Goal: Task Accomplishment & Management: Manage account settings

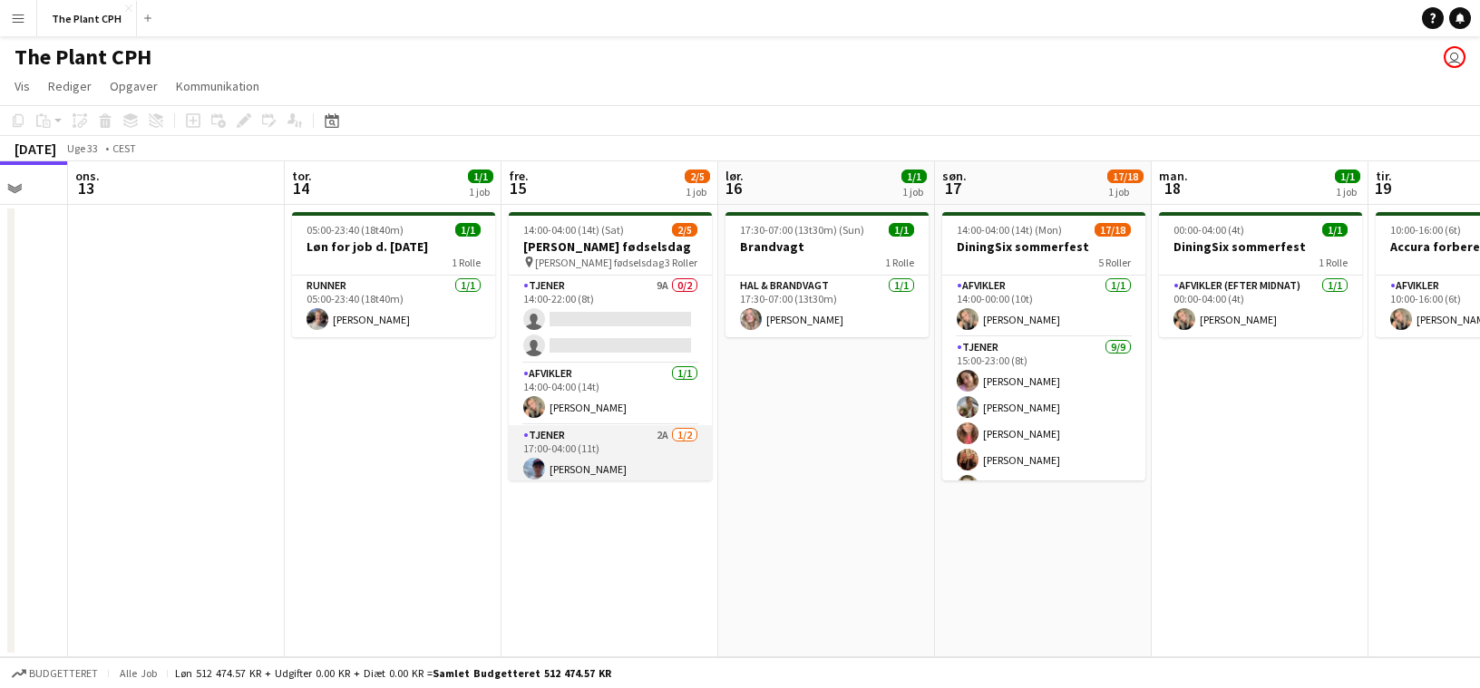
scroll to position [33, 0]
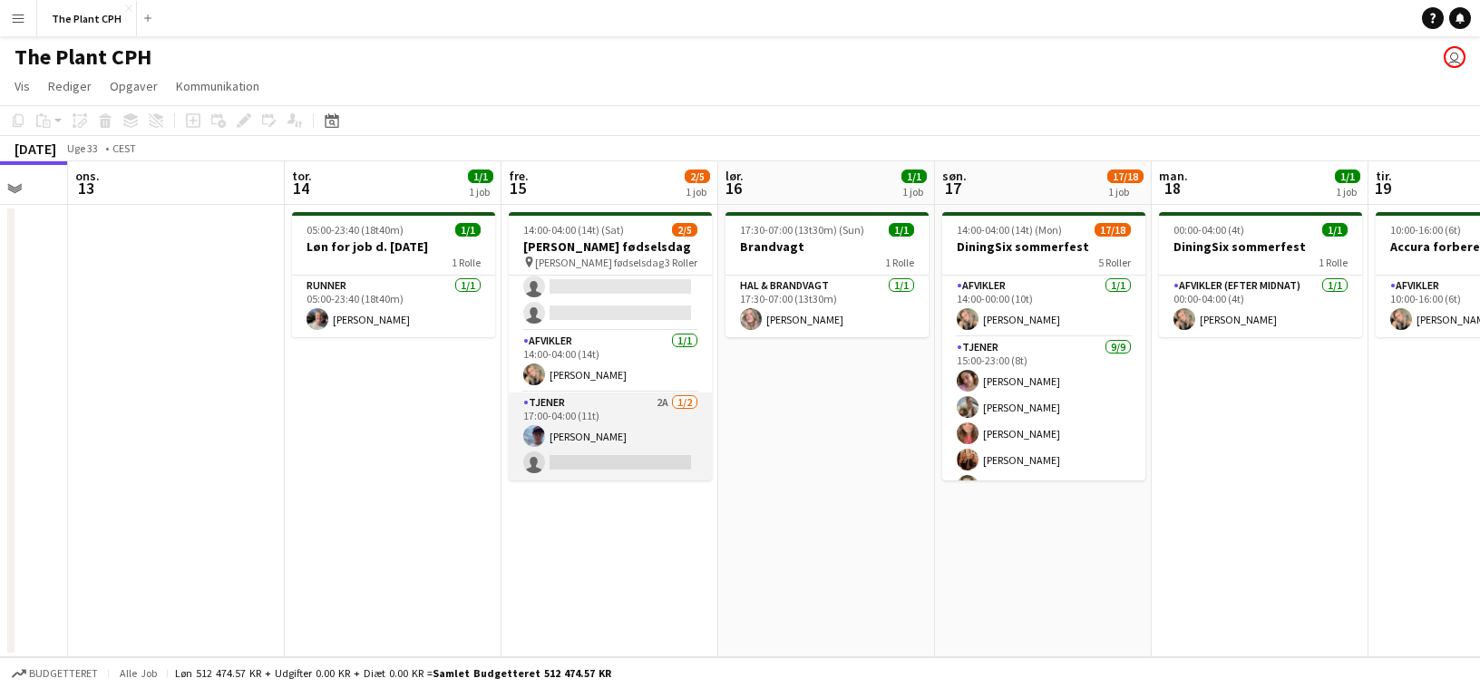
click at [636, 411] on app-card-role "Tjener 2A [DATE] 17:00-04:00 (11t) [PERSON_NAME] single-neutral-actions" at bounding box center [610, 437] width 203 height 88
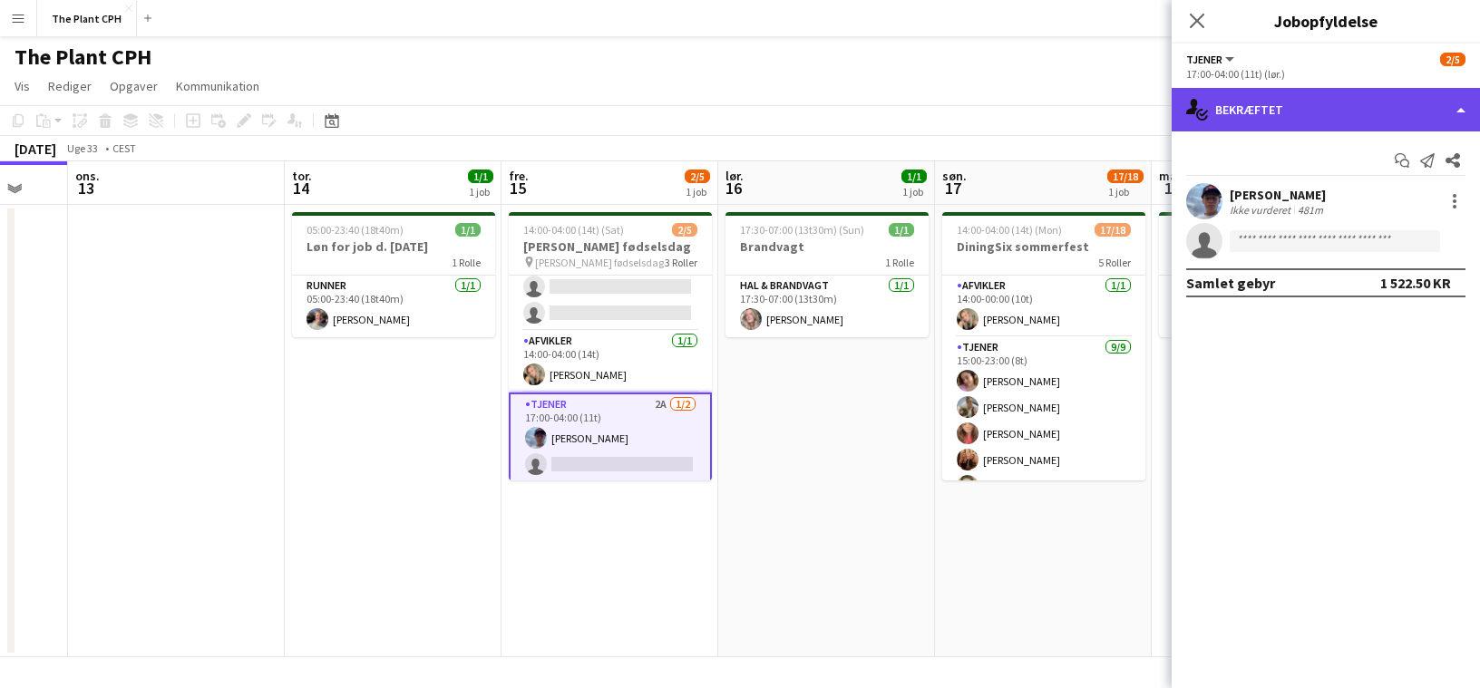
click at [1309, 115] on div "single-neutral-actions-check-2 Bekræftet" at bounding box center [1325, 110] width 308 height 44
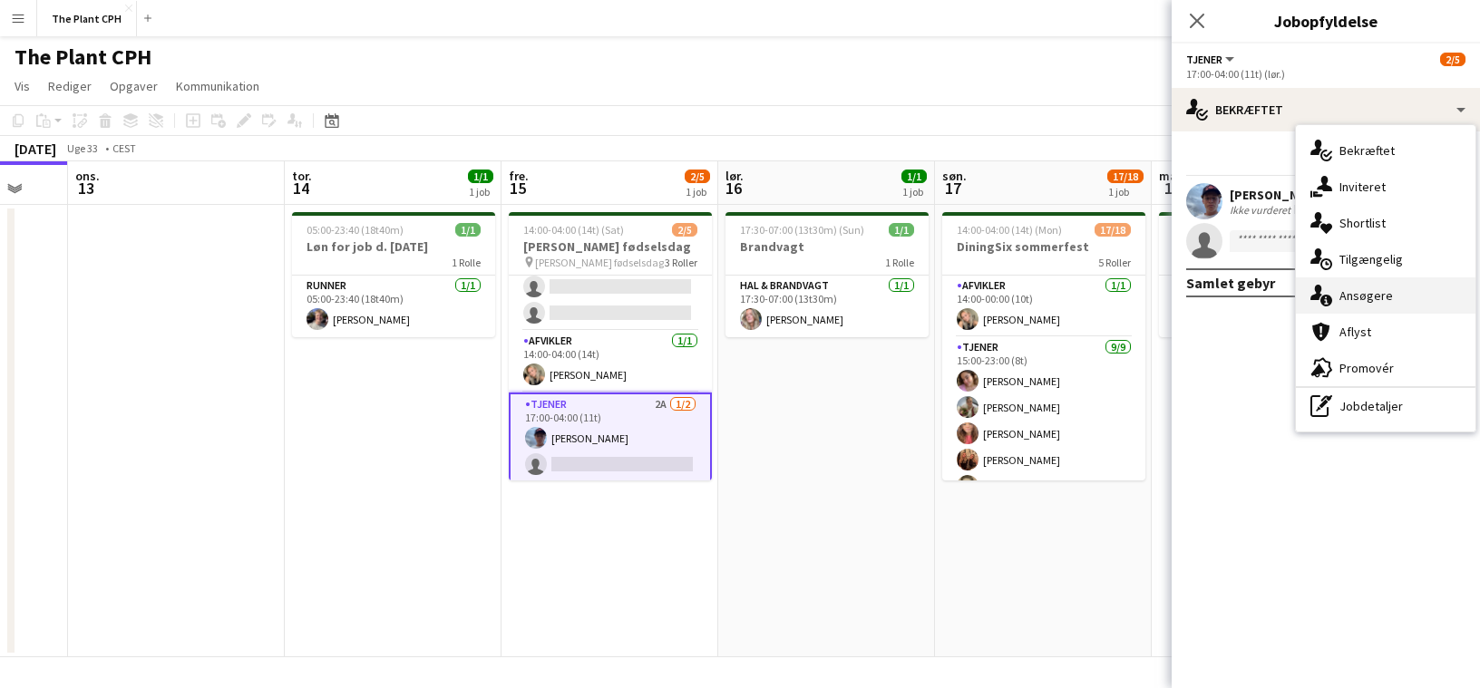
click at [1377, 288] on div "single-neutral-actions-information Ansøgere" at bounding box center [1386, 295] width 180 height 36
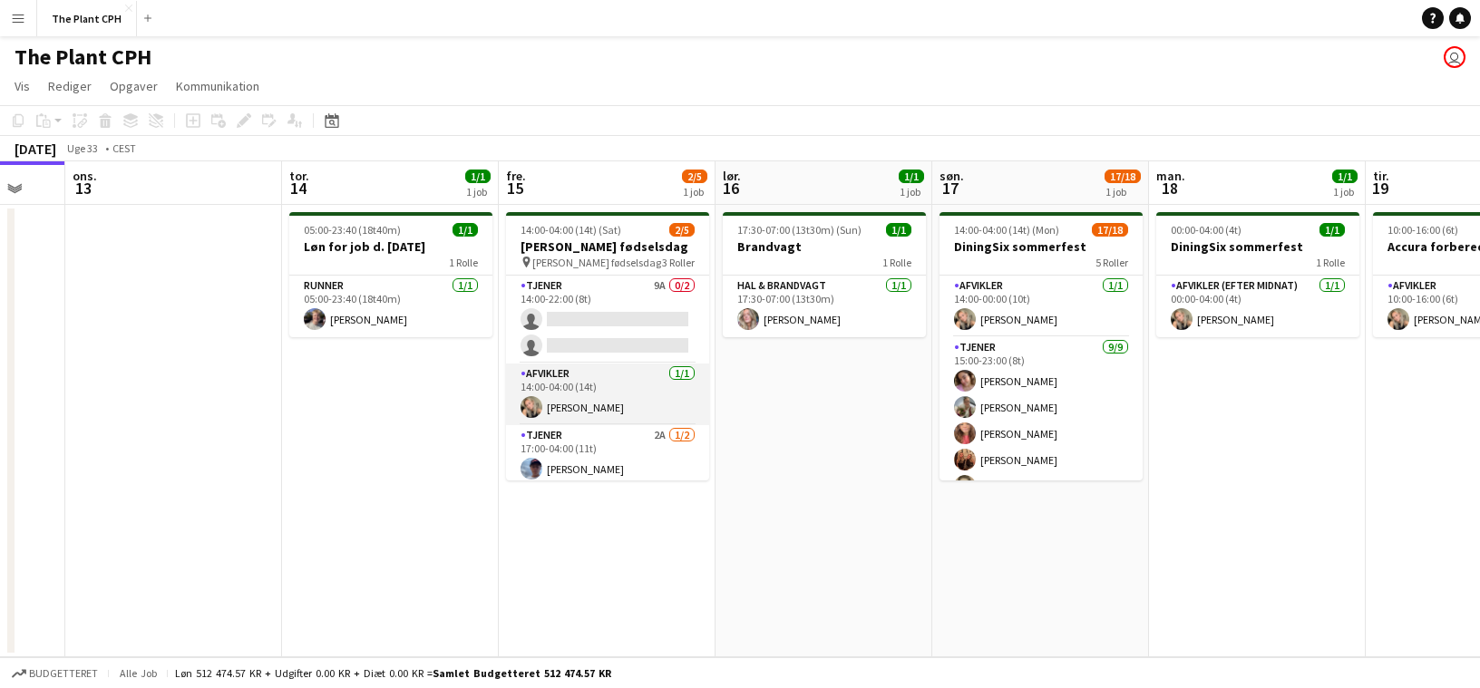
scroll to position [33, 0]
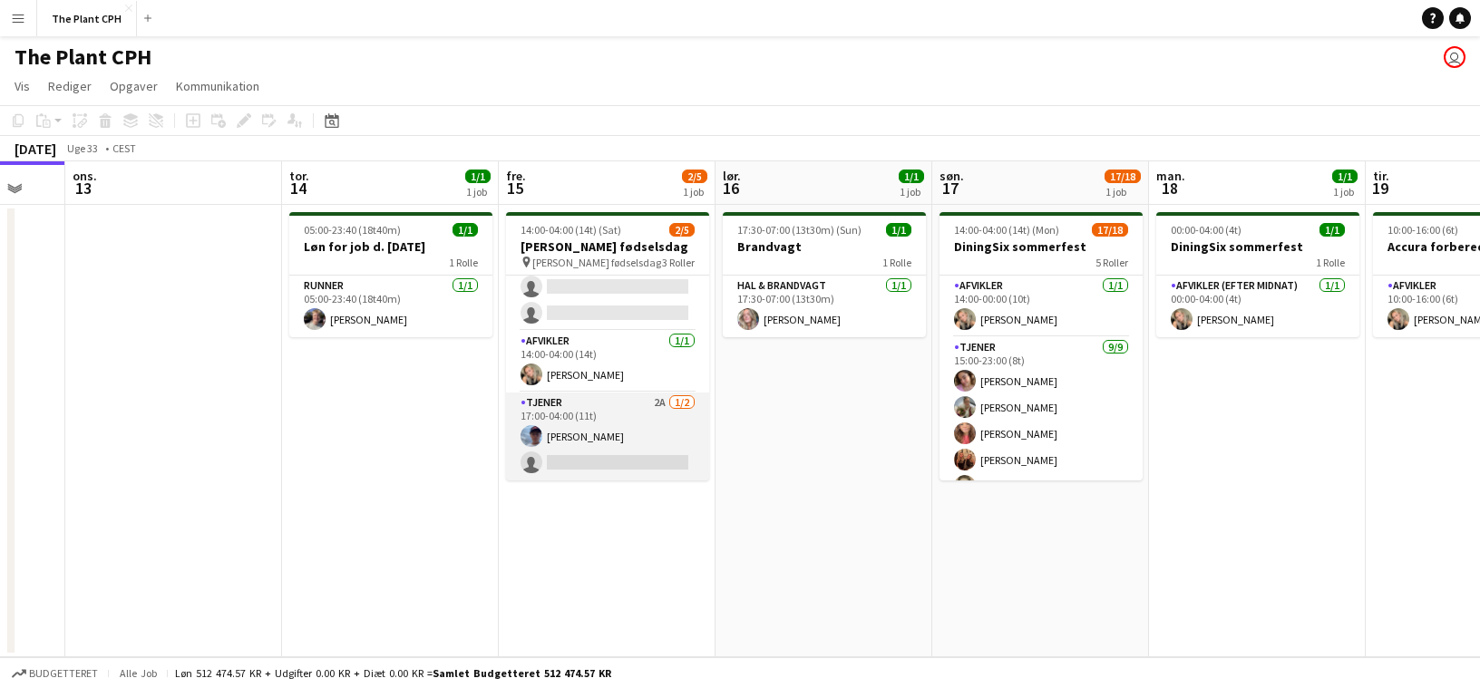
click at [582, 413] on app-card-role "Tjener 2A [DATE] 17:00-04:00 (11t) [PERSON_NAME] single-neutral-actions" at bounding box center [607, 437] width 203 height 88
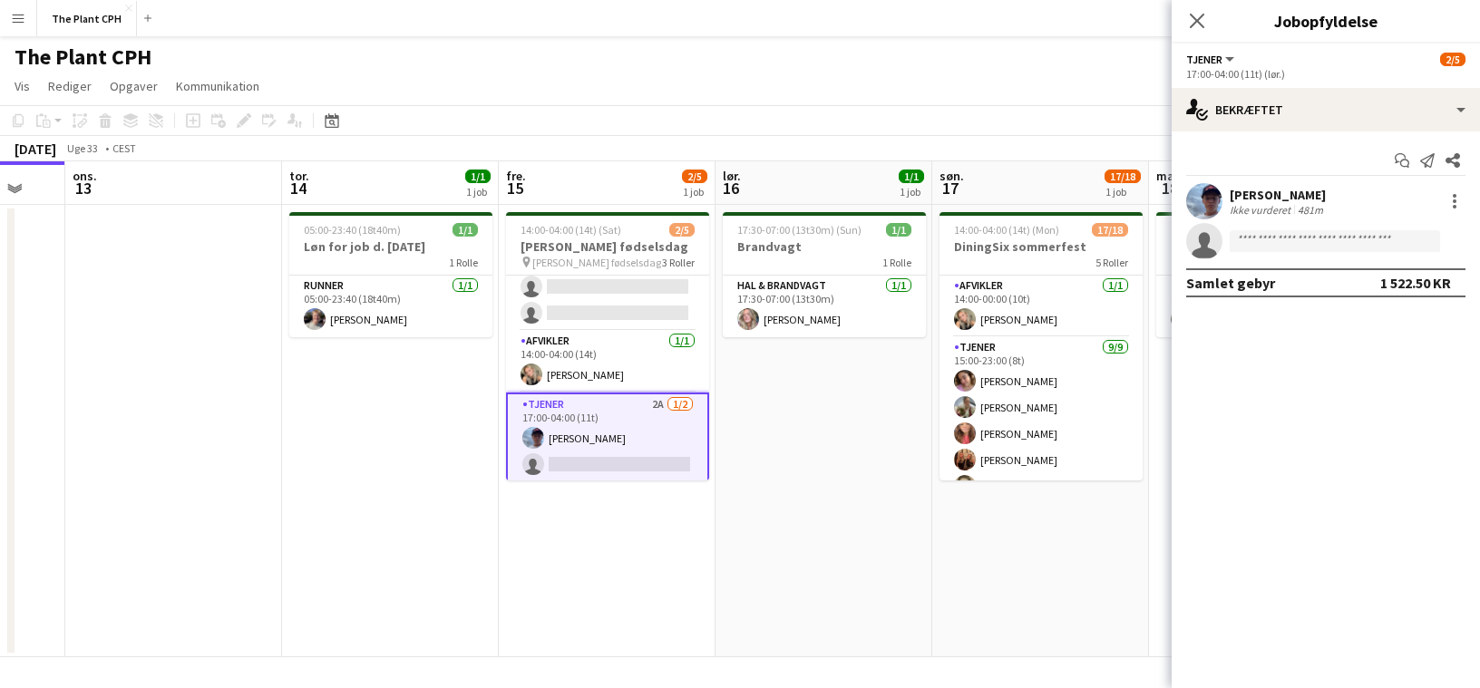
click at [1337, 135] on div "Start chat Send notifikation Del [PERSON_NAME] Ikke vurderet 481m single-neutra…" at bounding box center [1325, 221] width 308 height 180
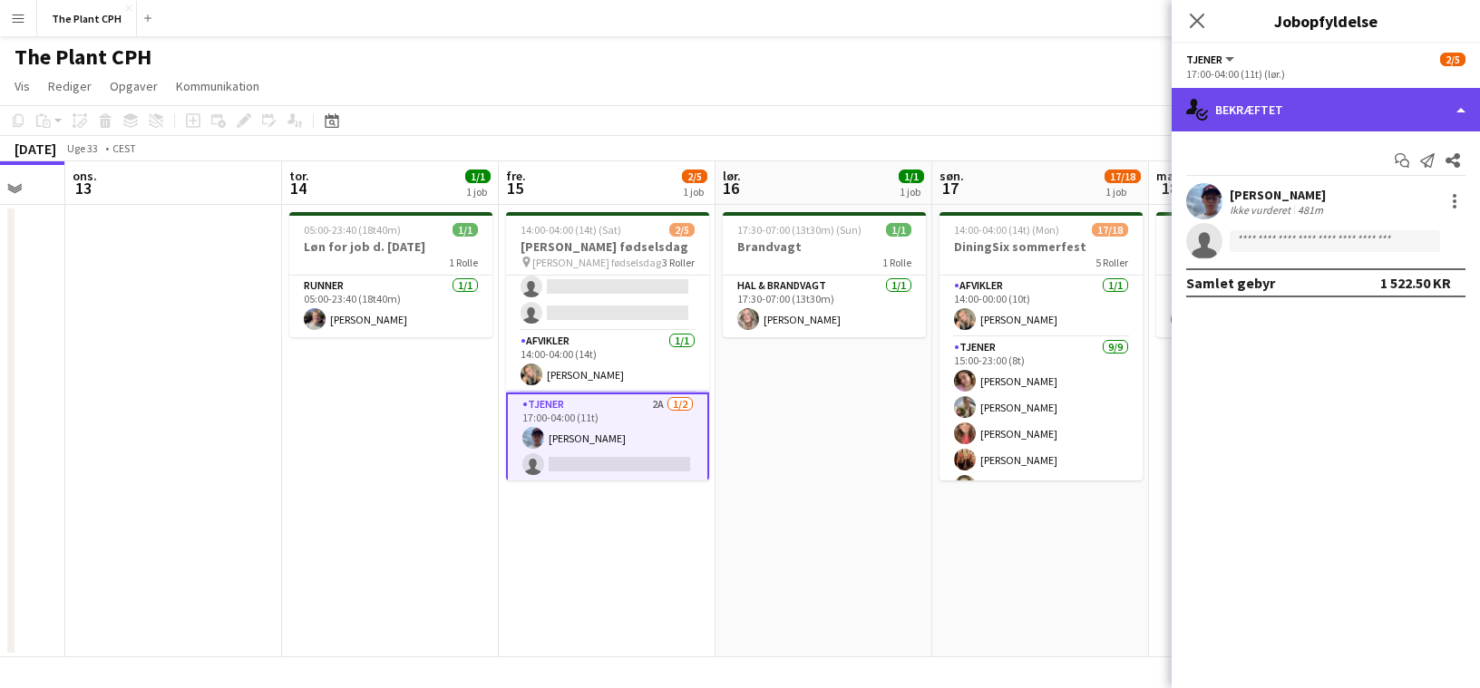
click at [1340, 117] on div "single-neutral-actions-check-2 Bekræftet" at bounding box center [1325, 110] width 308 height 44
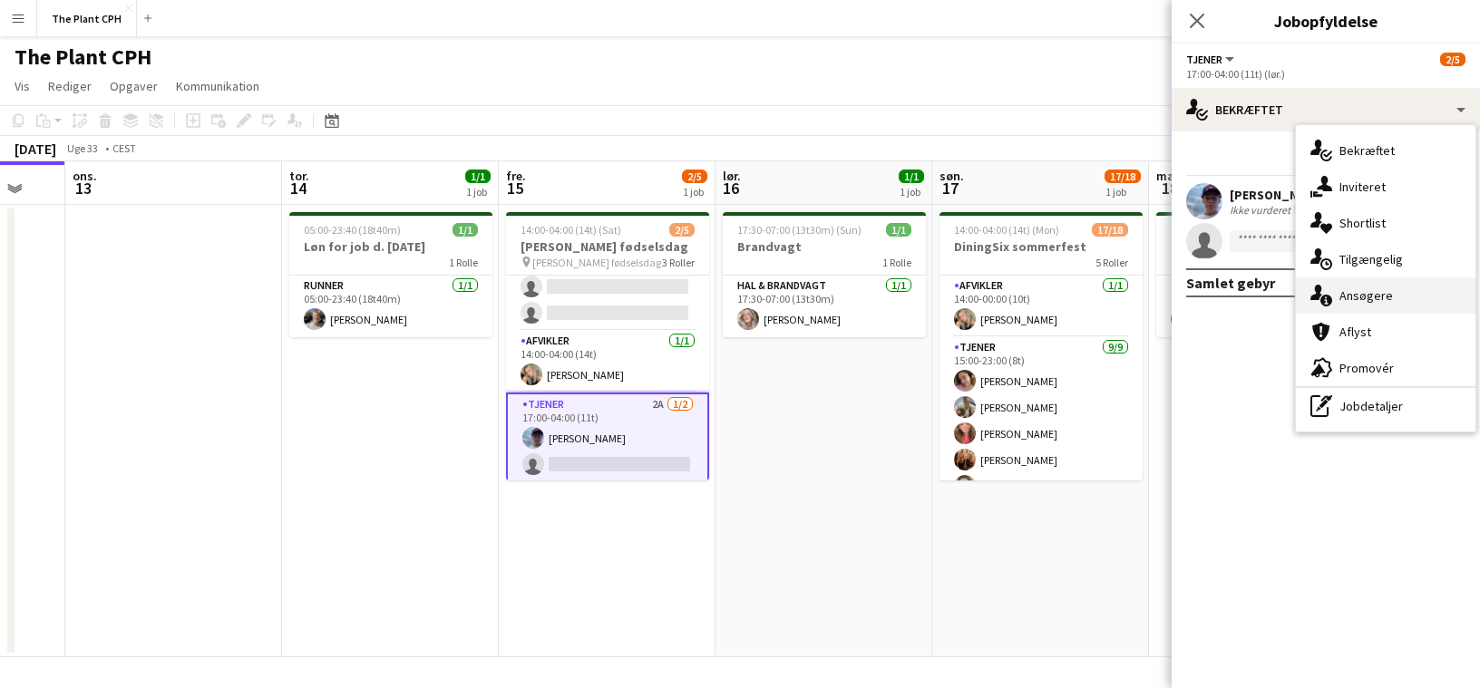
click at [1372, 288] on div "single-neutral-actions-information Ansøgere" at bounding box center [1386, 295] width 180 height 36
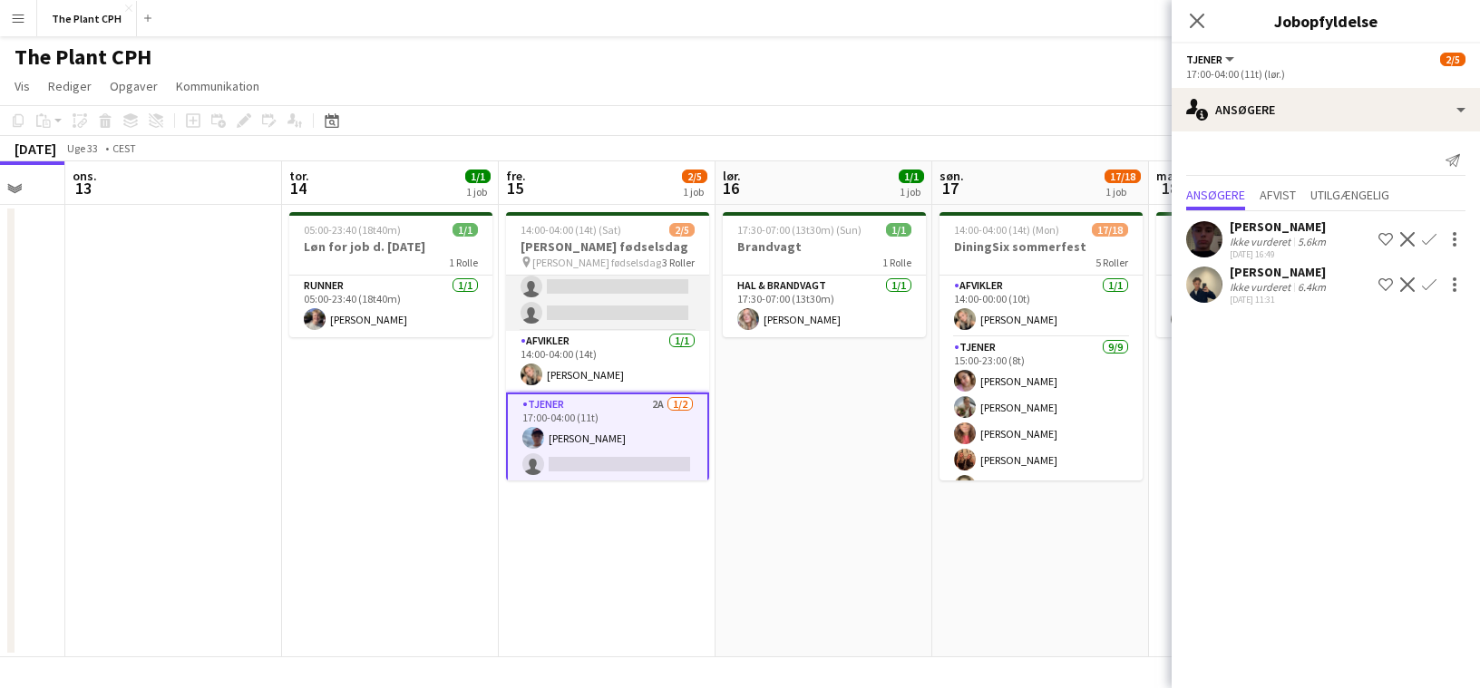
click at [607, 300] on app-card-role "Tjener 9A 0/2 14:00-22:00 (8t) single-neutral-actions single-neutral-actions" at bounding box center [607, 287] width 203 height 88
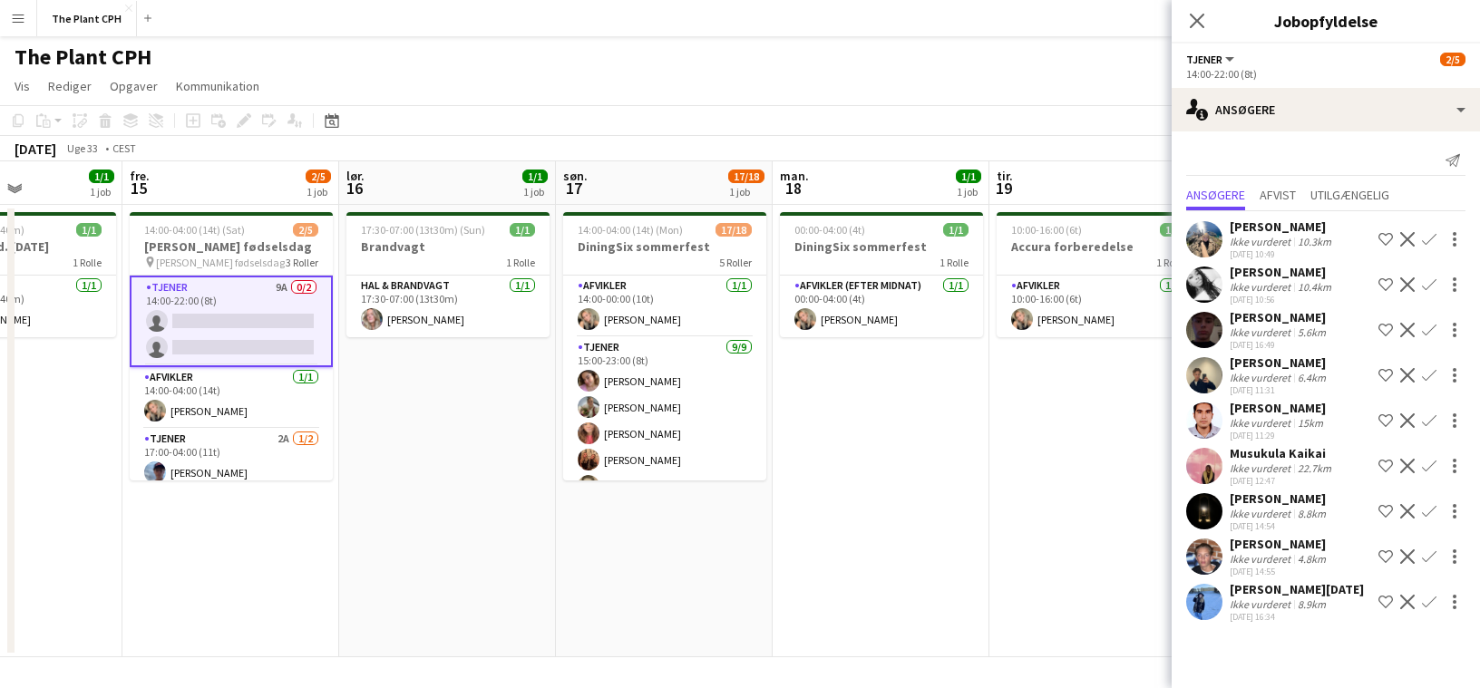
scroll to position [0, 612]
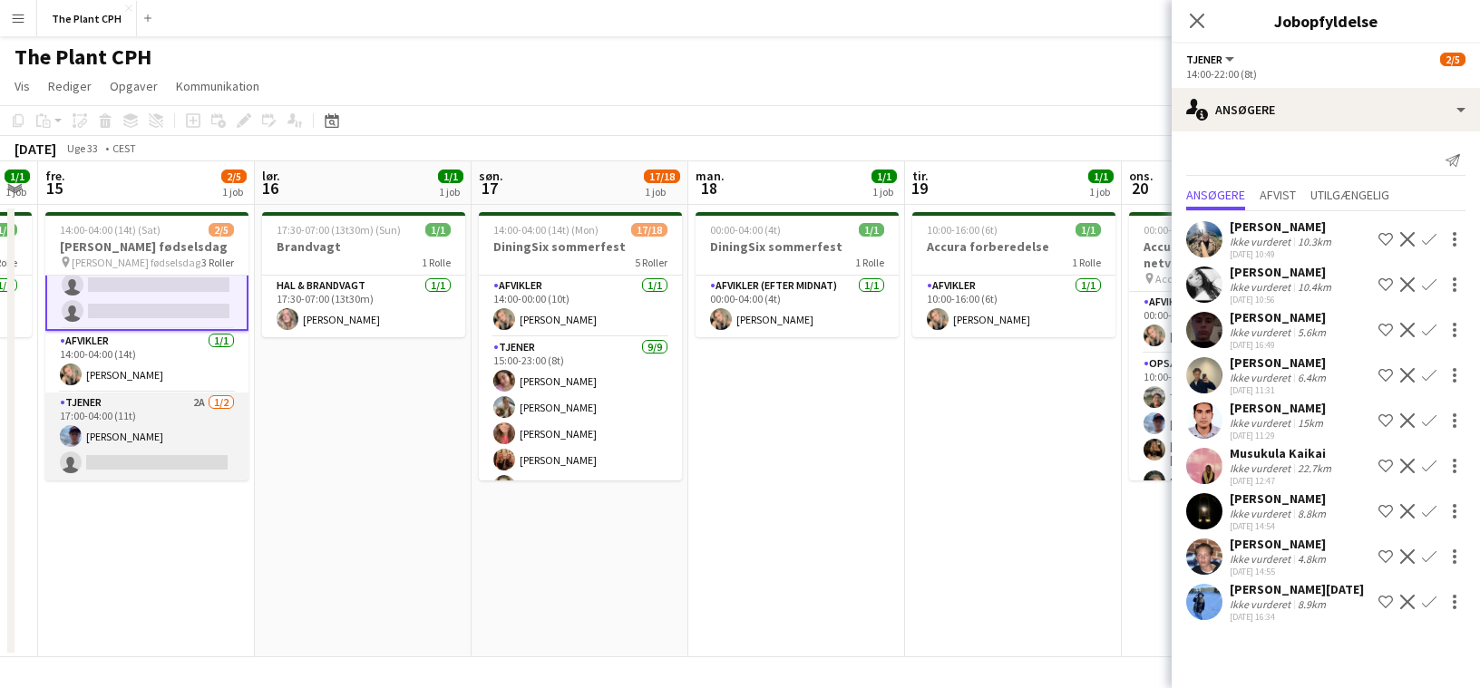
click at [208, 431] on app-card-role "Tjener 2A [DATE] 17:00-04:00 (11t) [PERSON_NAME] single-neutral-actions" at bounding box center [146, 437] width 203 height 88
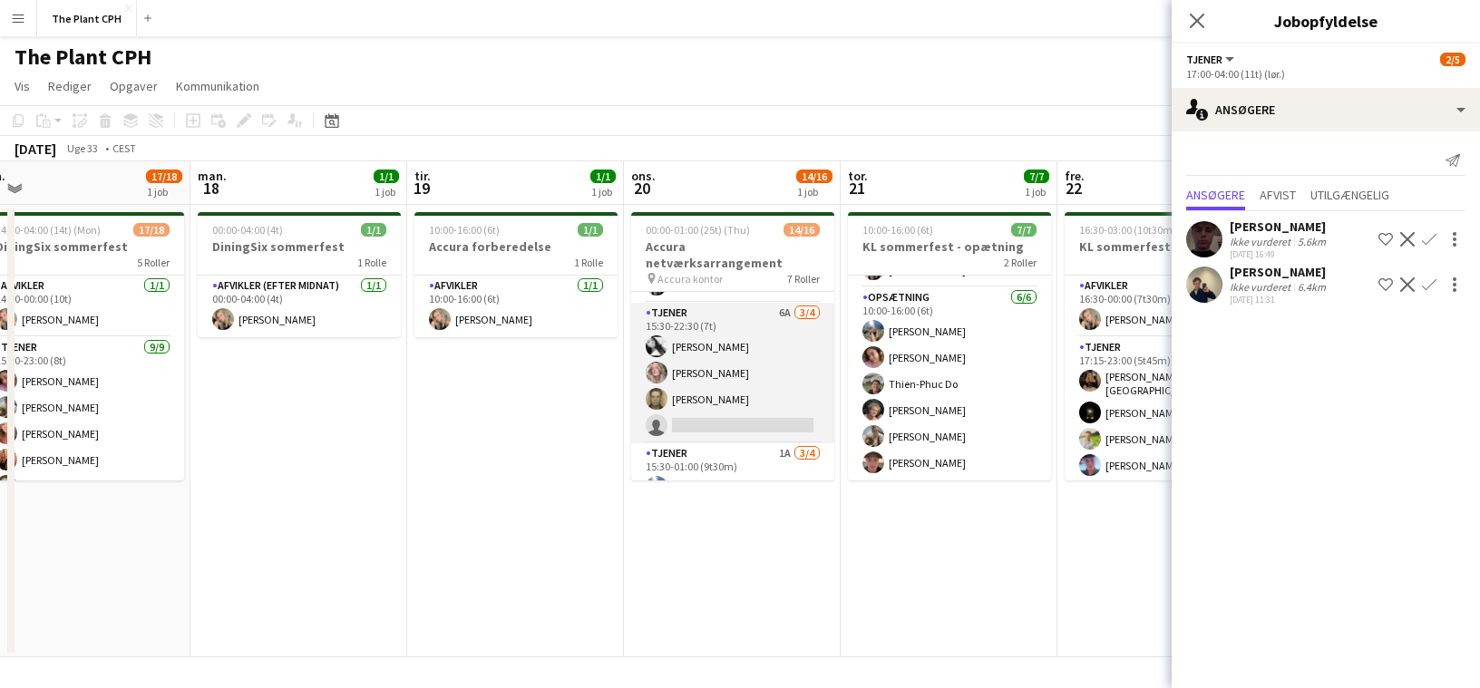
scroll to position [198, 0]
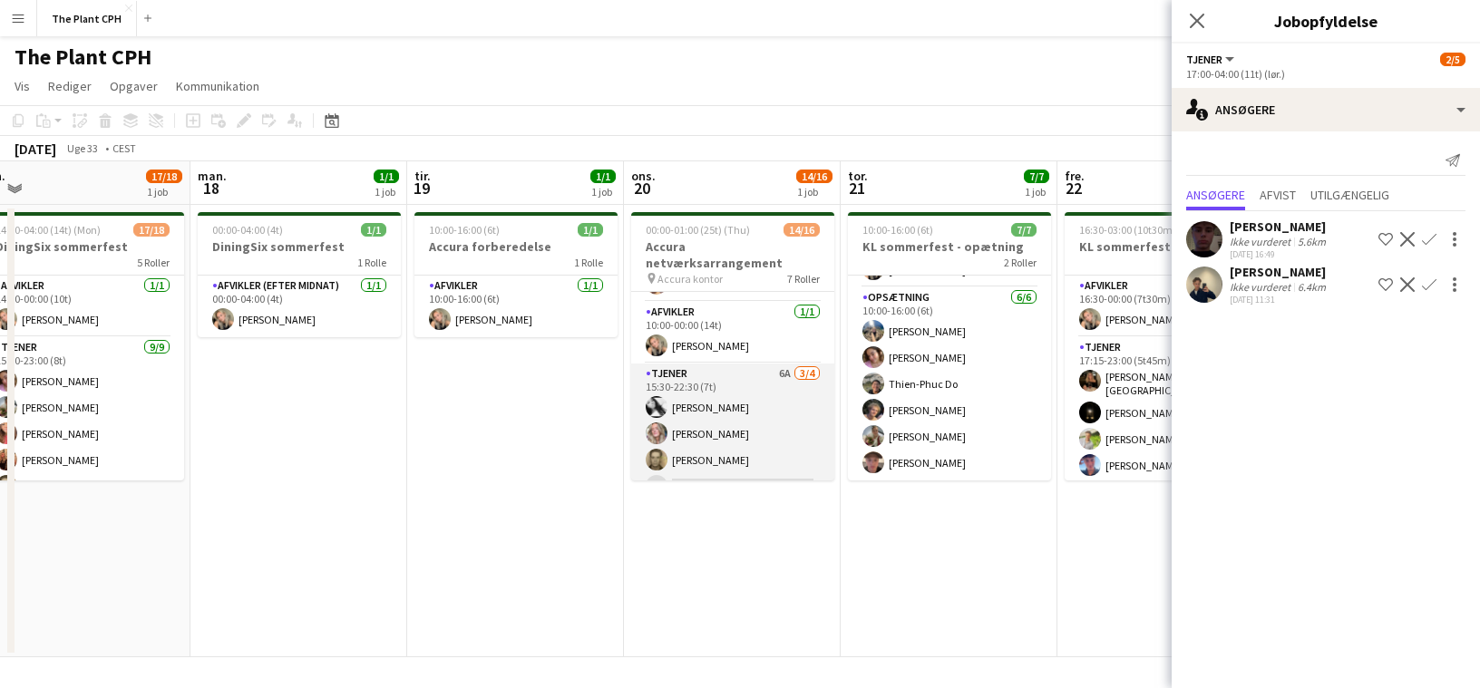
click at [764, 391] on app-card-role "Tjener 6A [DATE] 15:30-22:30 (7t) [PERSON_NAME] [PERSON_NAME] [PERSON_NAME] sin…" at bounding box center [732, 434] width 203 height 141
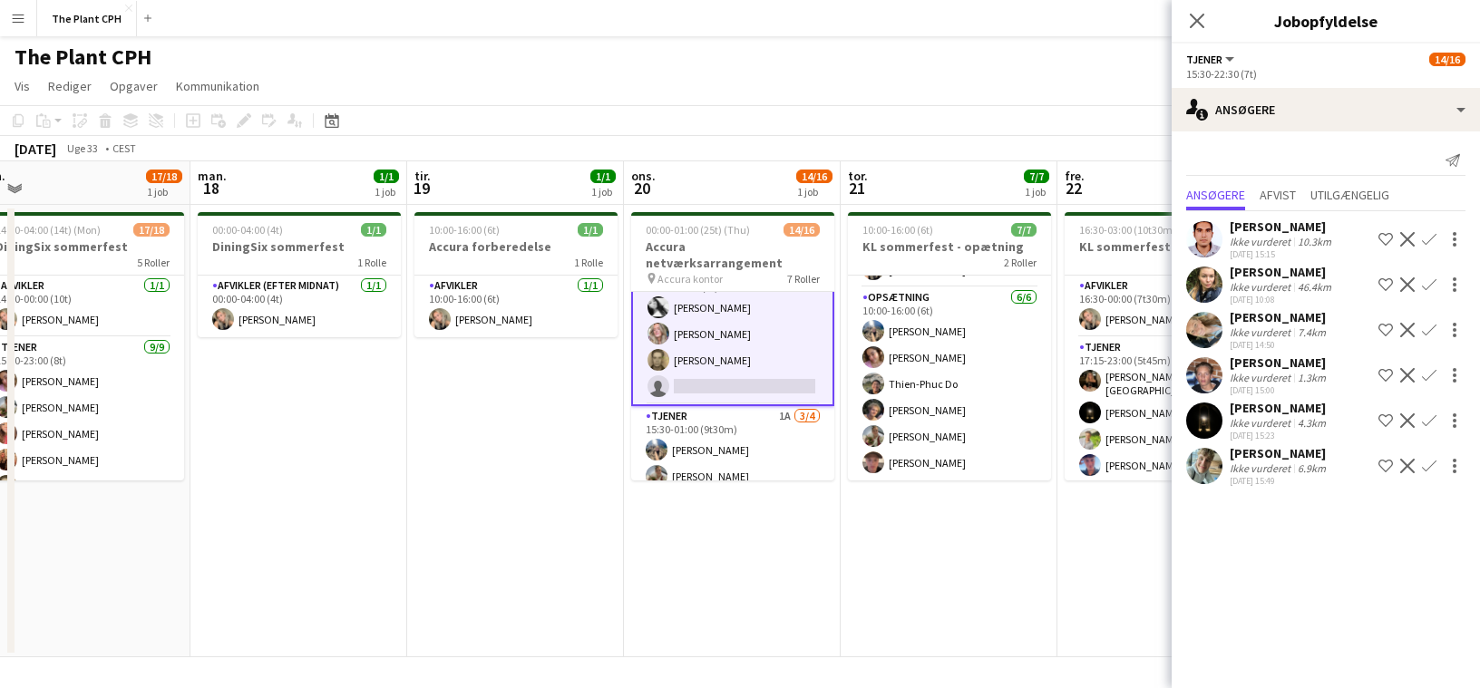
scroll to position [291, 0]
click at [1300, 329] on div "7.4km" at bounding box center [1311, 333] width 35 height 14
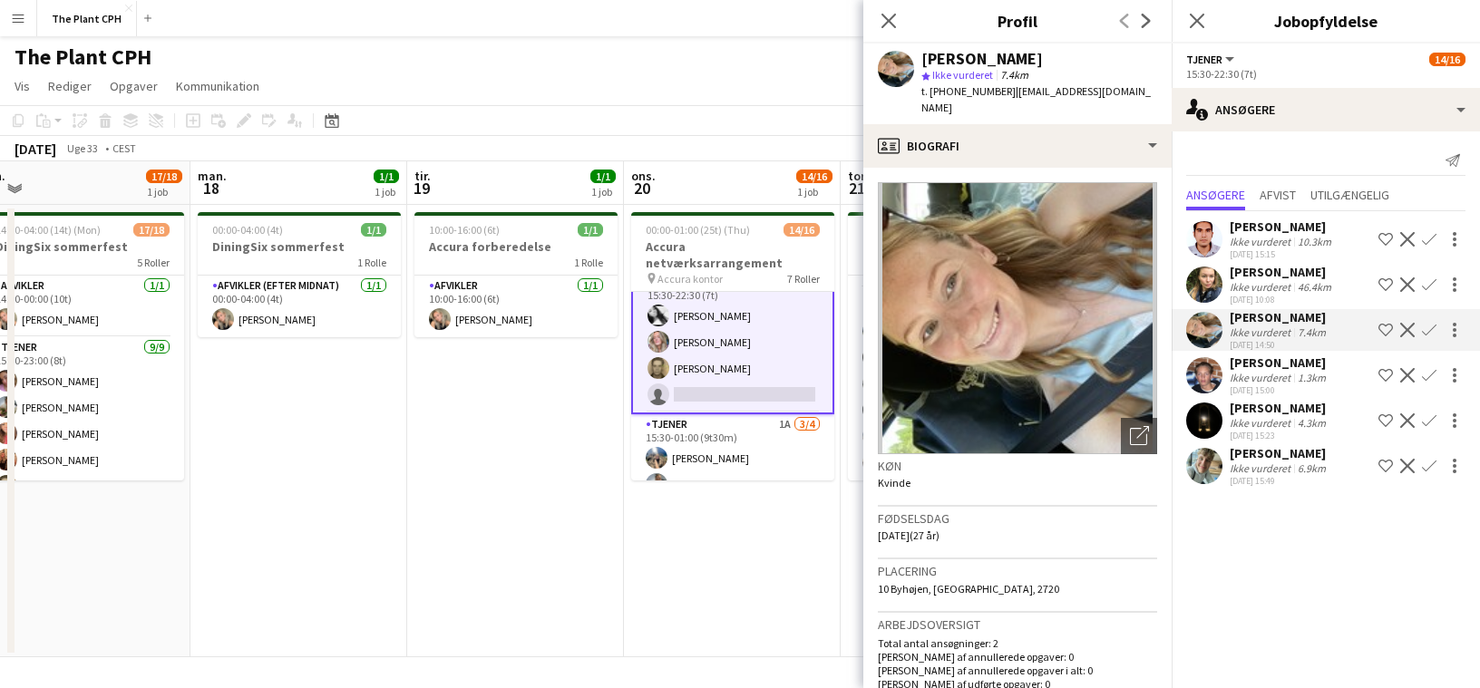
click at [1300, 329] on div "7.4km" at bounding box center [1311, 333] width 35 height 14
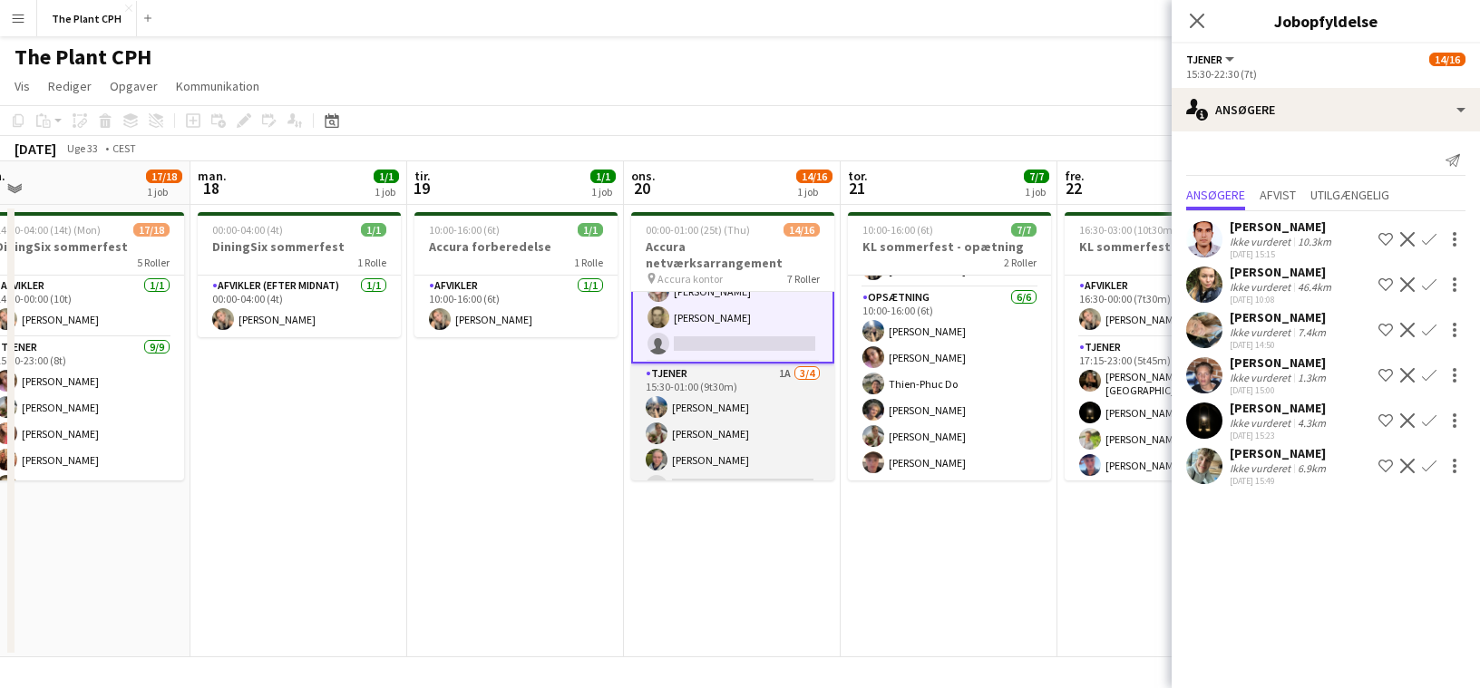
click at [793, 429] on app-card-role "Tjener 1A [DATE] 15:30-01:00 (9t30m) [PERSON_NAME] [PERSON_NAME] [PERSON_NAME] …" at bounding box center [732, 434] width 203 height 141
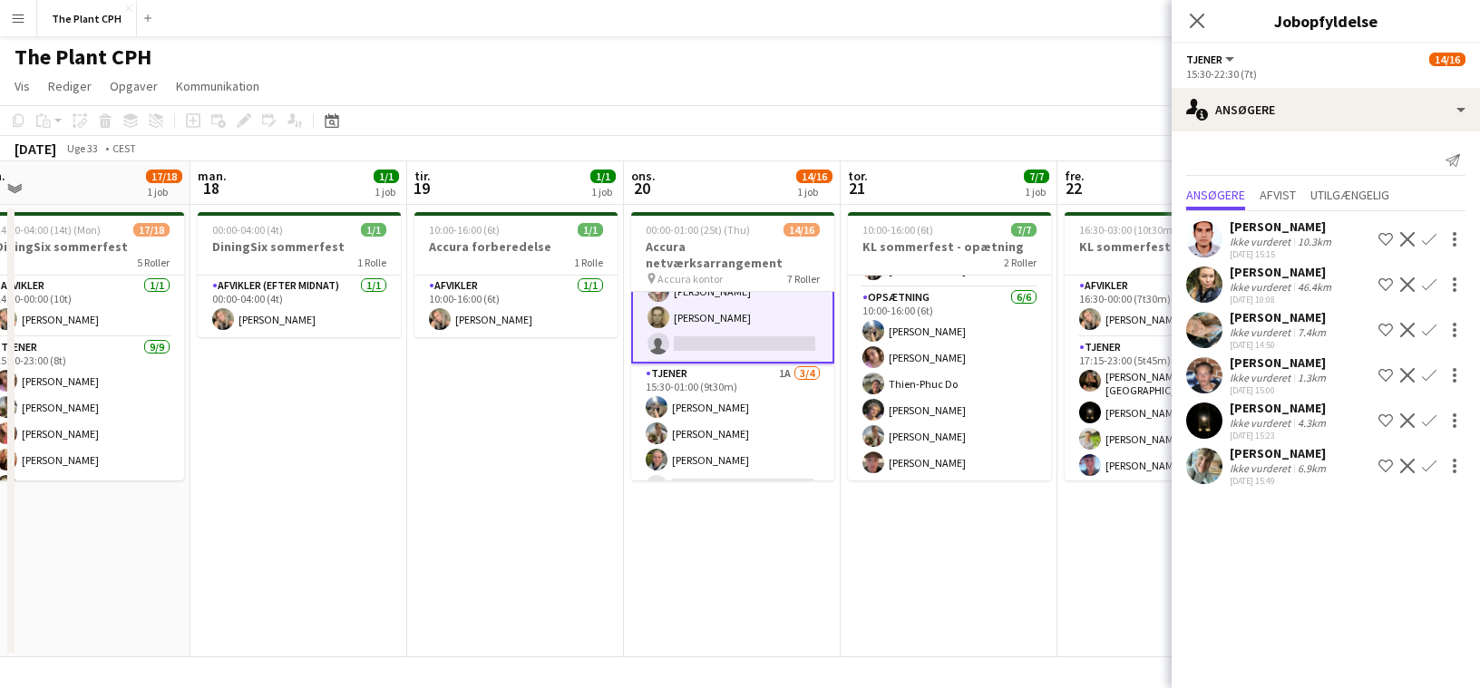
scroll to position [340, 0]
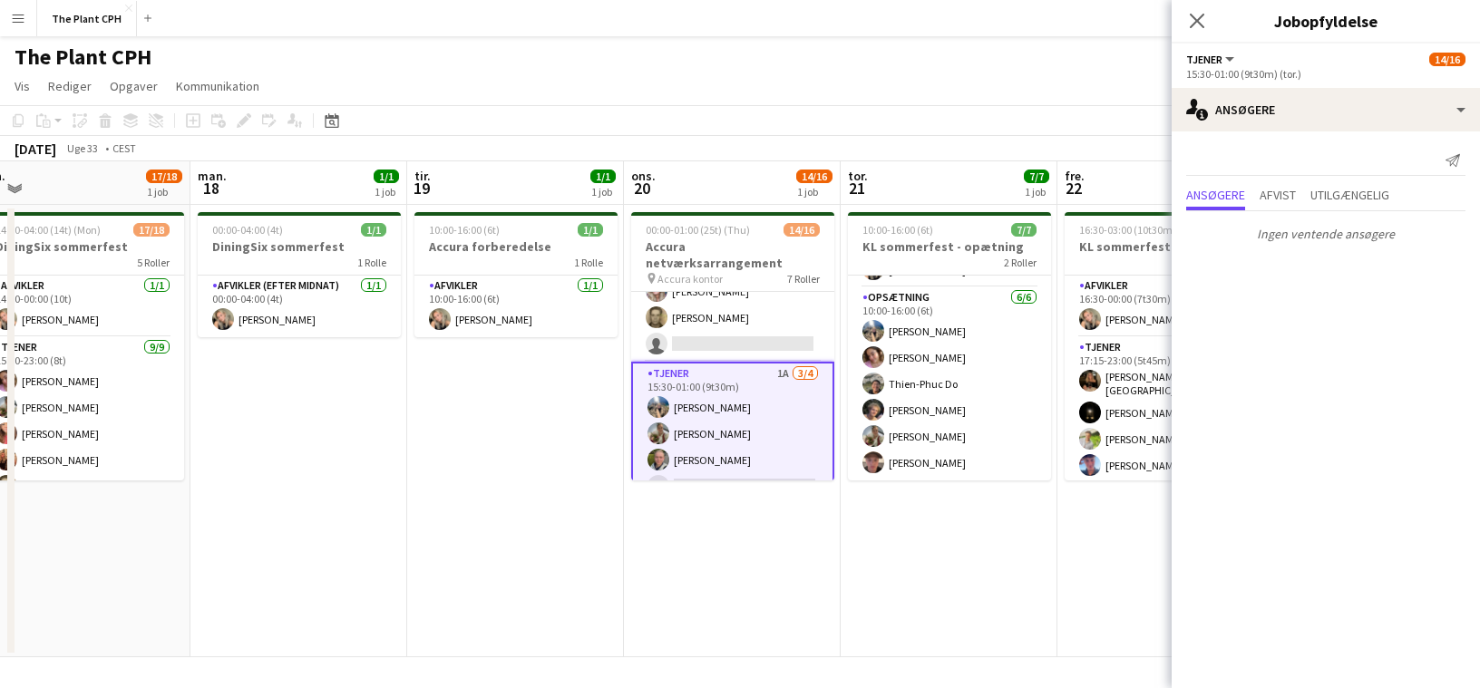
click at [1307, 188] on div "Ansøgere Afvist Utilgængelig" at bounding box center [1325, 197] width 279 height 28
click at [1327, 189] on span "Utilgængelig" at bounding box center [1349, 195] width 79 height 13
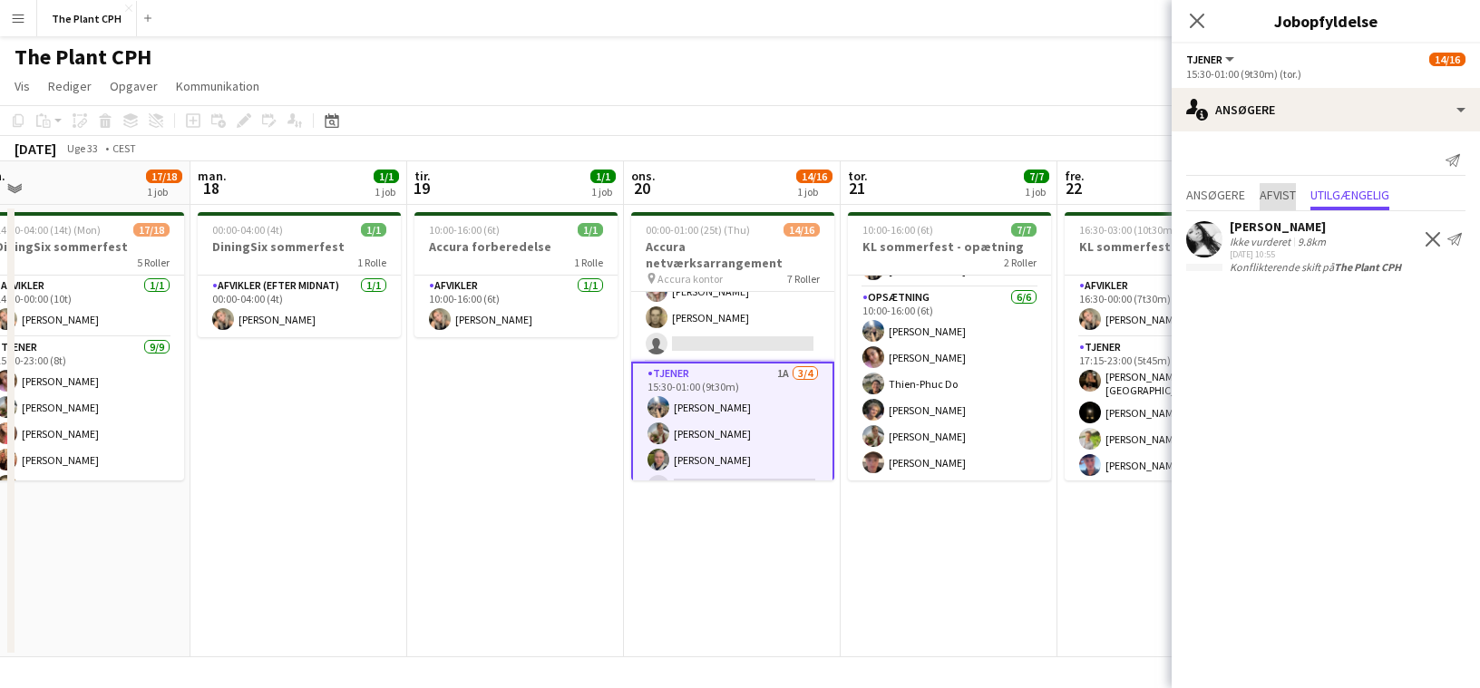
click at [1281, 199] on span "Afvist" at bounding box center [1277, 195] width 36 height 13
click at [1235, 199] on span "Ansøgere" at bounding box center [1215, 195] width 59 height 13
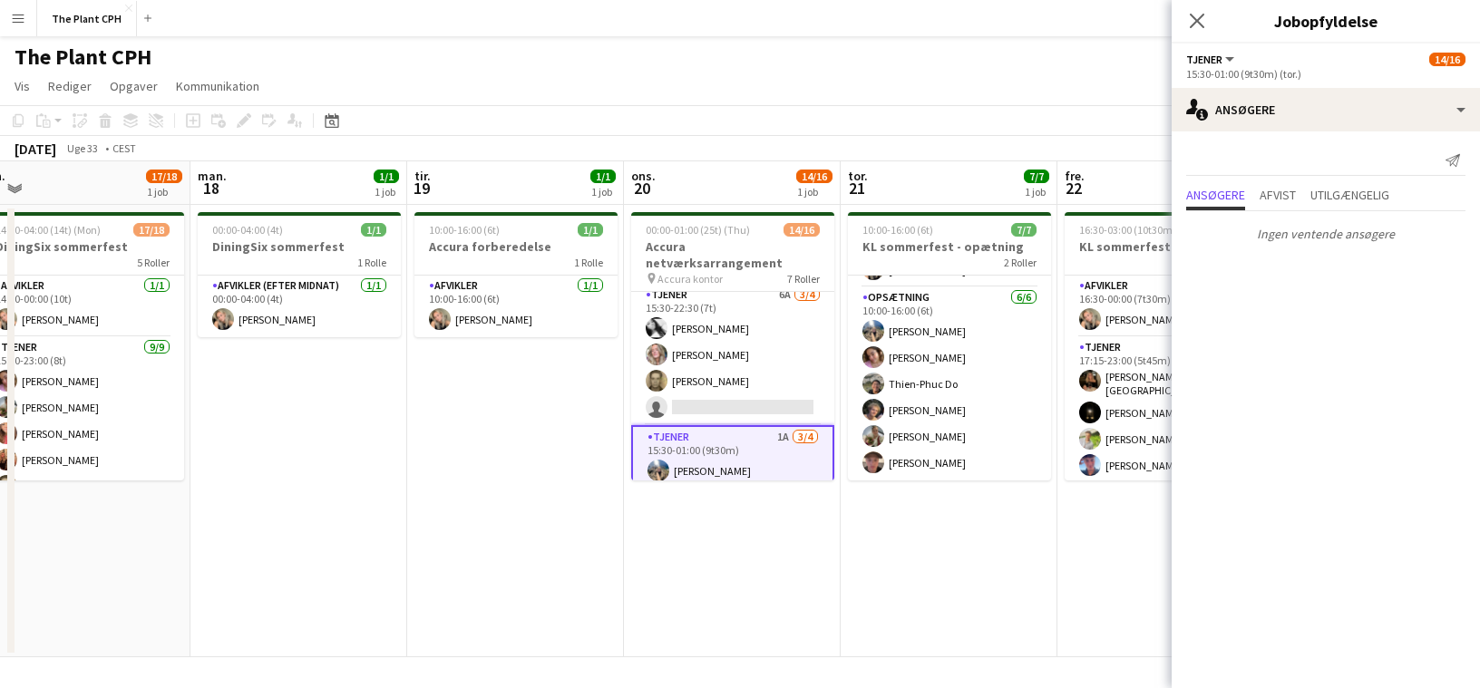
scroll to position [222, 0]
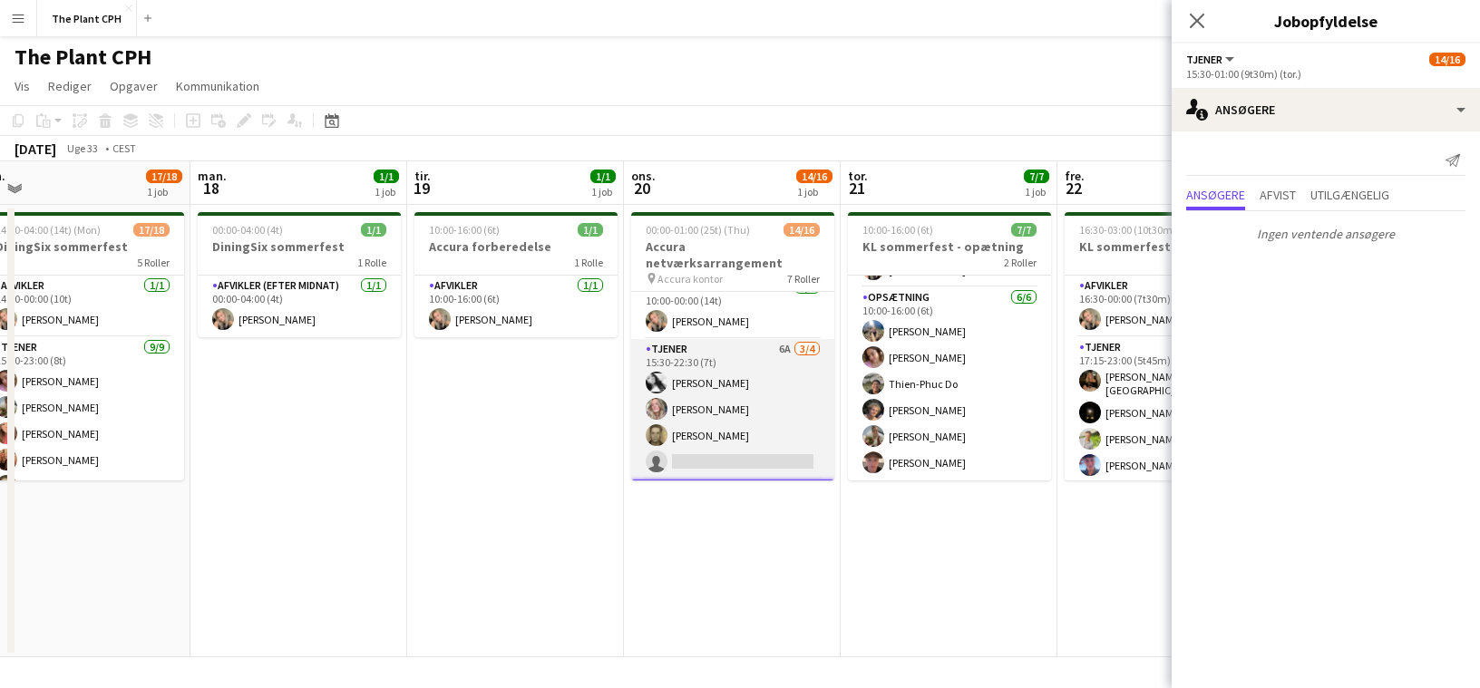
click at [671, 413] on app-card-role "Tjener 6A [DATE] 15:30-22:30 (7t) [PERSON_NAME] [PERSON_NAME] [PERSON_NAME] sin…" at bounding box center [732, 409] width 203 height 141
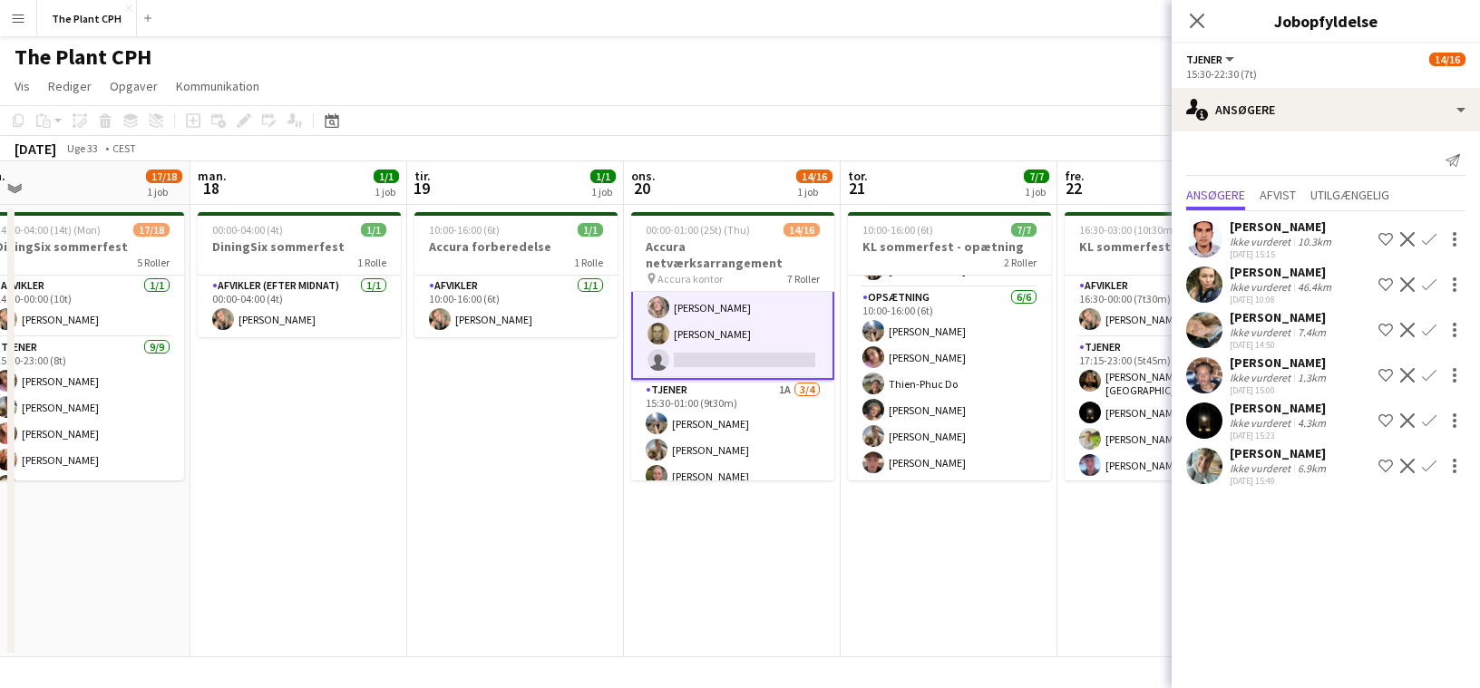
scroll to position [335, 0]
click at [1427, 472] on app-icon "Bekræft" at bounding box center [1429, 466] width 15 height 15
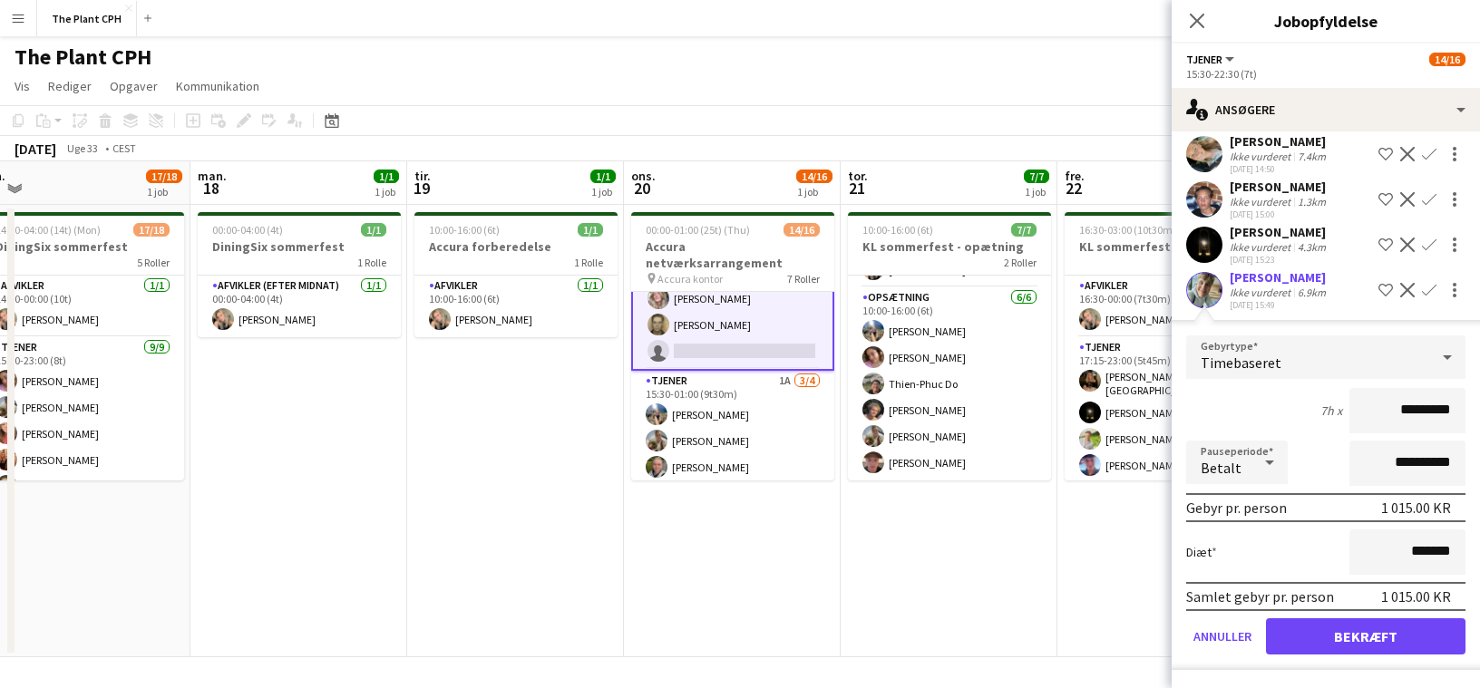
scroll to position [192, 0]
click at [1365, 625] on button "Bekræft" at bounding box center [1365, 636] width 199 height 36
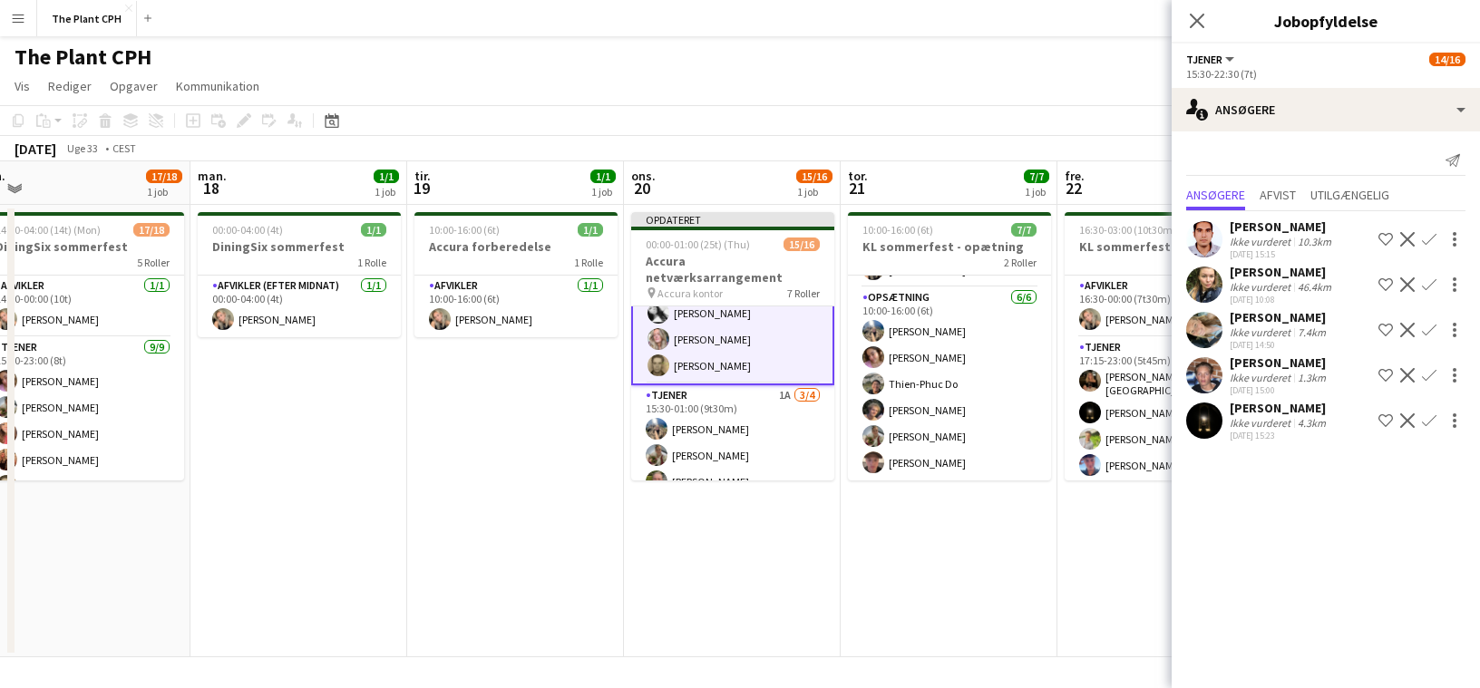
click at [1153, 551] on app-date-cell "16:30-03:00 (10t30m) (Sat) 15/19 KL sommerfest 4 Roller Afvikler [DATE] 16:30-0…" at bounding box center [1165, 431] width 217 height 452
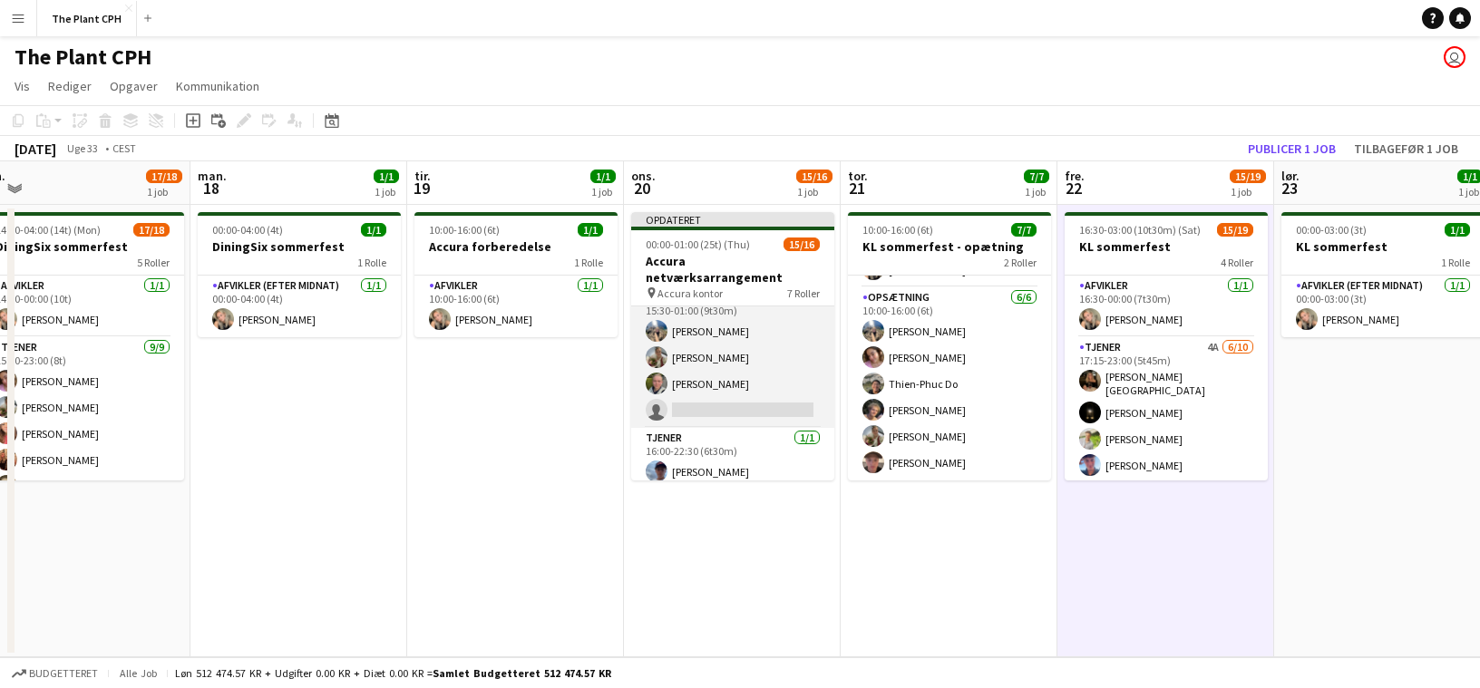
scroll to position [422, 0]
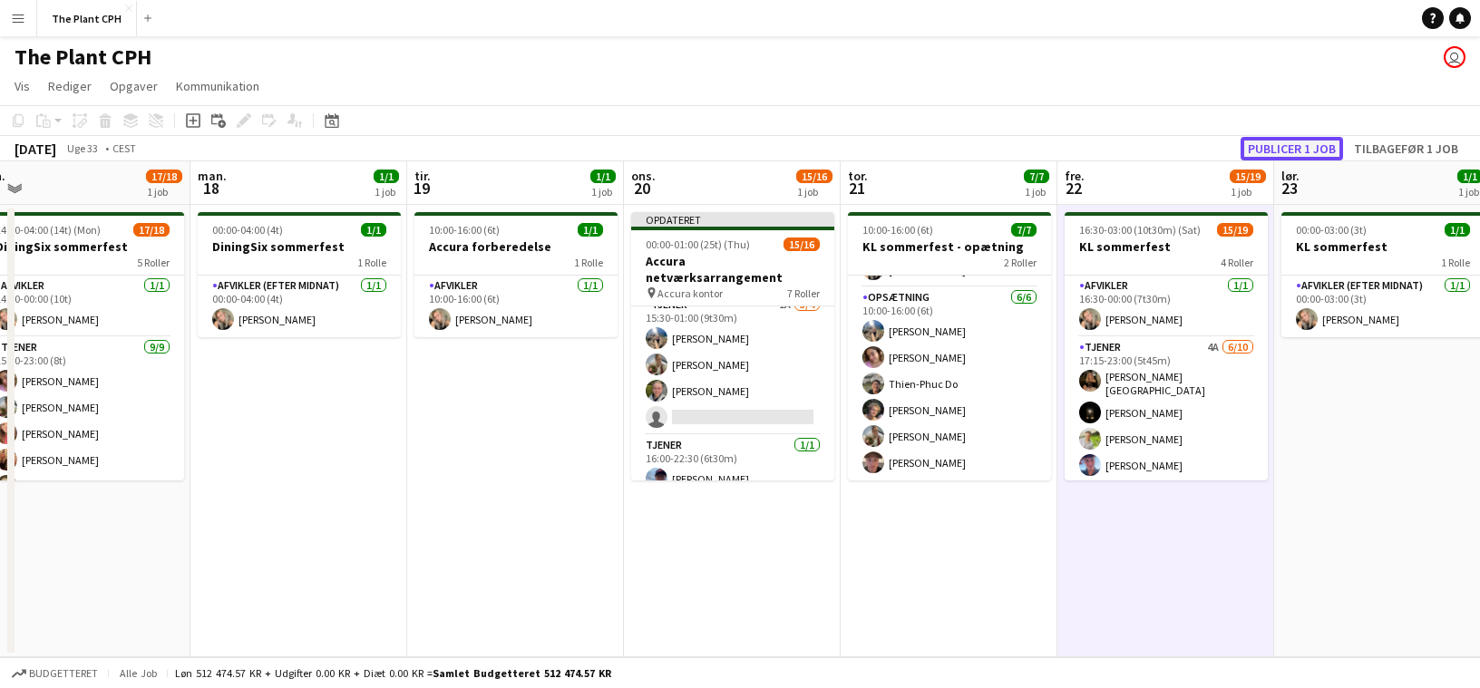
click at [1279, 151] on button "Publicer 1 job" at bounding box center [1291, 149] width 102 height 24
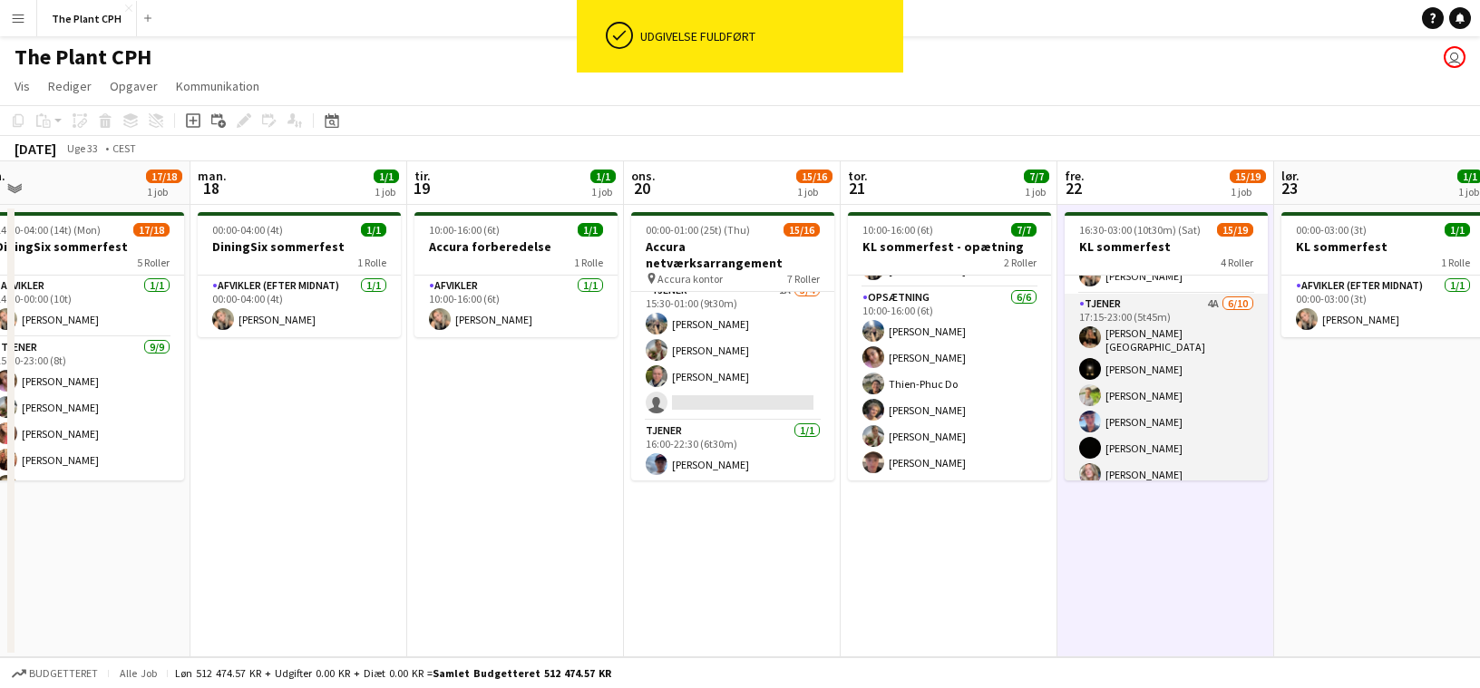
scroll to position [44, 0]
click at [1169, 378] on app-card-role "Tjener 4A [DATE] 17:15-23:00 (5t45m) [PERSON_NAME]-[PERSON_NAME] [PERSON_NAME] …" at bounding box center [1165, 445] width 203 height 304
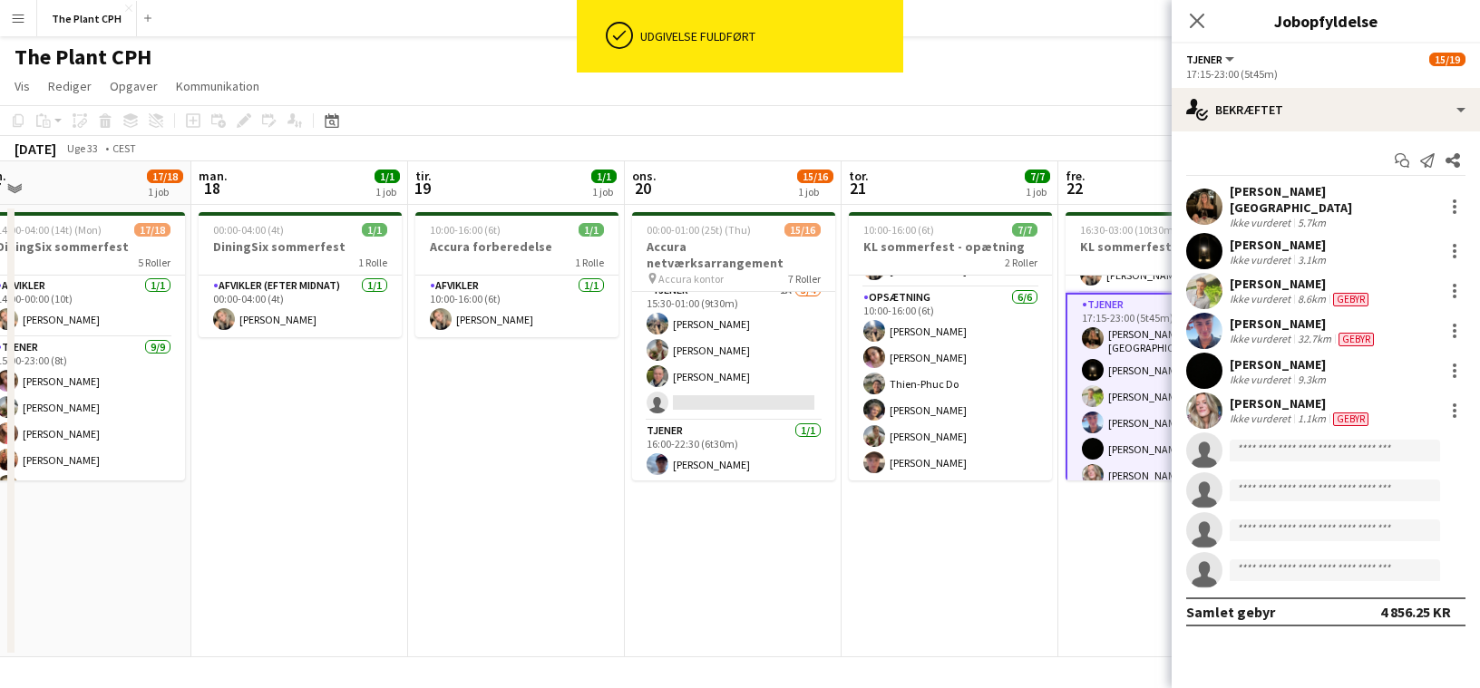
click at [1296, 85] on app-options-switcher "Tjener Alle roller Tjener 15/19 17:15-23:00 (5t45m)" at bounding box center [1325, 66] width 308 height 44
click at [1296, 86] on app-options-switcher "Tjener Alle roller Tjener 15/19 17:15-23:00 (5t45m)" at bounding box center [1325, 66] width 308 height 44
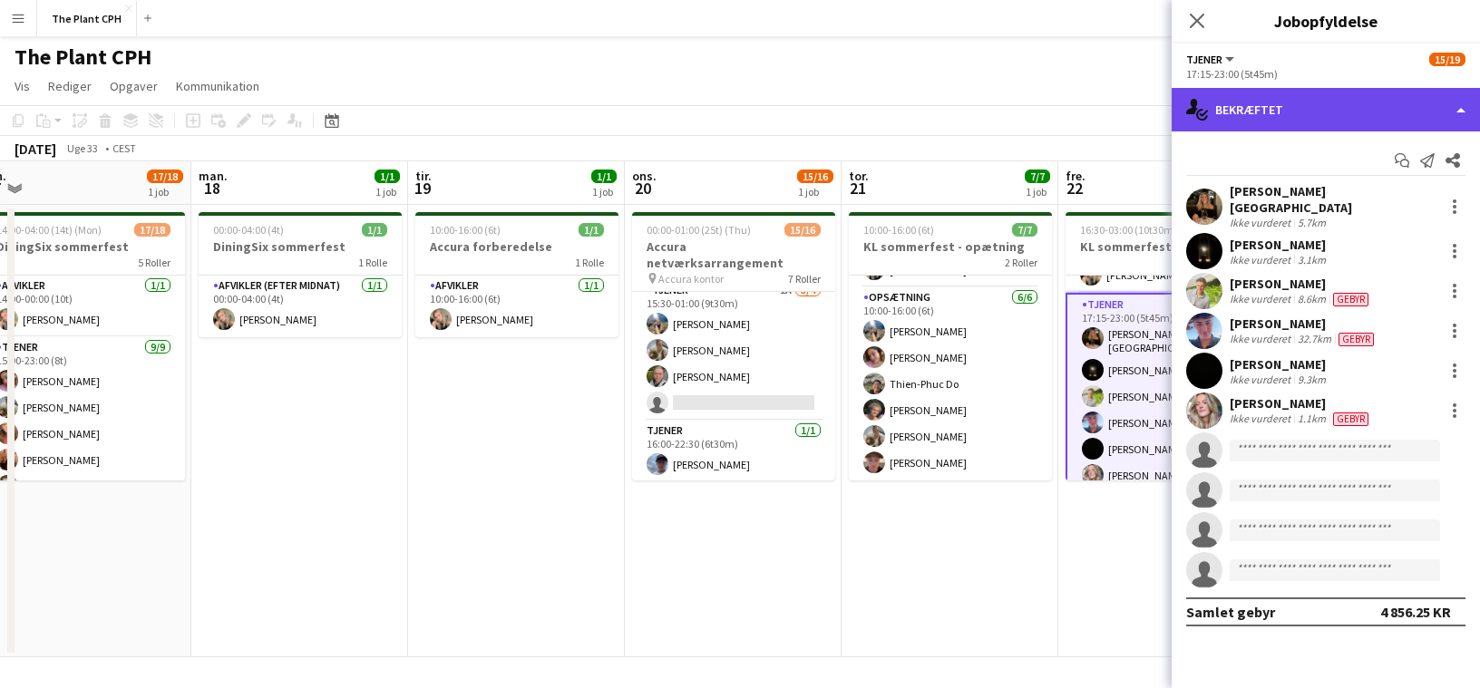
click at [1294, 92] on div "single-neutral-actions-check-2 Bekræftet" at bounding box center [1325, 110] width 308 height 44
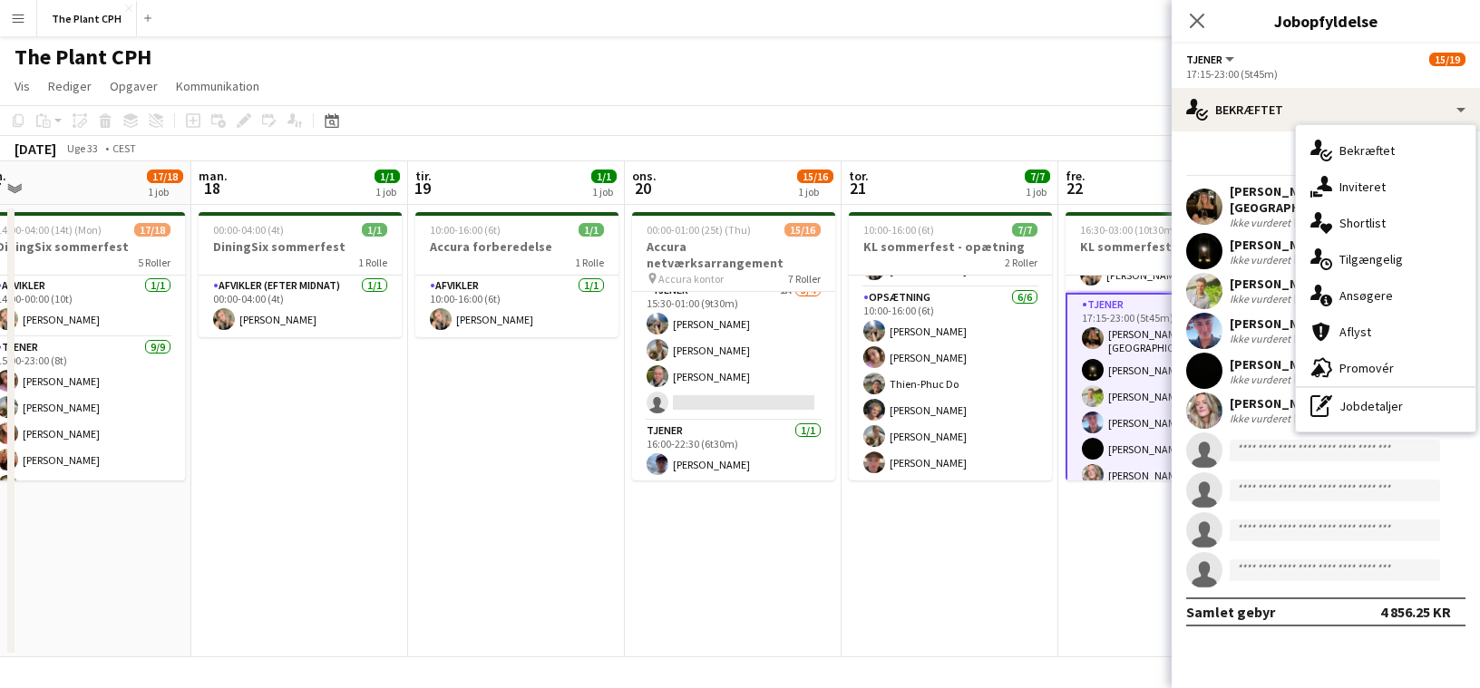
click at [1383, 287] on div "single-neutral-actions-information Ansøgere" at bounding box center [1386, 295] width 180 height 36
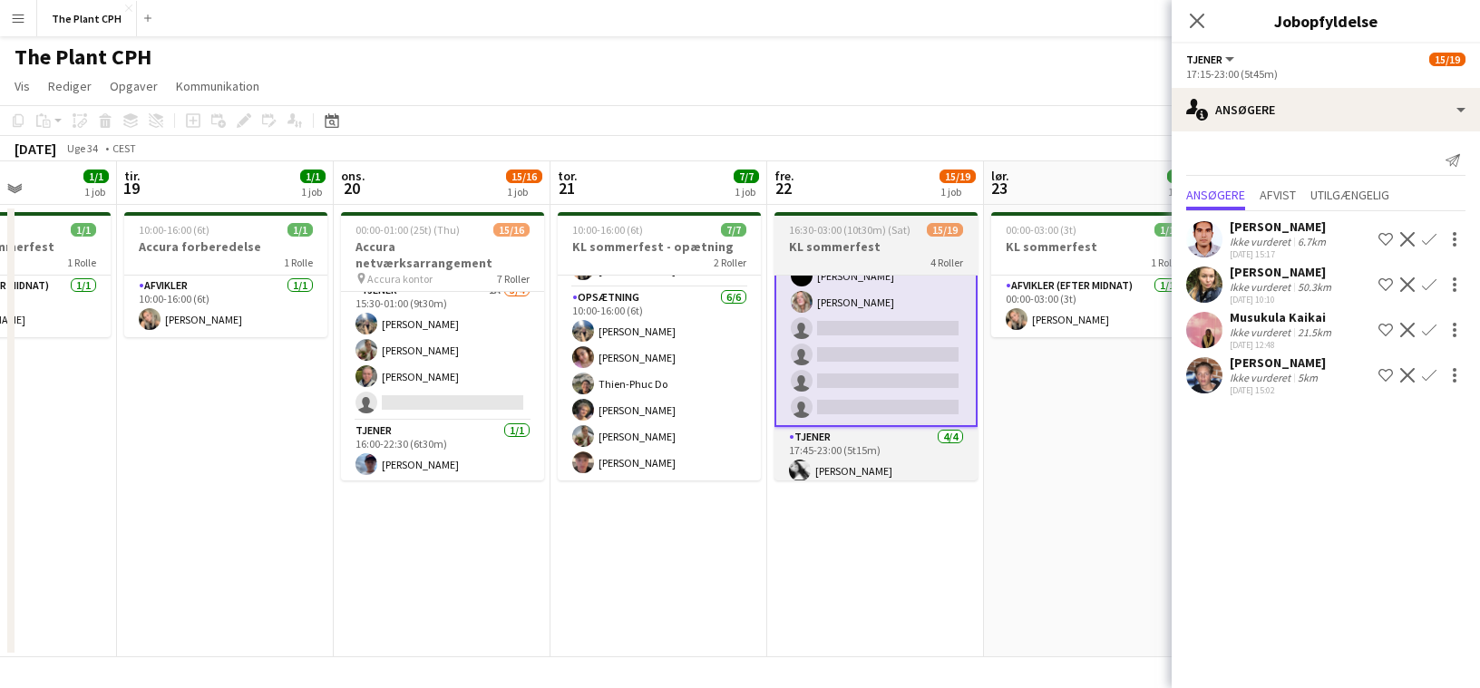
scroll to position [209, 0]
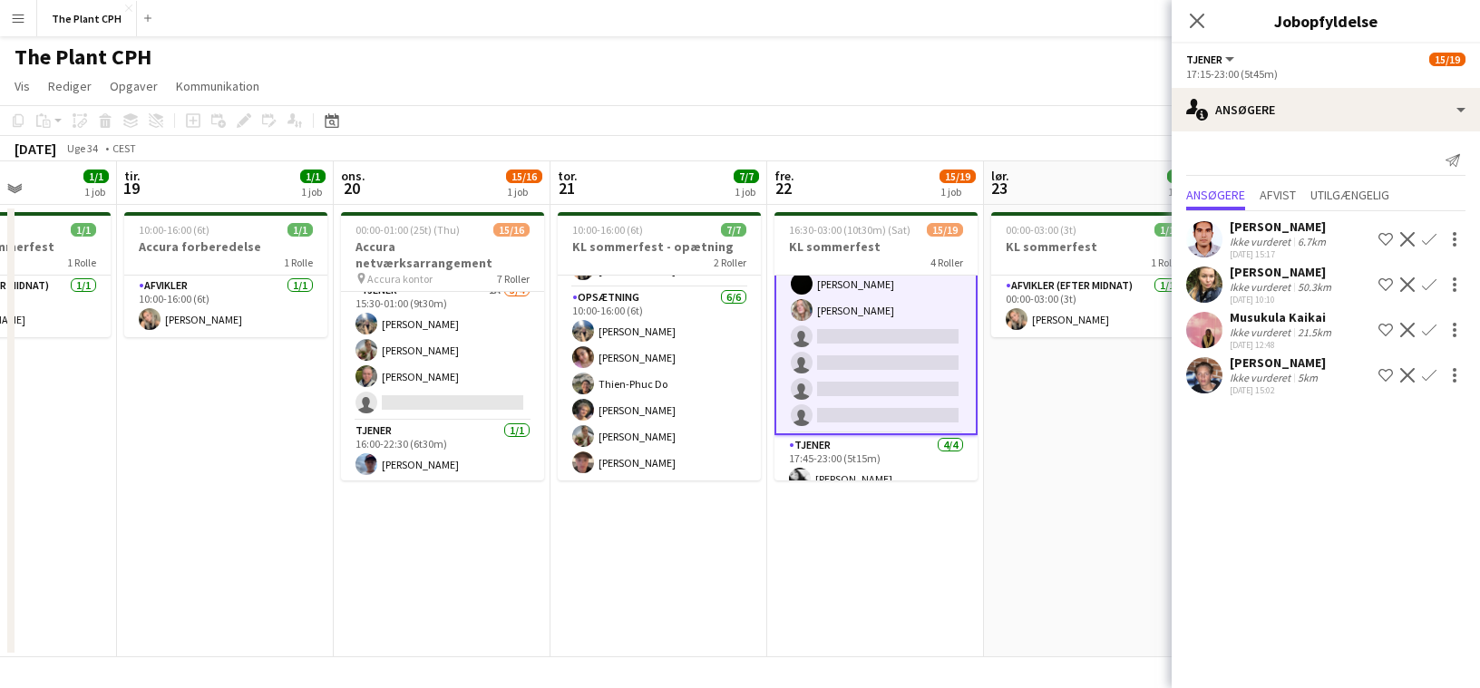
click at [1270, 364] on div "[PERSON_NAME]" at bounding box center [1278, 363] width 96 height 16
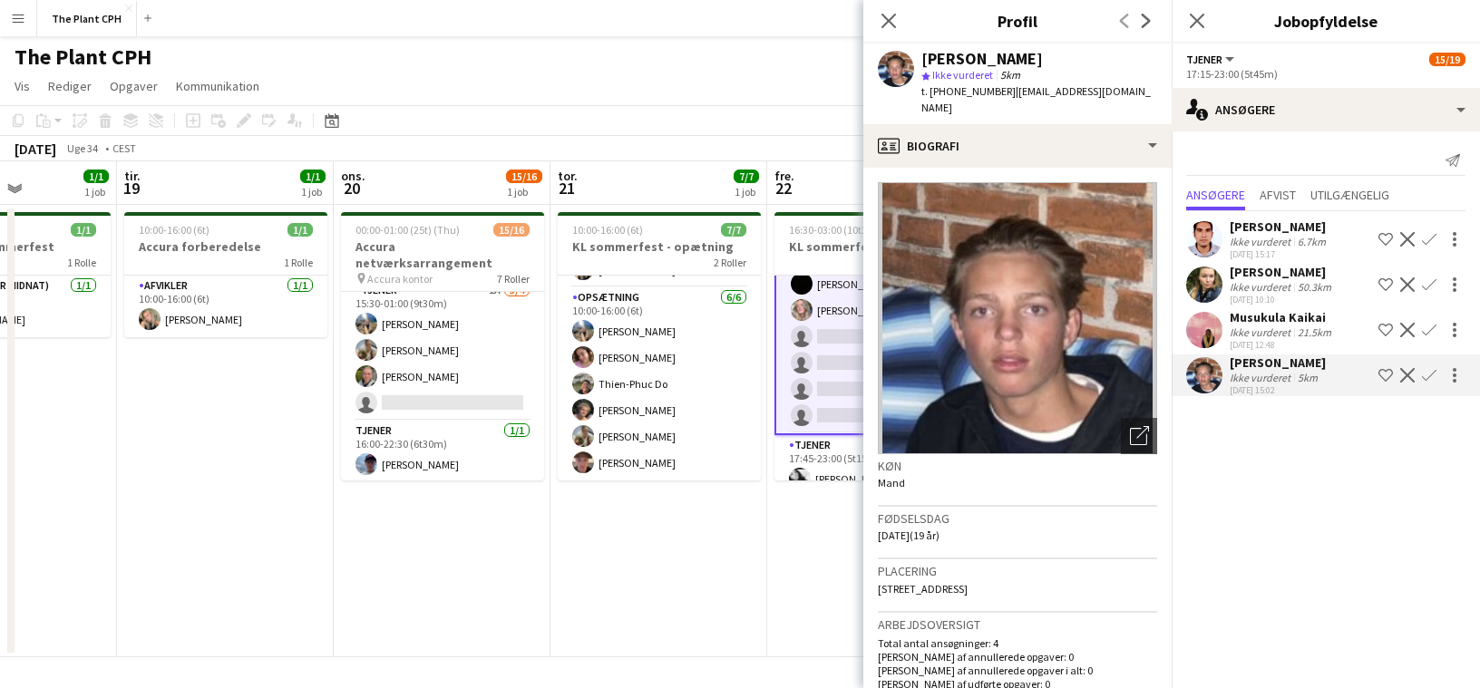
click at [1265, 368] on div "[PERSON_NAME]" at bounding box center [1278, 363] width 96 height 16
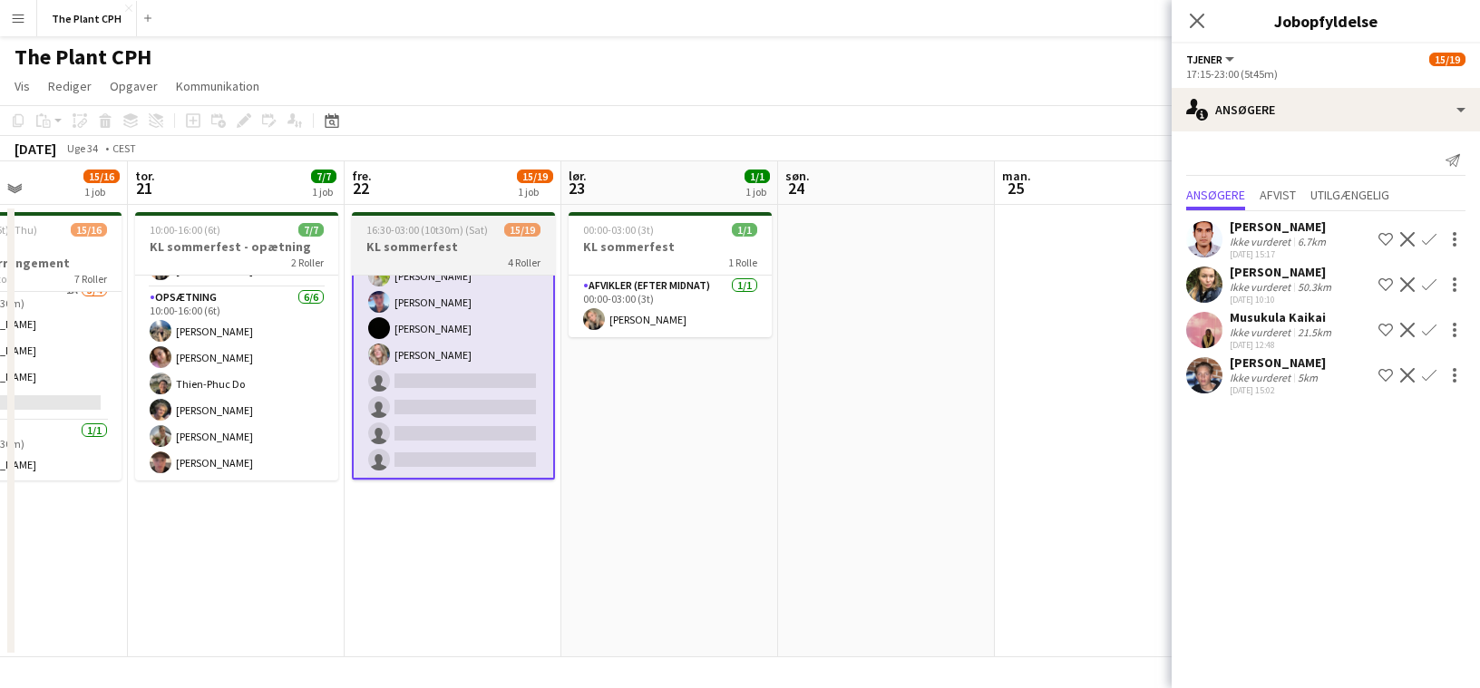
scroll to position [0, 597]
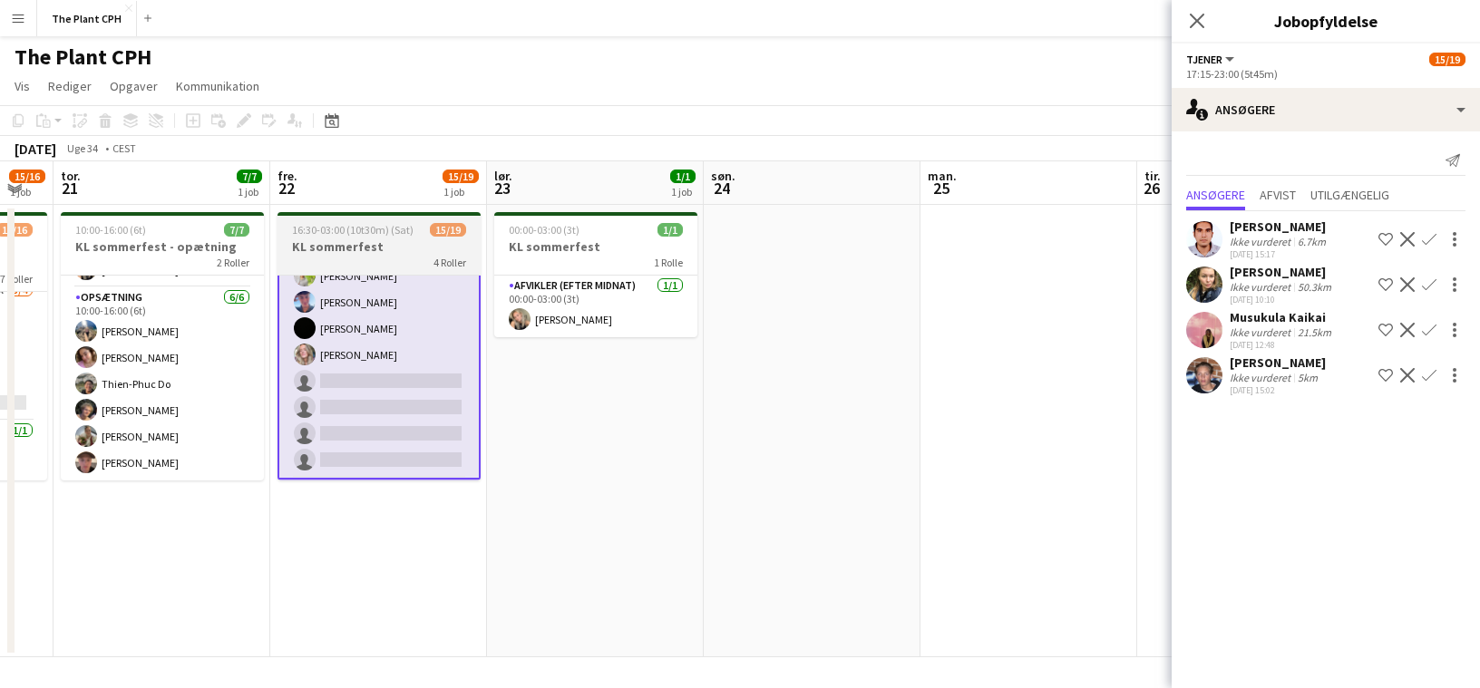
click at [786, 370] on app-date-cell at bounding box center [812, 431] width 217 height 452
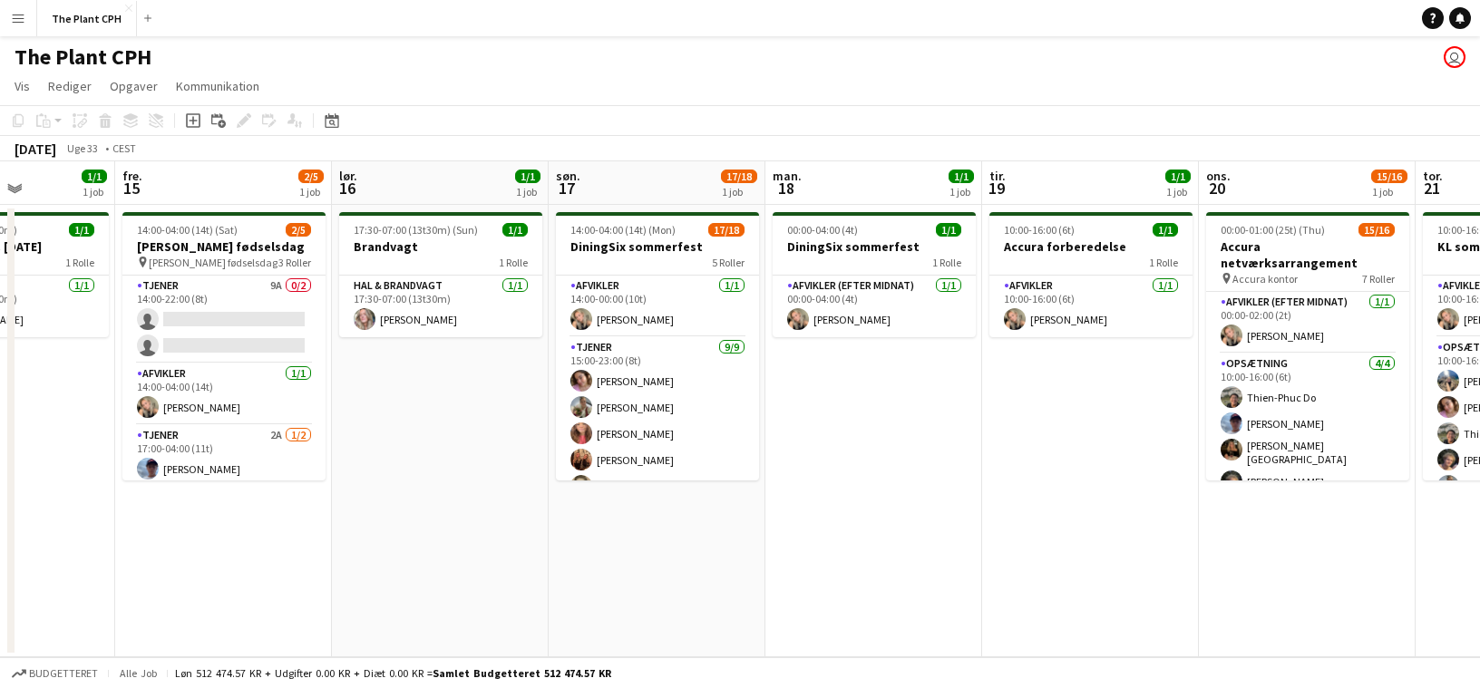
scroll to position [0, 462]
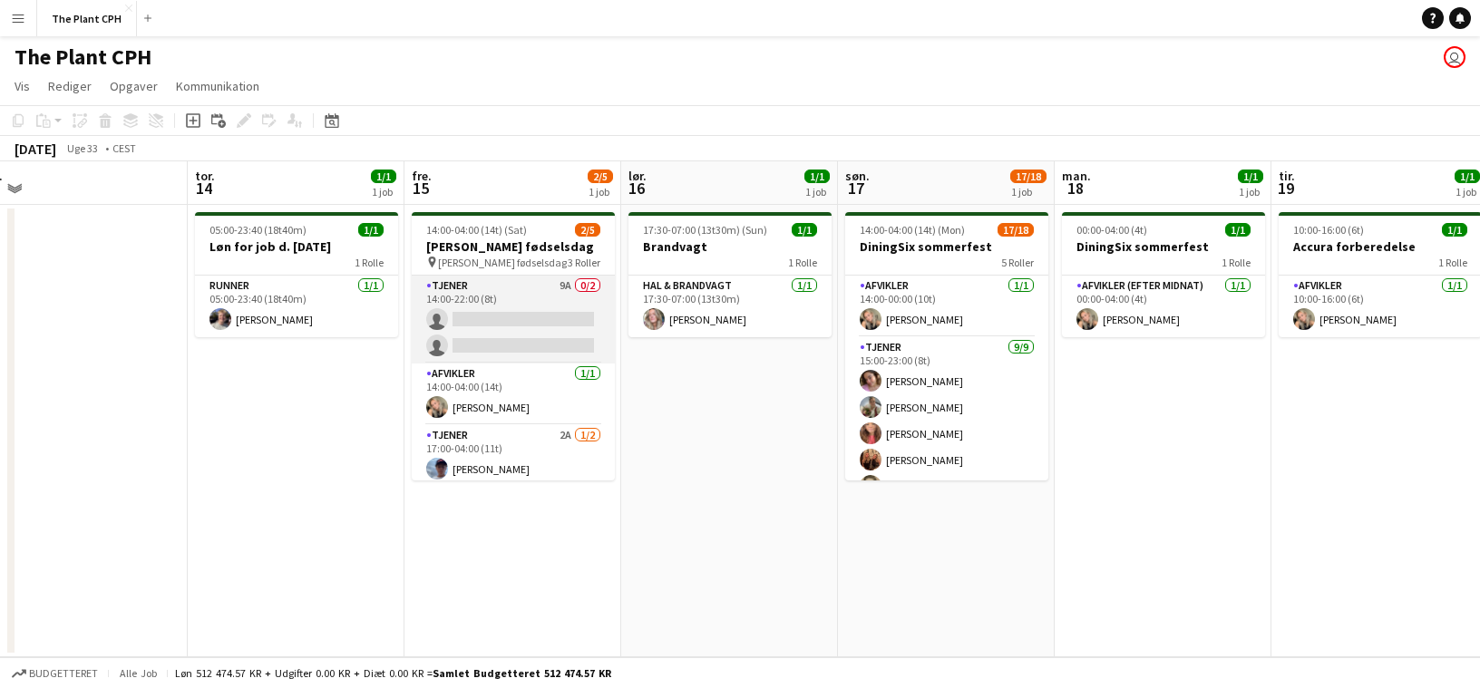
click at [595, 342] on app-card-role "Tjener 9A 0/2 14:00-22:00 (8t) single-neutral-actions single-neutral-actions" at bounding box center [513, 320] width 203 height 88
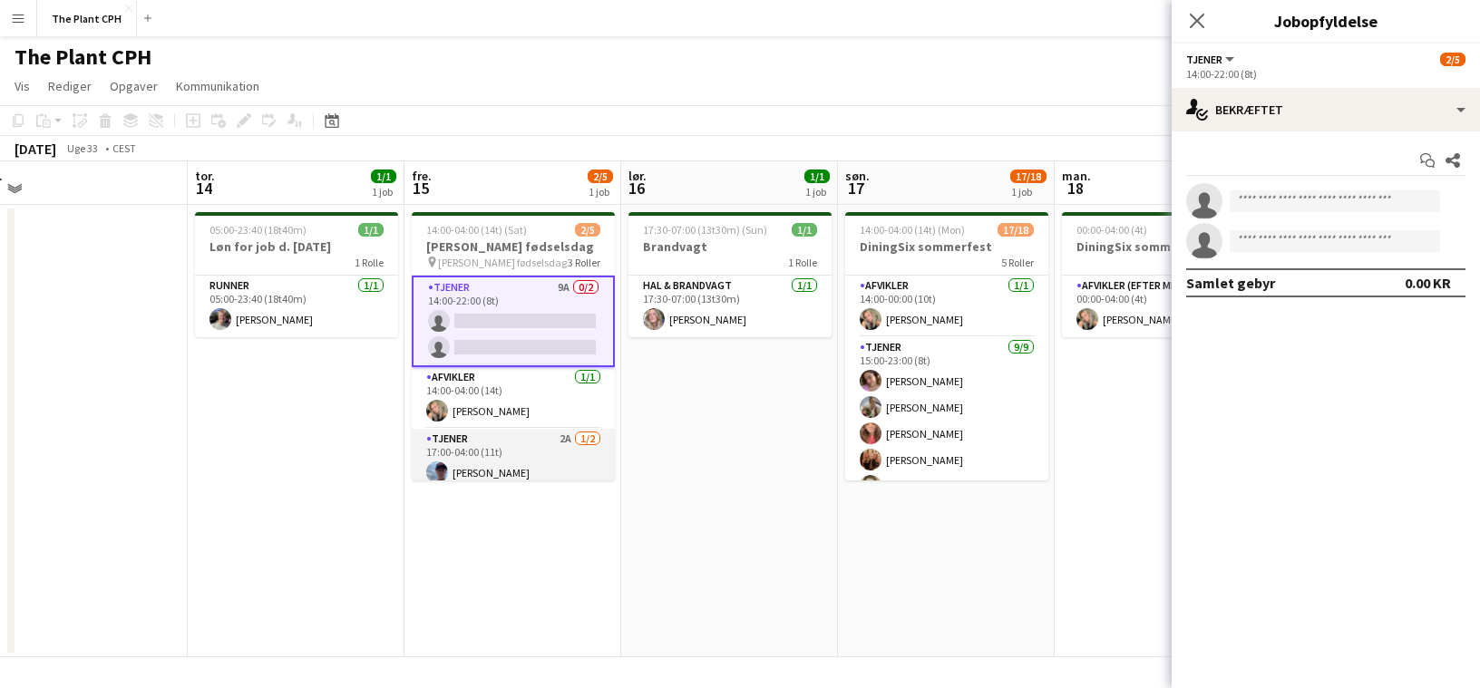
click at [578, 464] on app-card-role "Tjener 2A [DATE] 17:00-04:00 (11t) [PERSON_NAME] single-neutral-actions" at bounding box center [513, 473] width 203 height 88
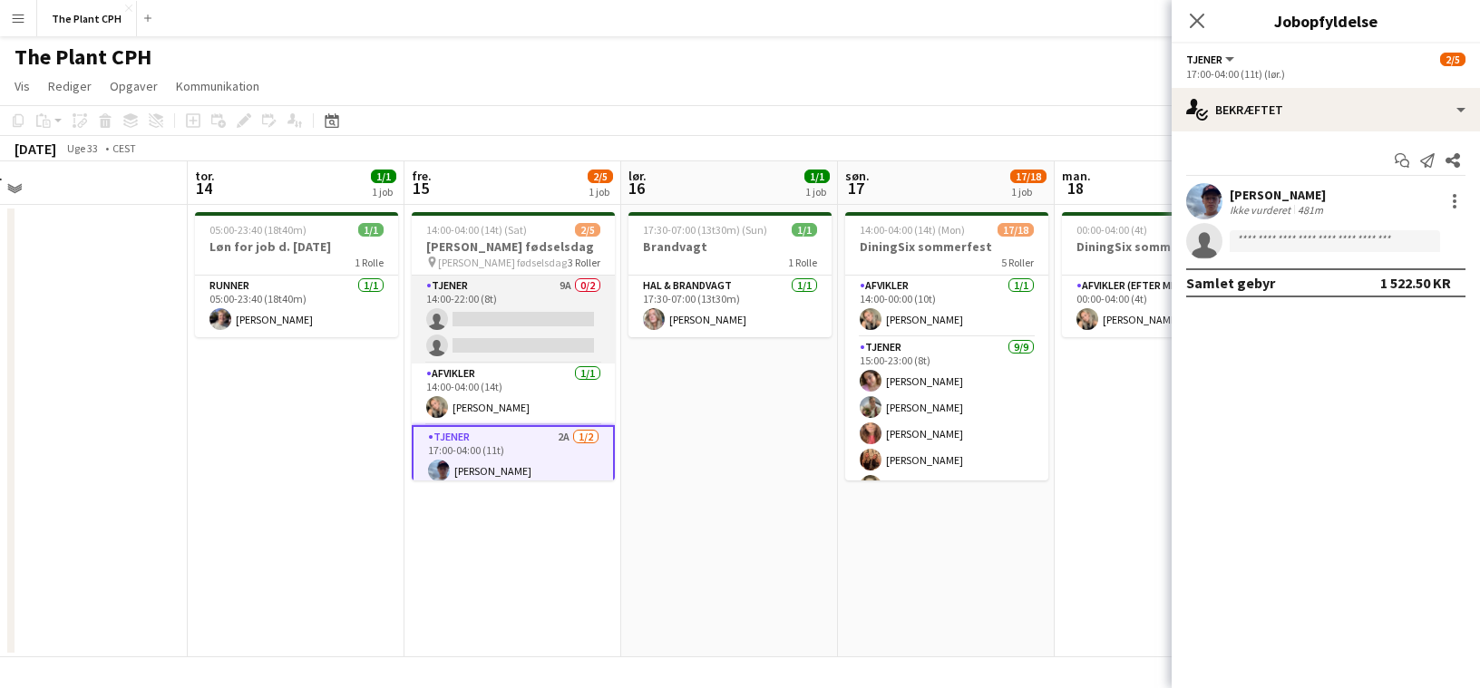
click at [485, 319] on app-card-role "Tjener 9A 0/2 14:00-22:00 (8t) single-neutral-actions single-neutral-actions" at bounding box center [513, 320] width 203 height 88
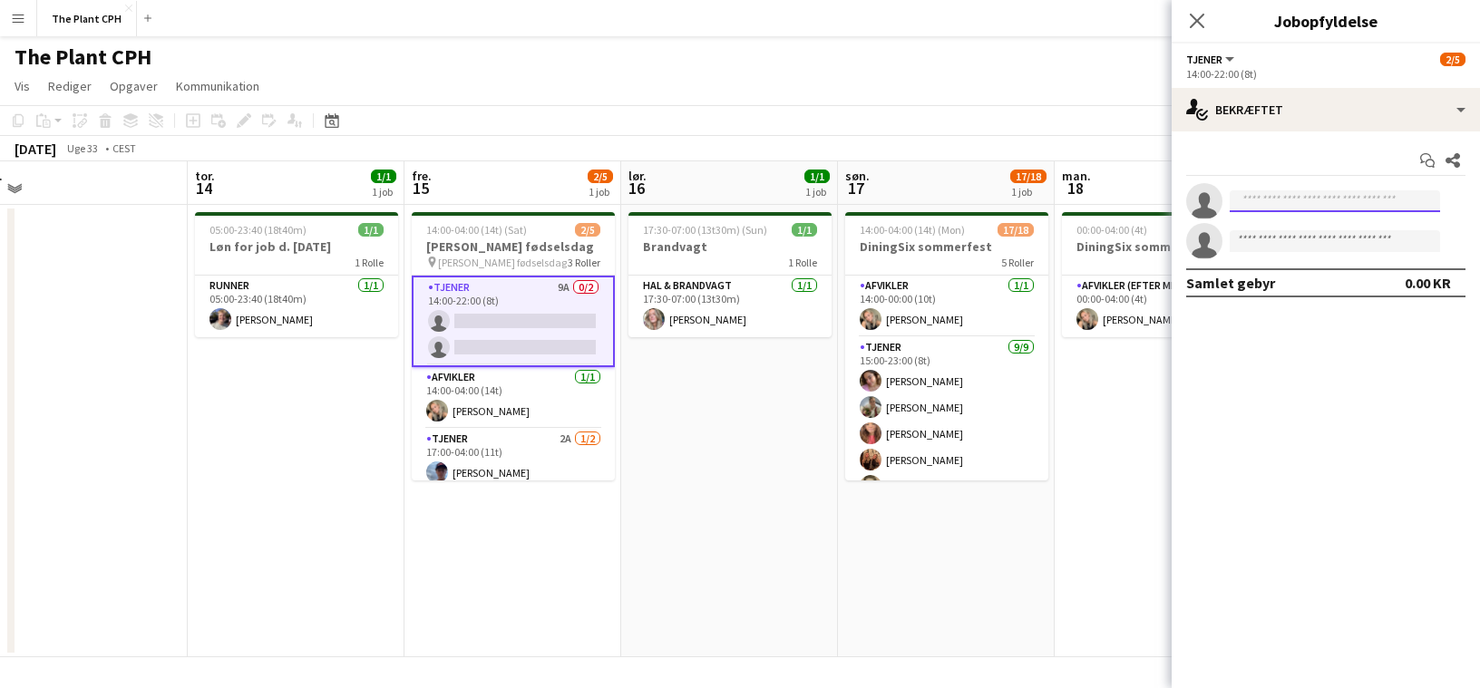
click at [1239, 199] on input at bounding box center [1335, 201] width 210 height 22
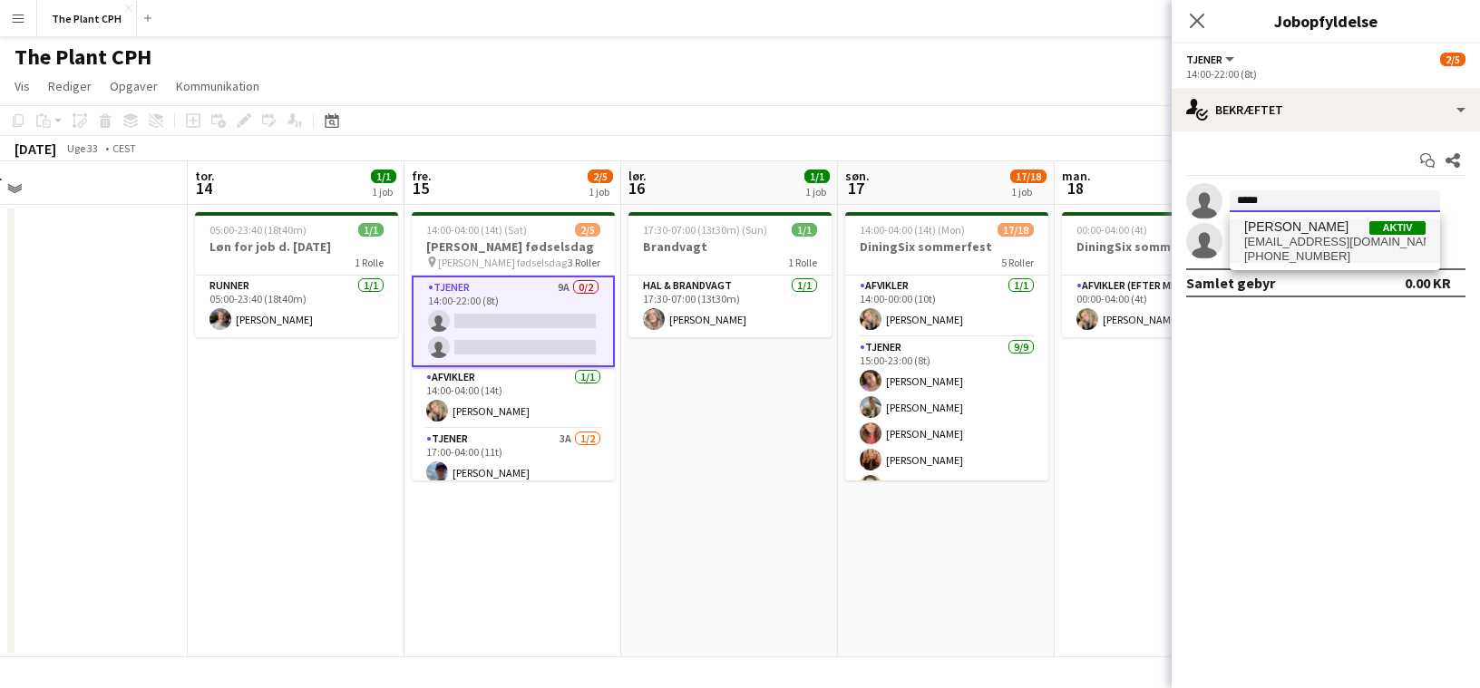
type input "*****"
click at [1299, 230] on span "[PERSON_NAME]" at bounding box center [1296, 226] width 104 height 15
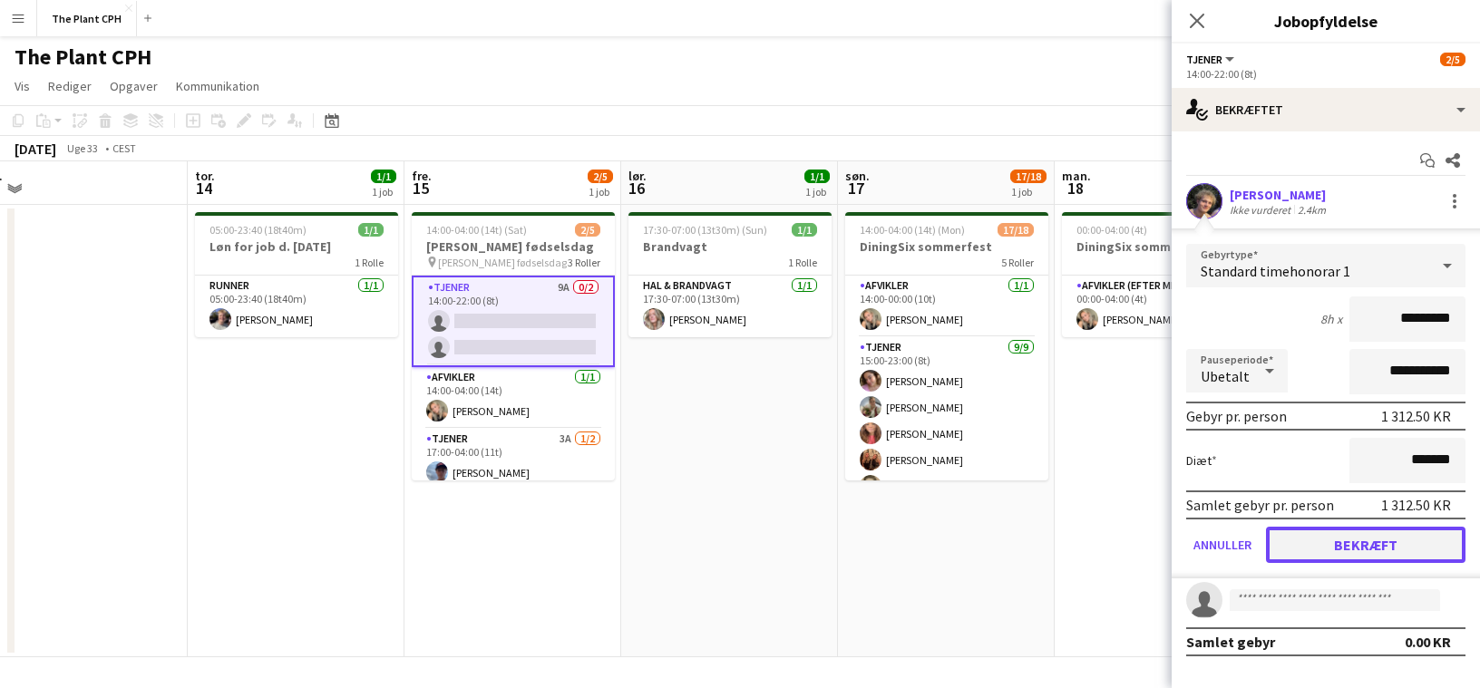
click at [1381, 530] on button "Bekræft" at bounding box center [1365, 545] width 199 height 36
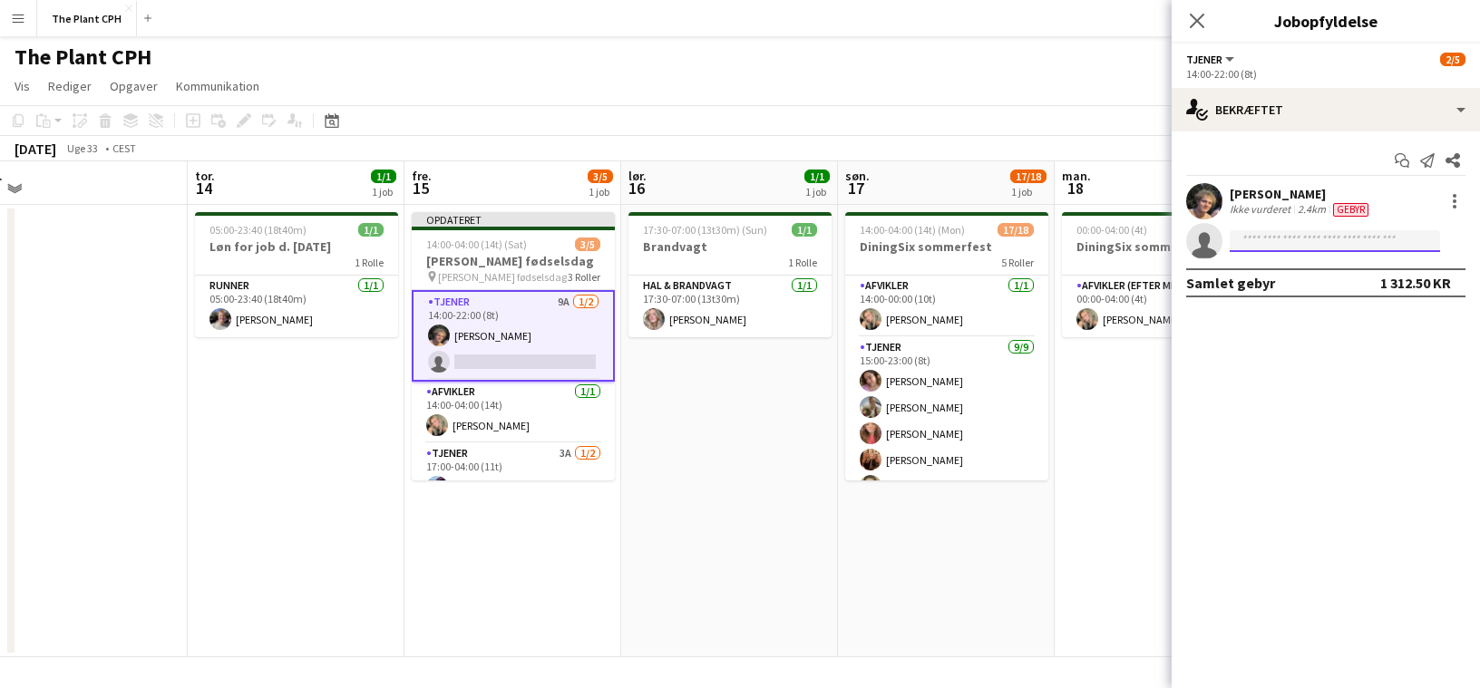
click at [1274, 241] on input at bounding box center [1335, 241] width 210 height 22
type input "****"
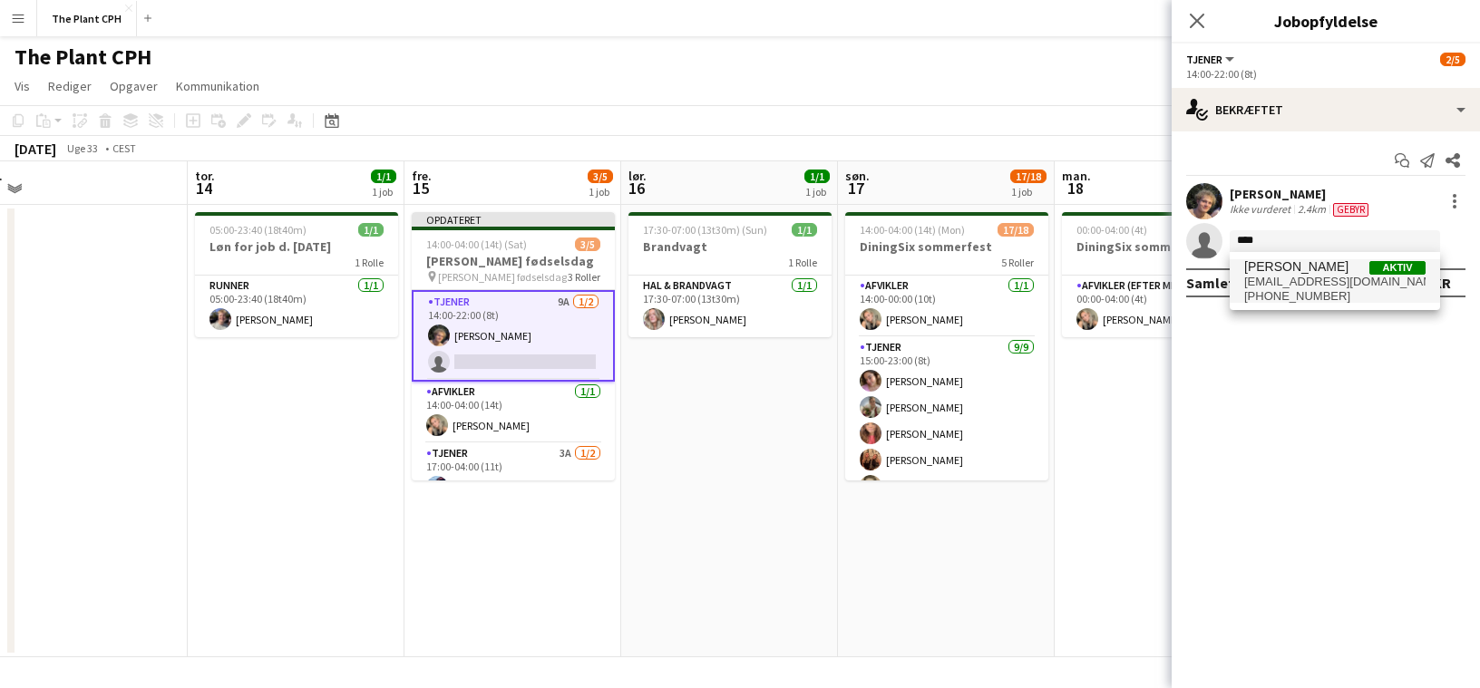
click at [1291, 277] on span "[EMAIL_ADDRESS][DOMAIN_NAME]" at bounding box center [1334, 282] width 181 height 15
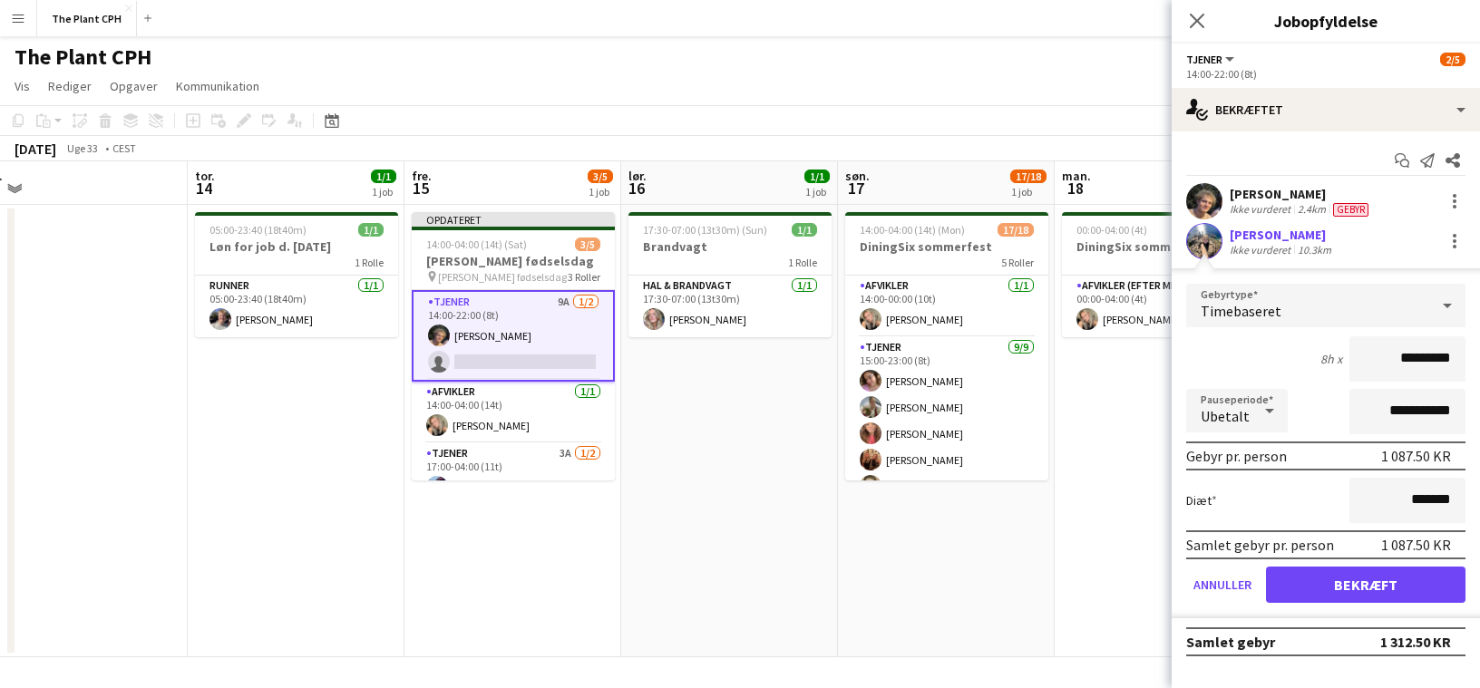
click at [1388, 364] on input "*********" at bounding box center [1407, 358] width 116 height 45
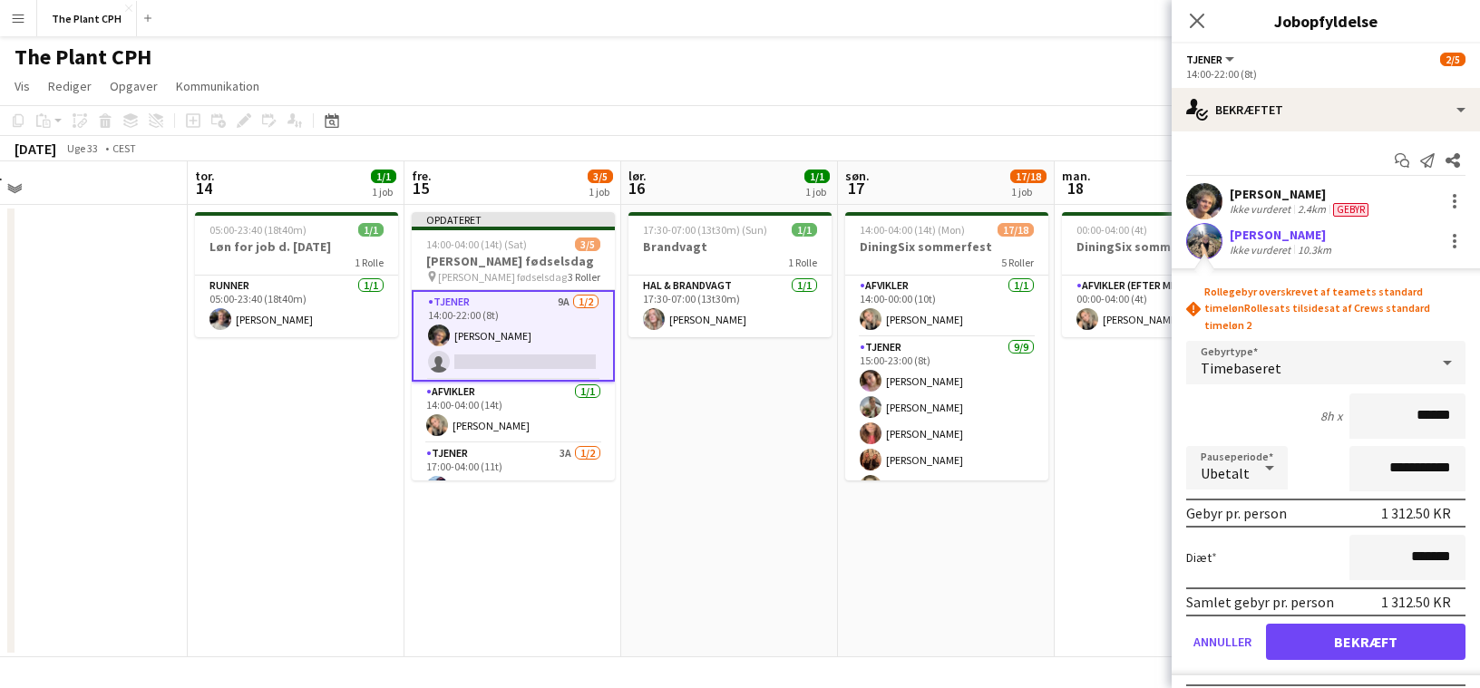
type input "******"
click at [1414, 637] on button "Bekræft" at bounding box center [1365, 642] width 199 height 36
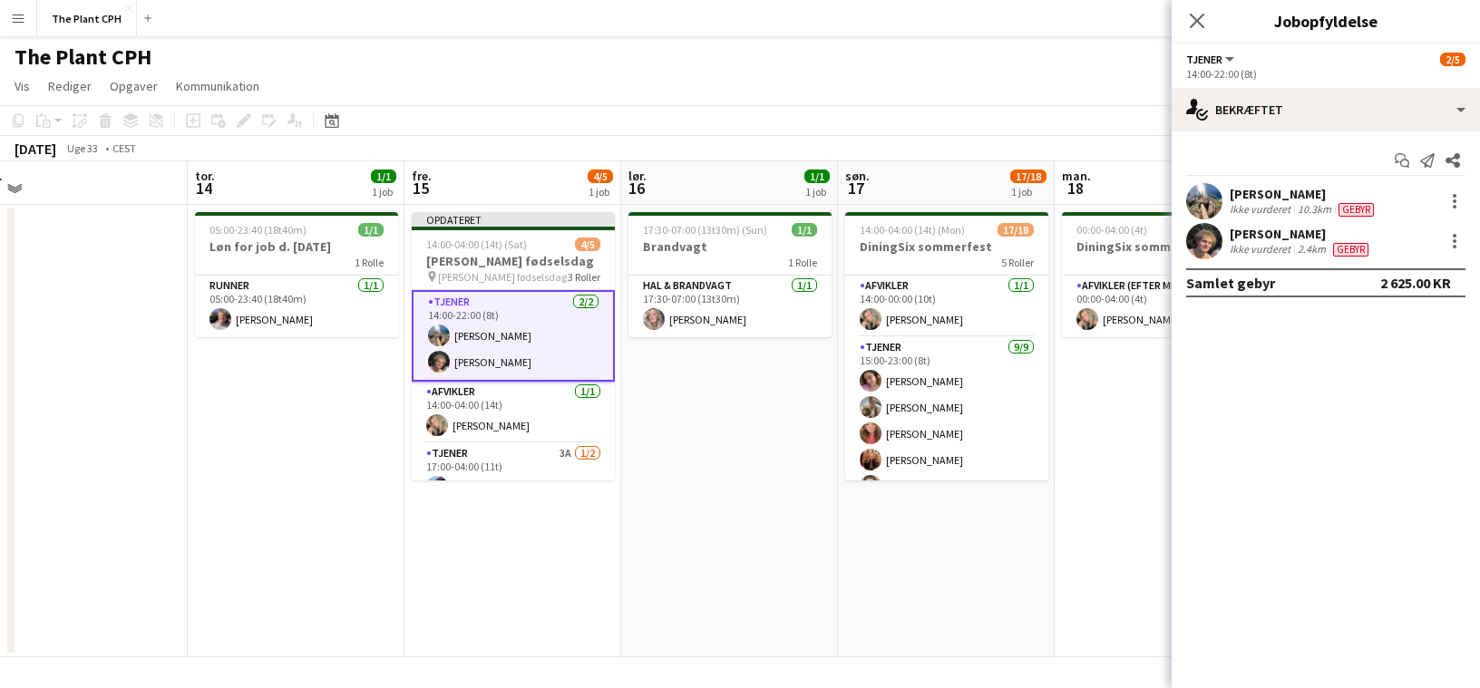
click at [759, 102] on app-page-menu "Vis Dagvisning udvidet Dagvisning kollapset Månedsvisning Datovælger Spring til…" at bounding box center [740, 88] width 1480 height 34
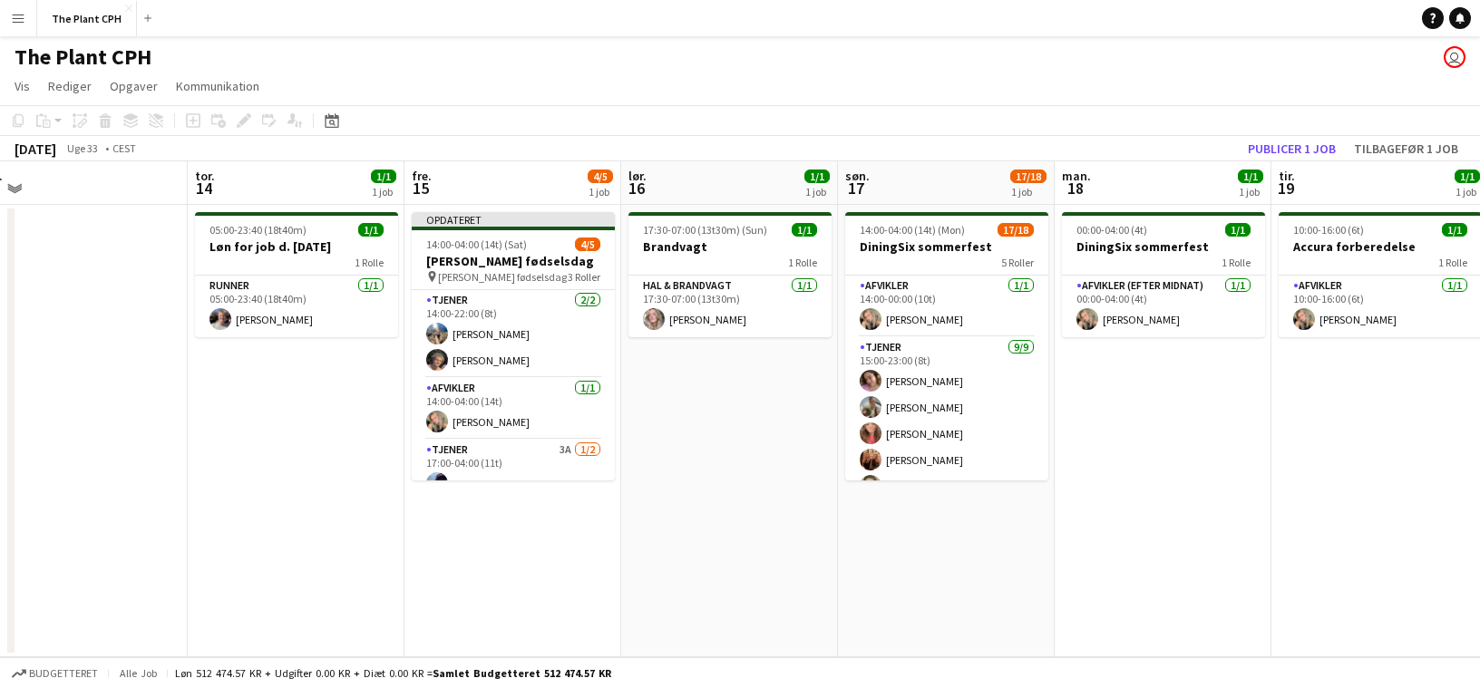
click at [27, 24] on button "Menu" at bounding box center [18, 18] width 36 height 36
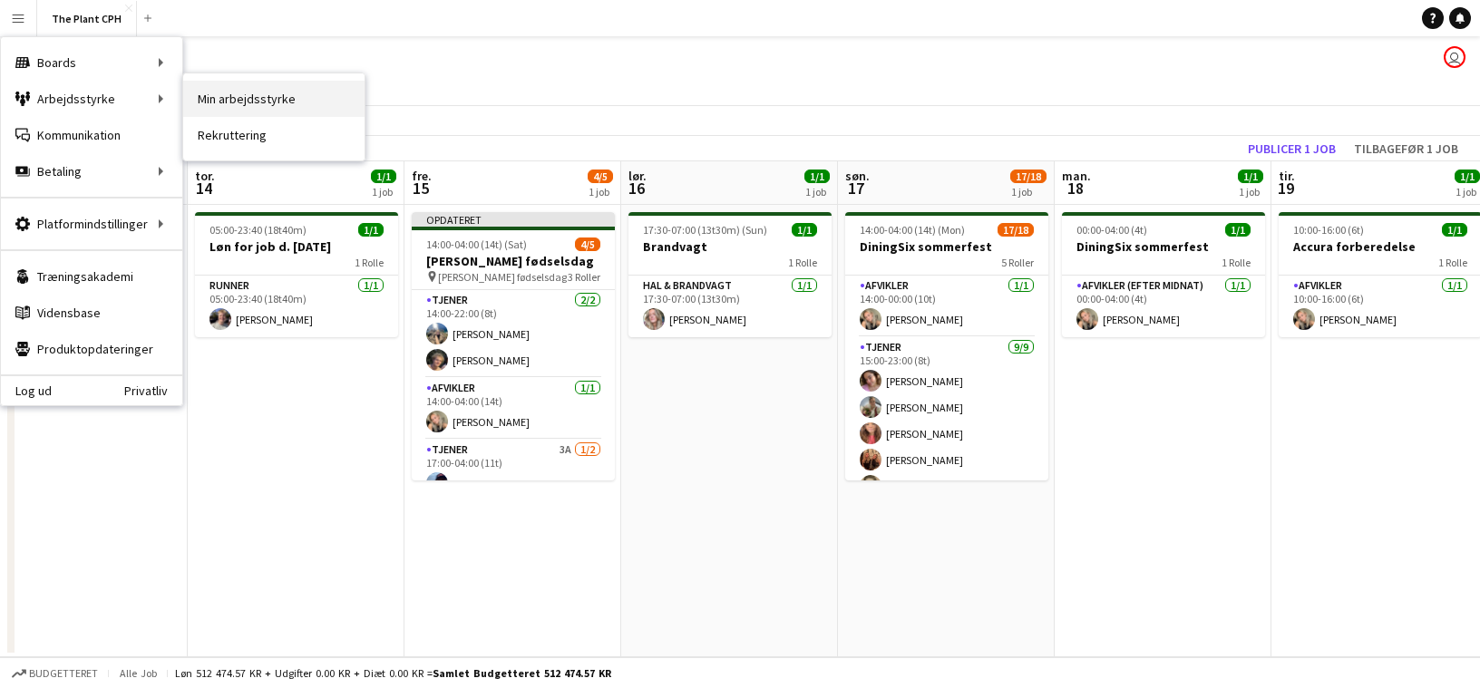
click at [256, 91] on link "Min arbejdsstyrke" at bounding box center [273, 99] width 181 height 36
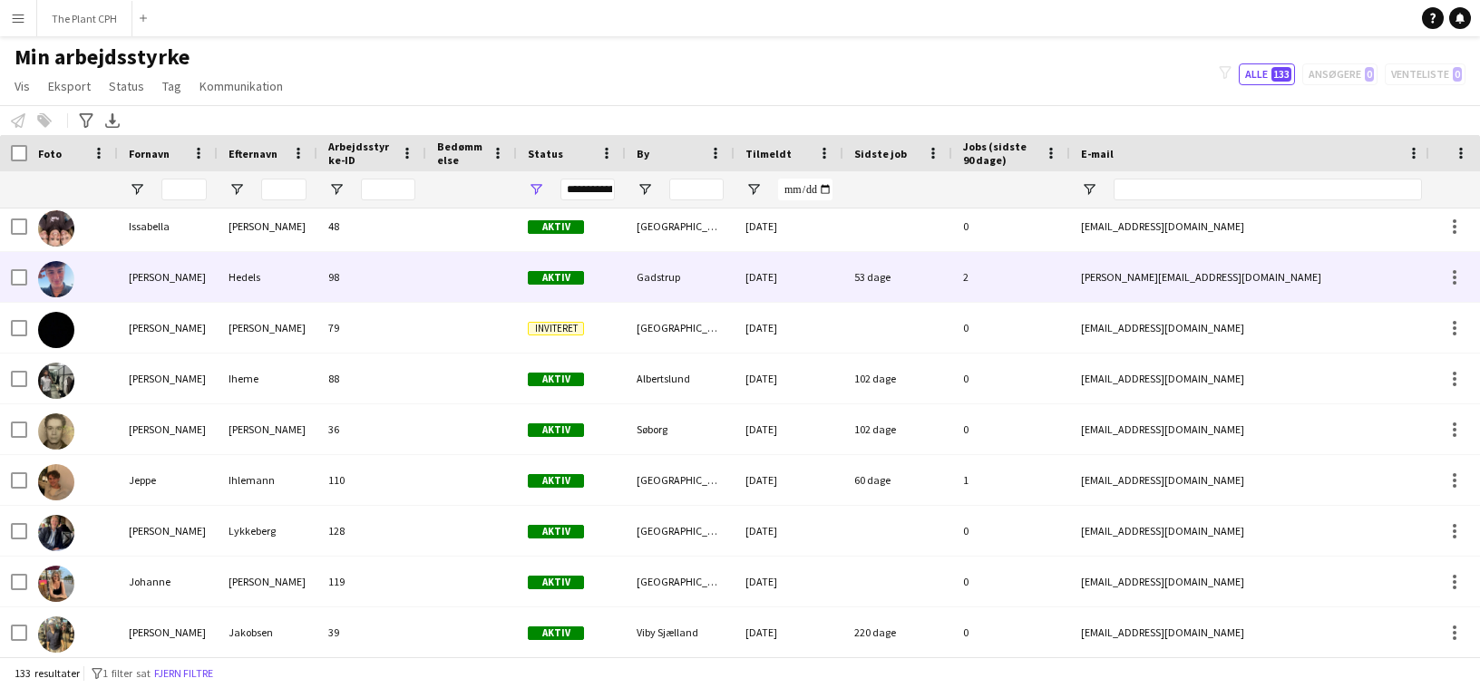
scroll to position [2209, 0]
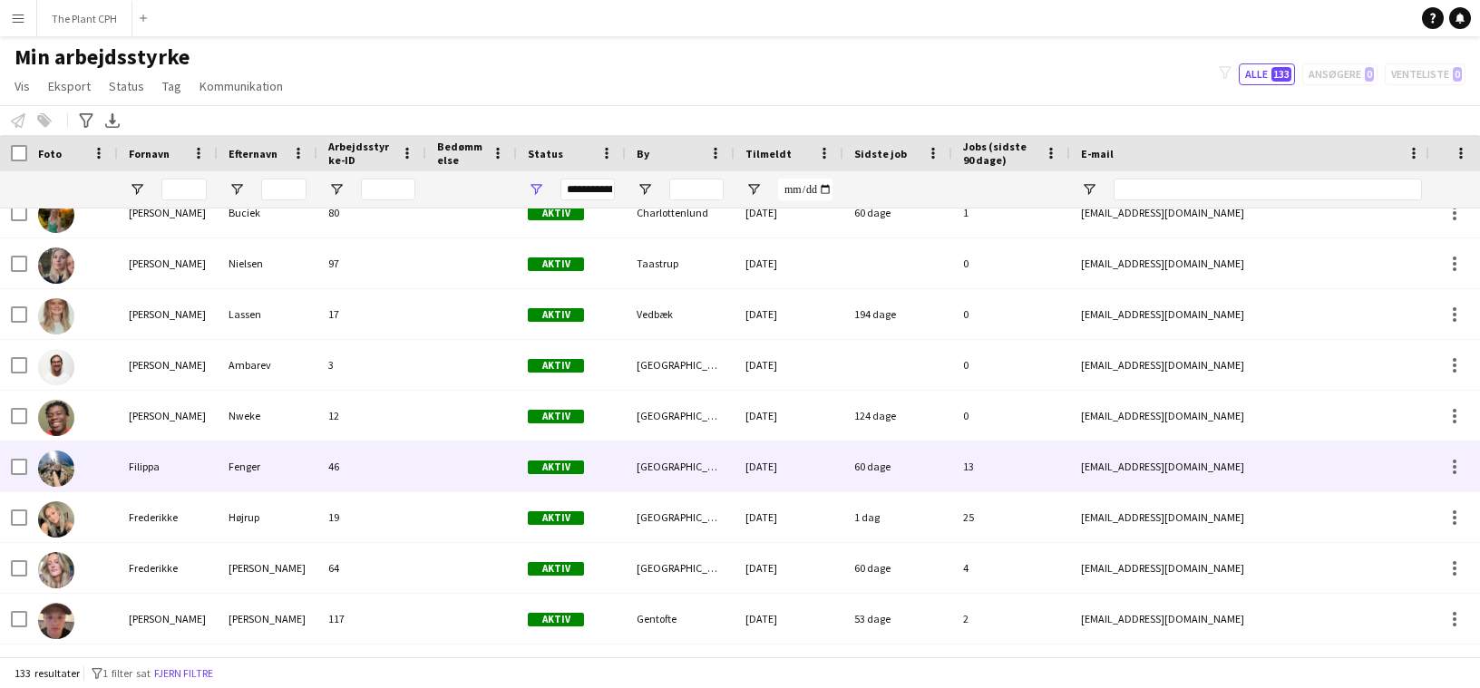
click at [289, 444] on div "Fenger" at bounding box center [268, 467] width 100 height 50
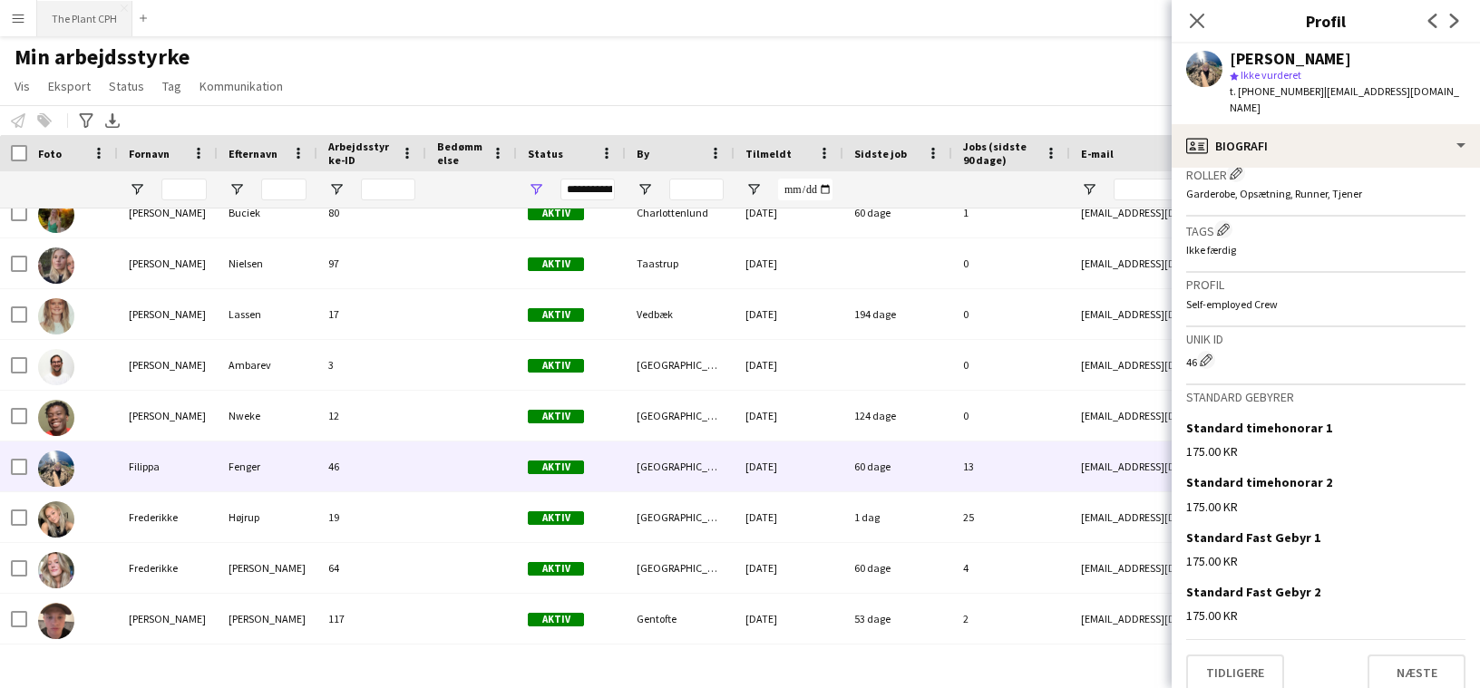
click at [74, 19] on button "The Plant CPH Luk" at bounding box center [84, 18] width 95 height 35
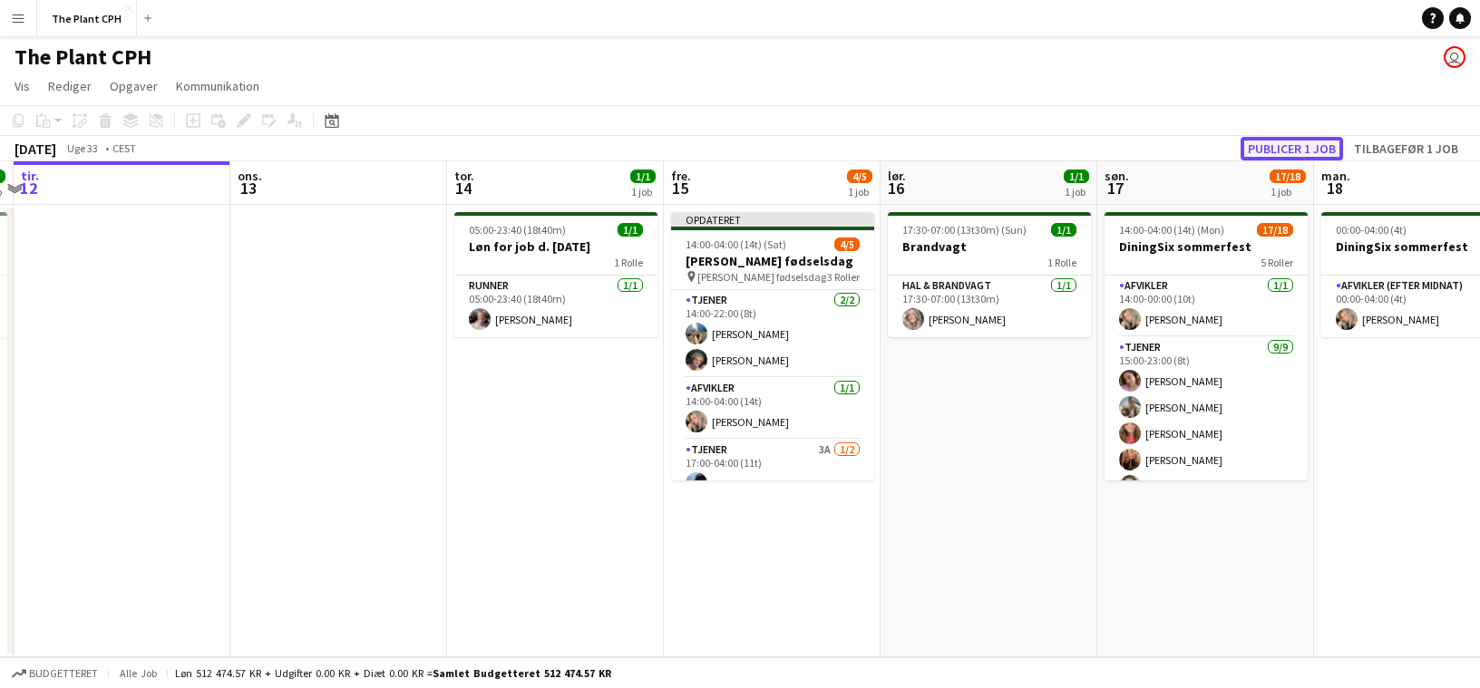
click at [1272, 145] on button "Publicer 1 job" at bounding box center [1291, 149] width 102 height 24
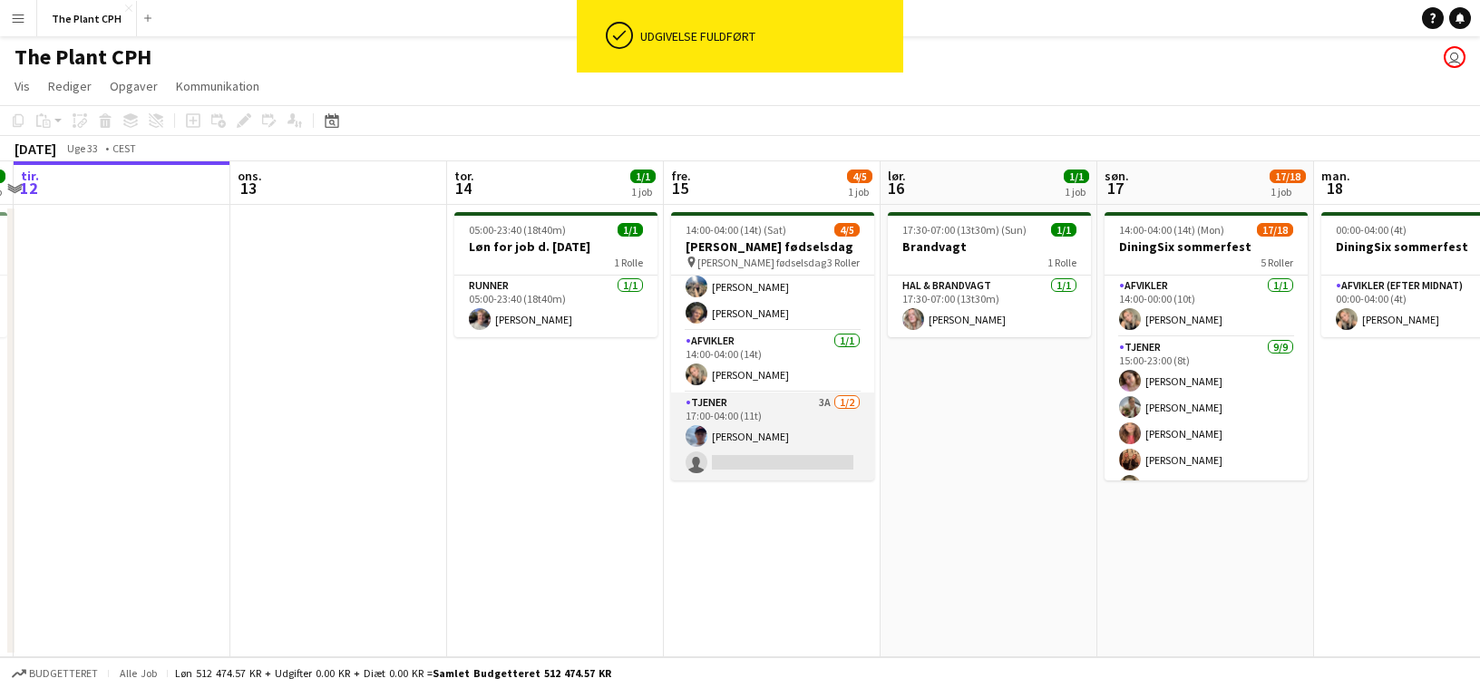
click at [797, 426] on app-card-role "Tjener 3A [DATE] 17:00-04:00 (11t) [PERSON_NAME] single-neutral-actions" at bounding box center [772, 437] width 203 height 88
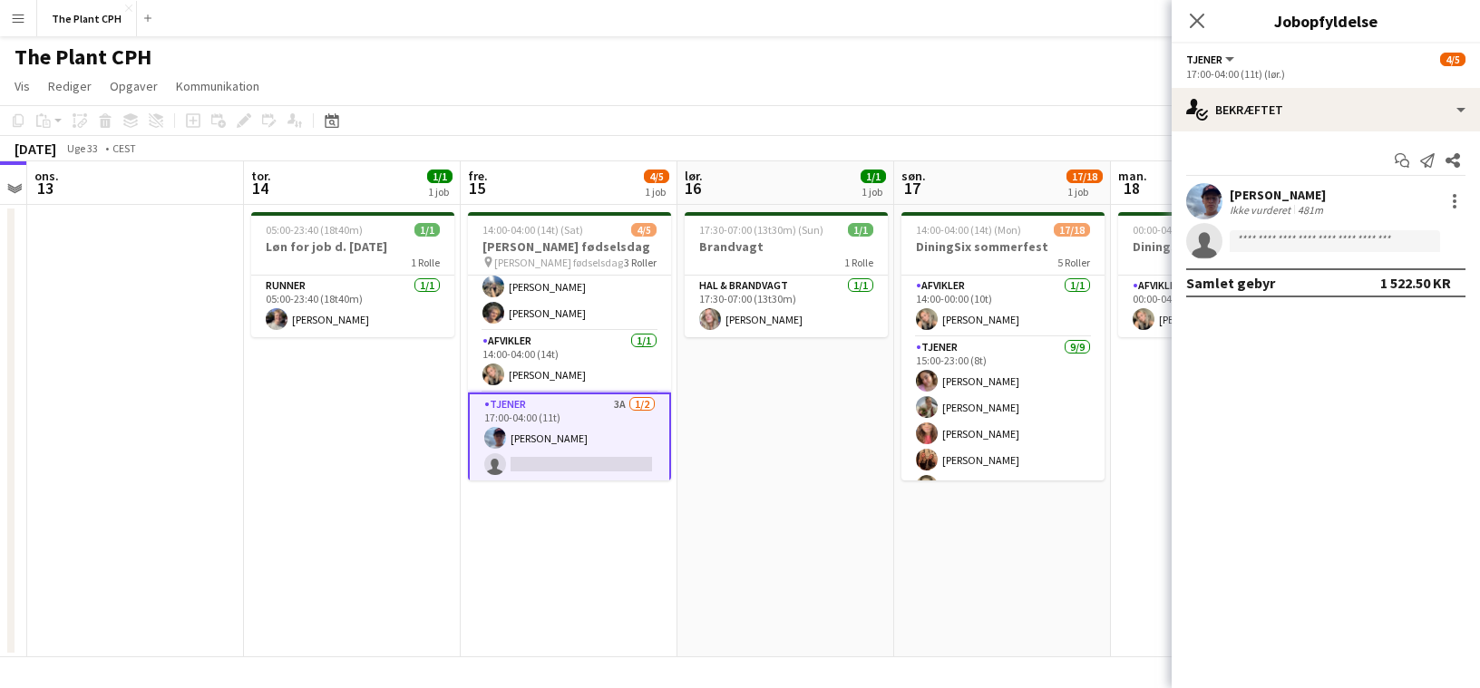
click at [790, 437] on app-date-cell "17:30-07:00 (13t30m) (Sun) 1/1 Brandvagt 1 Rolle Hal & brandvagt [DATE] 17:30-0…" at bounding box center [785, 431] width 217 height 452
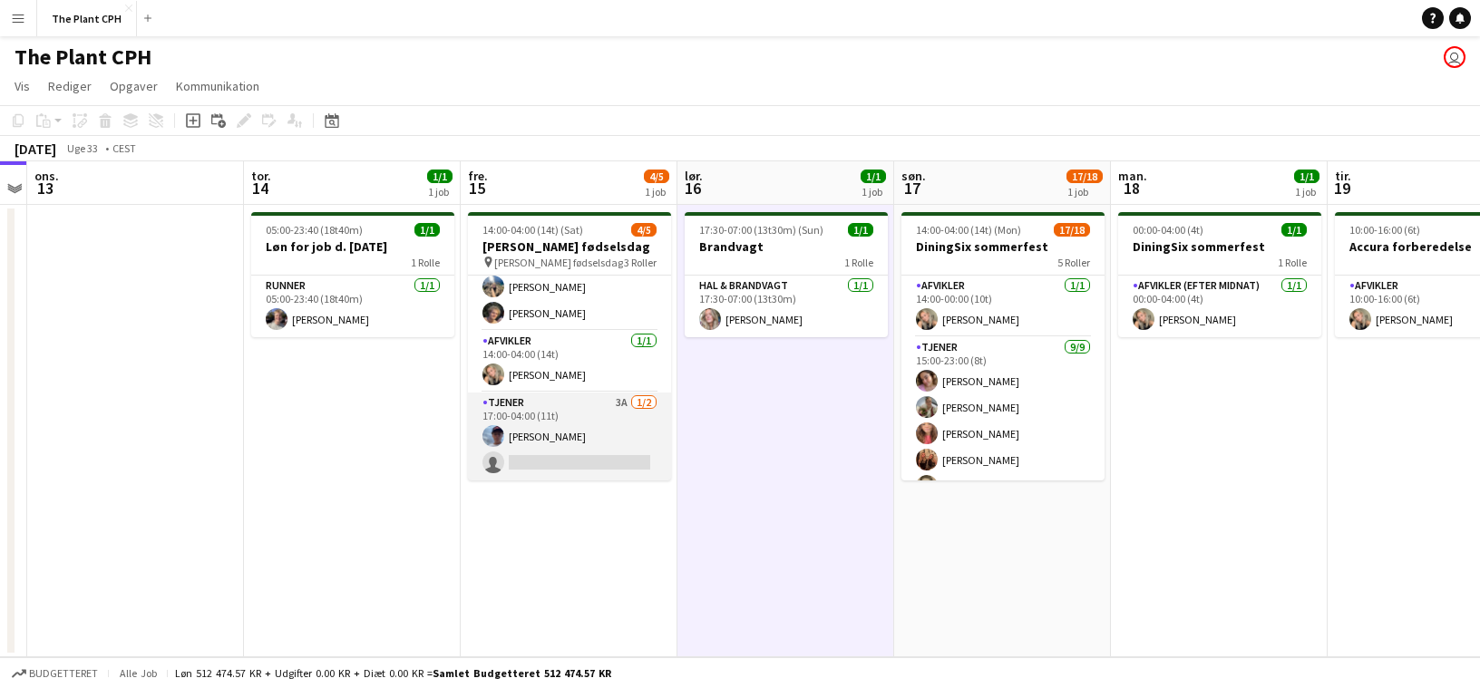
click at [598, 444] on app-card-role "Tjener 3A [DATE] 17:00-04:00 (11t) [PERSON_NAME] single-neutral-actions" at bounding box center [569, 437] width 203 height 88
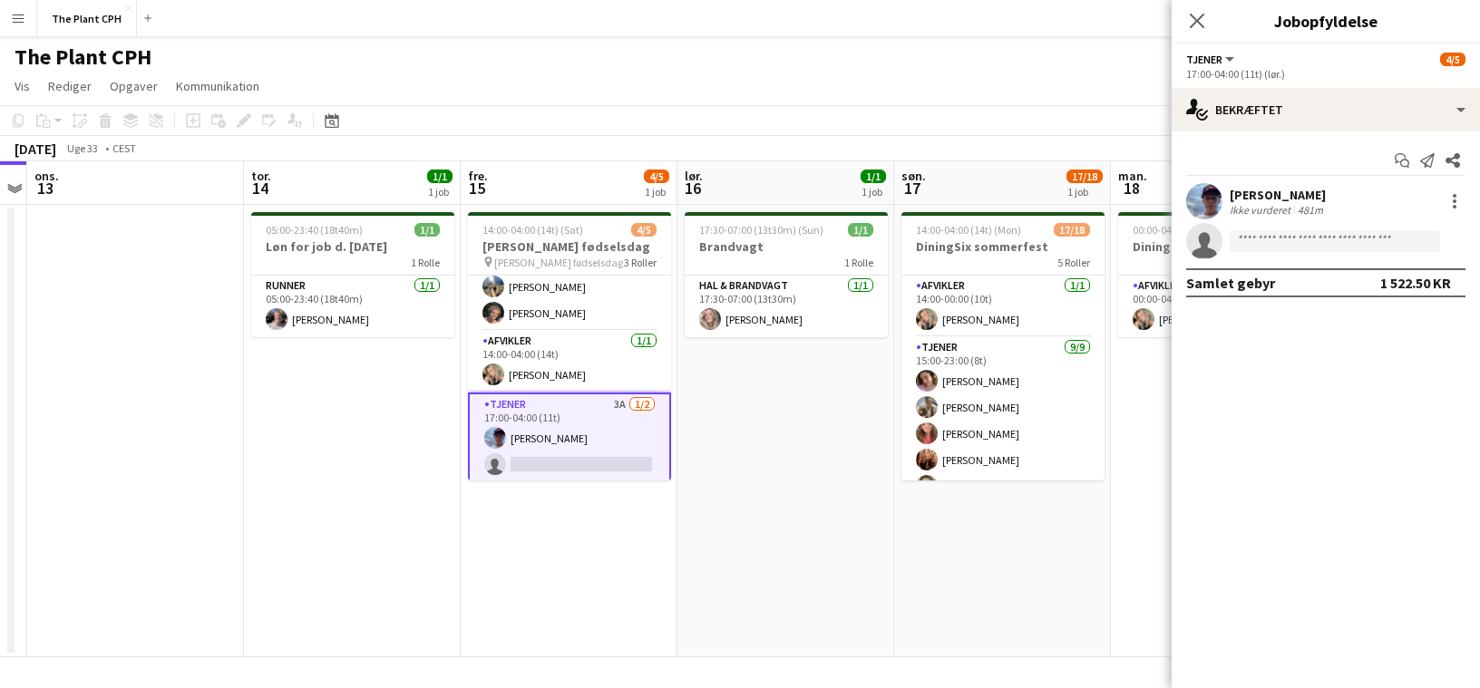
click at [1319, 133] on div "Start chat Send notifikation Del [PERSON_NAME] Ikke vurderet 481m single-neutra…" at bounding box center [1325, 221] width 308 height 180
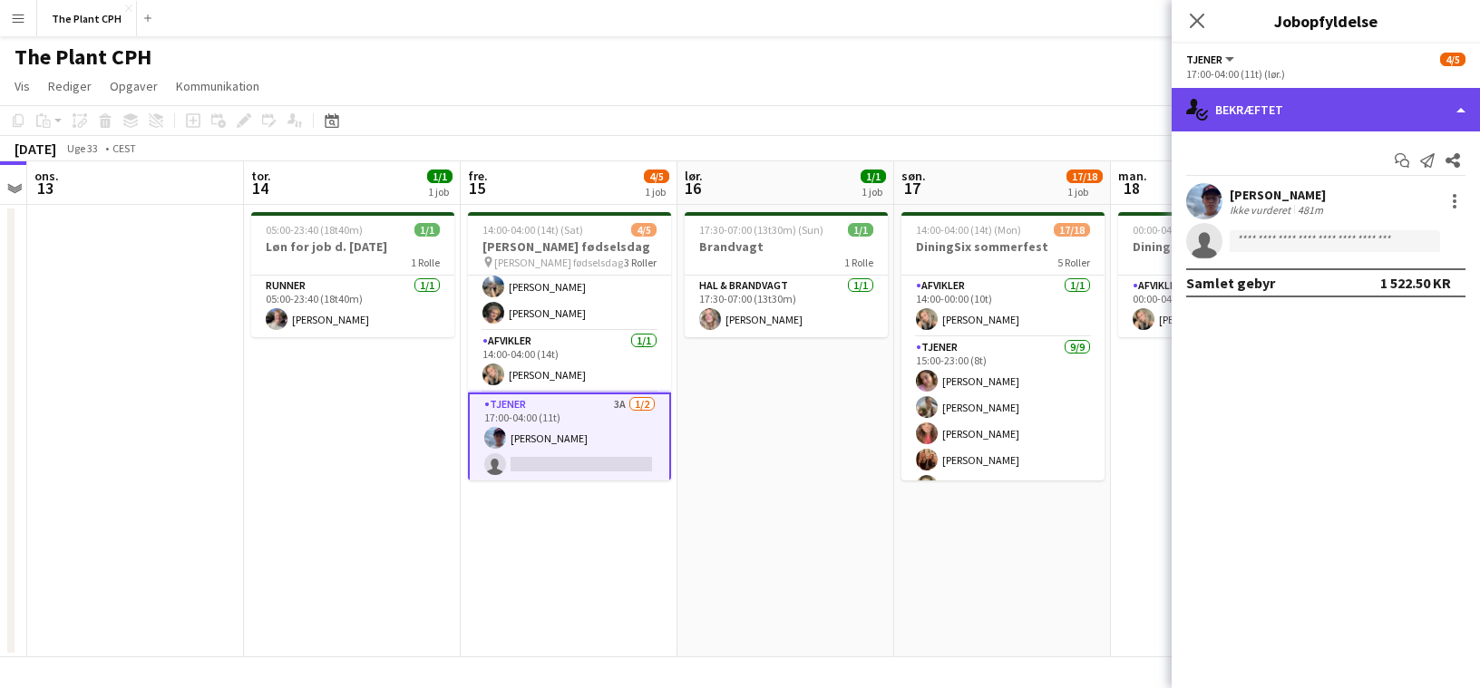
click at [1325, 121] on div "single-neutral-actions-check-2 Bekræftet" at bounding box center [1325, 110] width 308 height 44
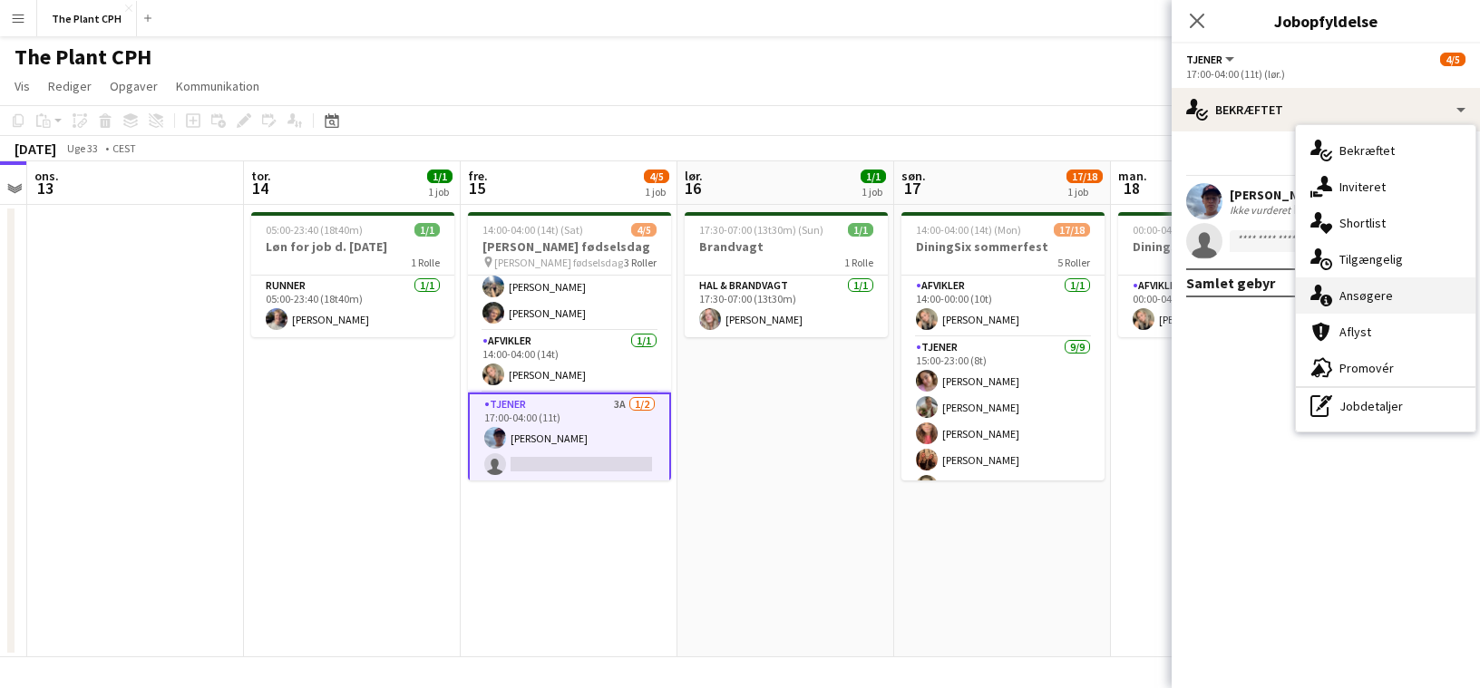
click at [1380, 289] on div "single-neutral-actions-information Ansøgere" at bounding box center [1386, 295] width 180 height 36
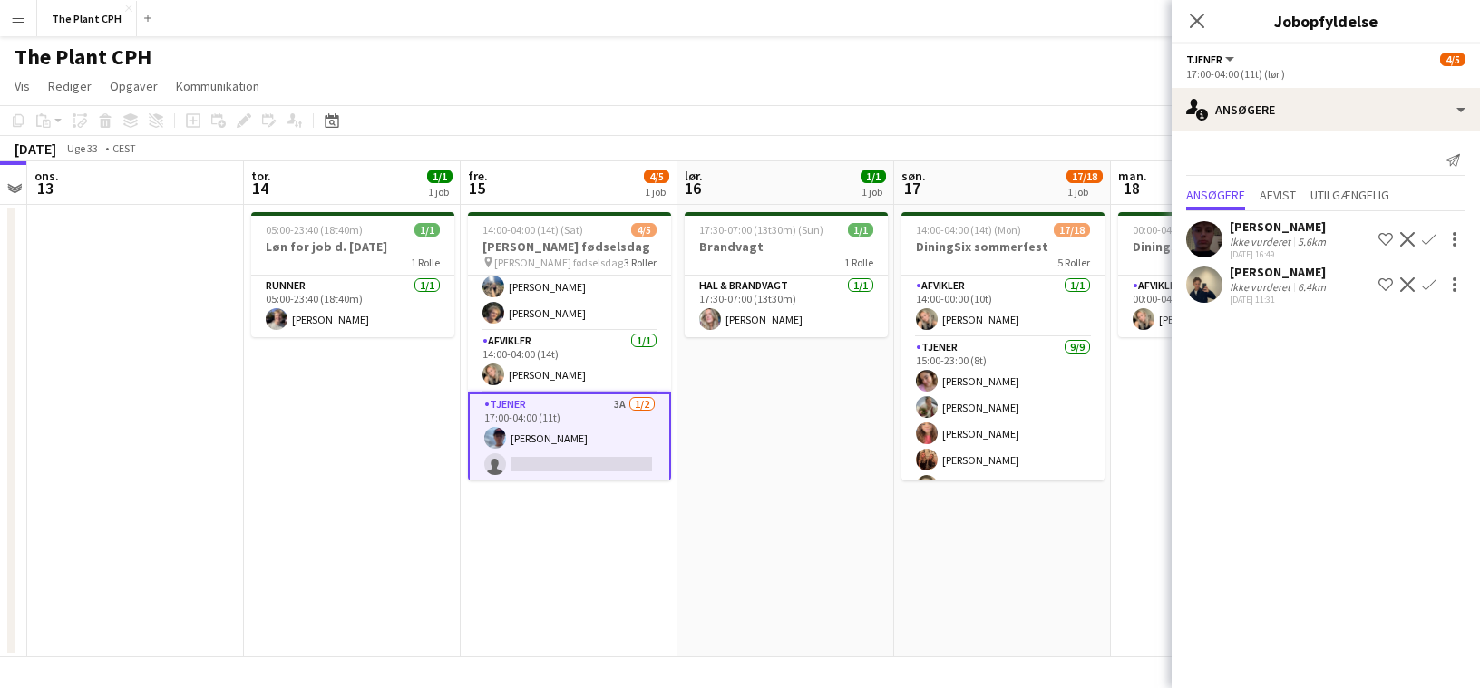
click at [799, 432] on app-date-cell "17:30-07:00 (13t30m) (Sun) 1/1 Brandvagt 1 Rolle Hal & brandvagt [DATE] 17:30-0…" at bounding box center [785, 431] width 217 height 452
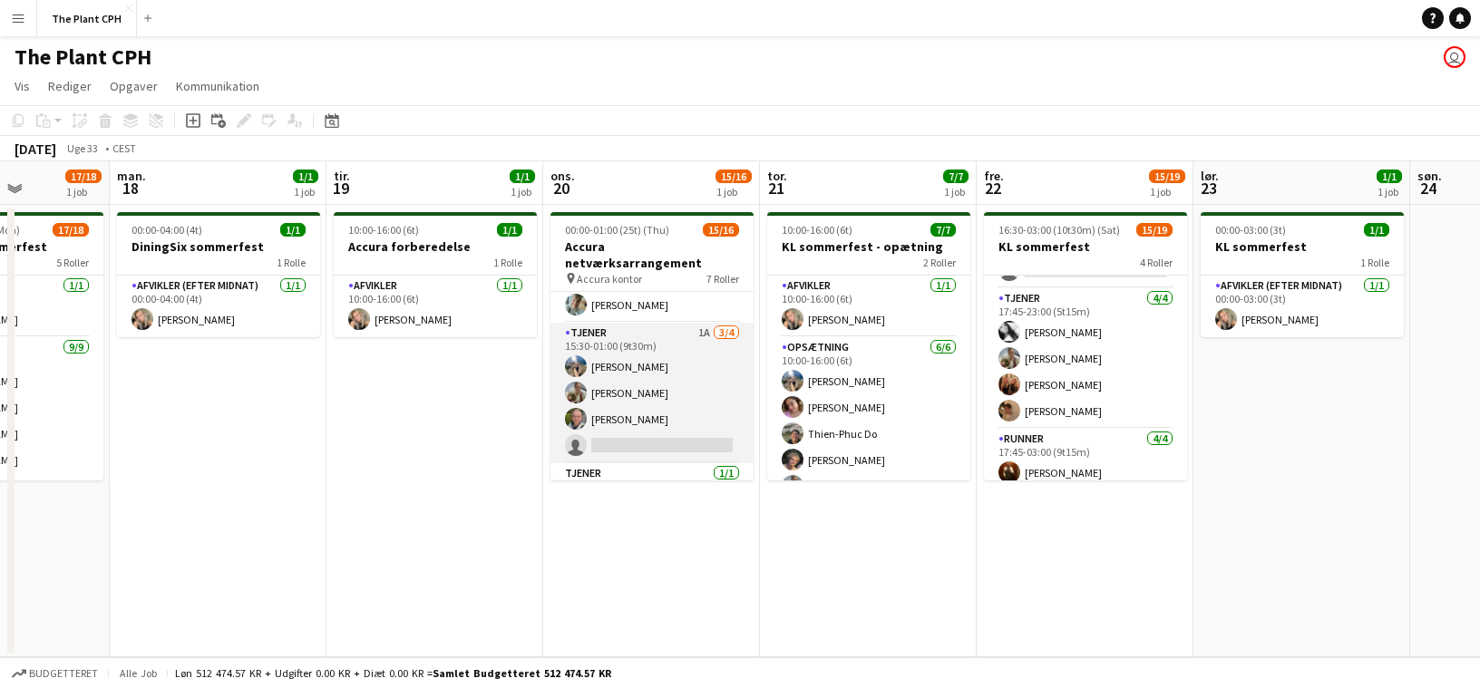
click at [735, 403] on app-card-role "Tjener 1A [DATE] 15:30-01:00 (9t30m) [PERSON_NAME] [PERSON_NAME] [PERSON_NAME] …" at bounding box center [651, 393] width 203 height 141
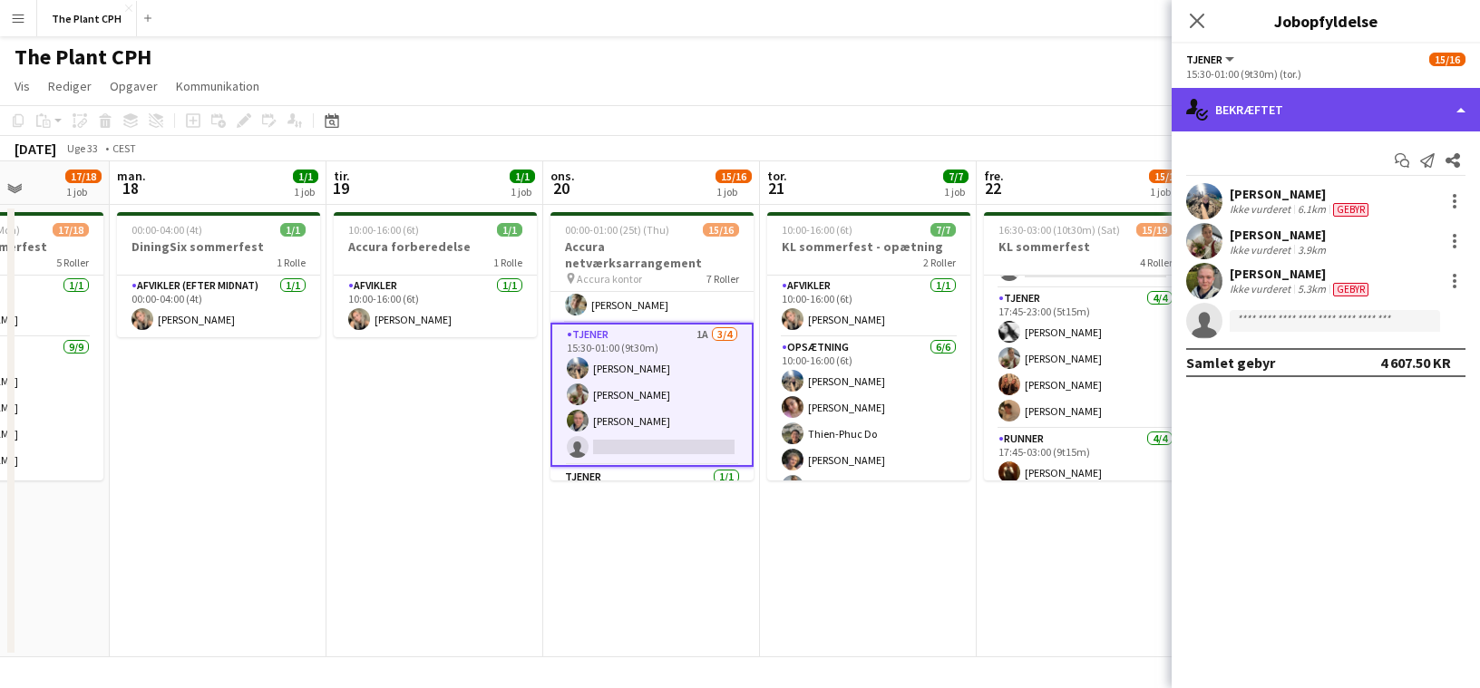
click at [1339, 117] on div "single-neutral-actions-check-2 Bekræftet" at bounding box center [1325, 110] width 308 height 44
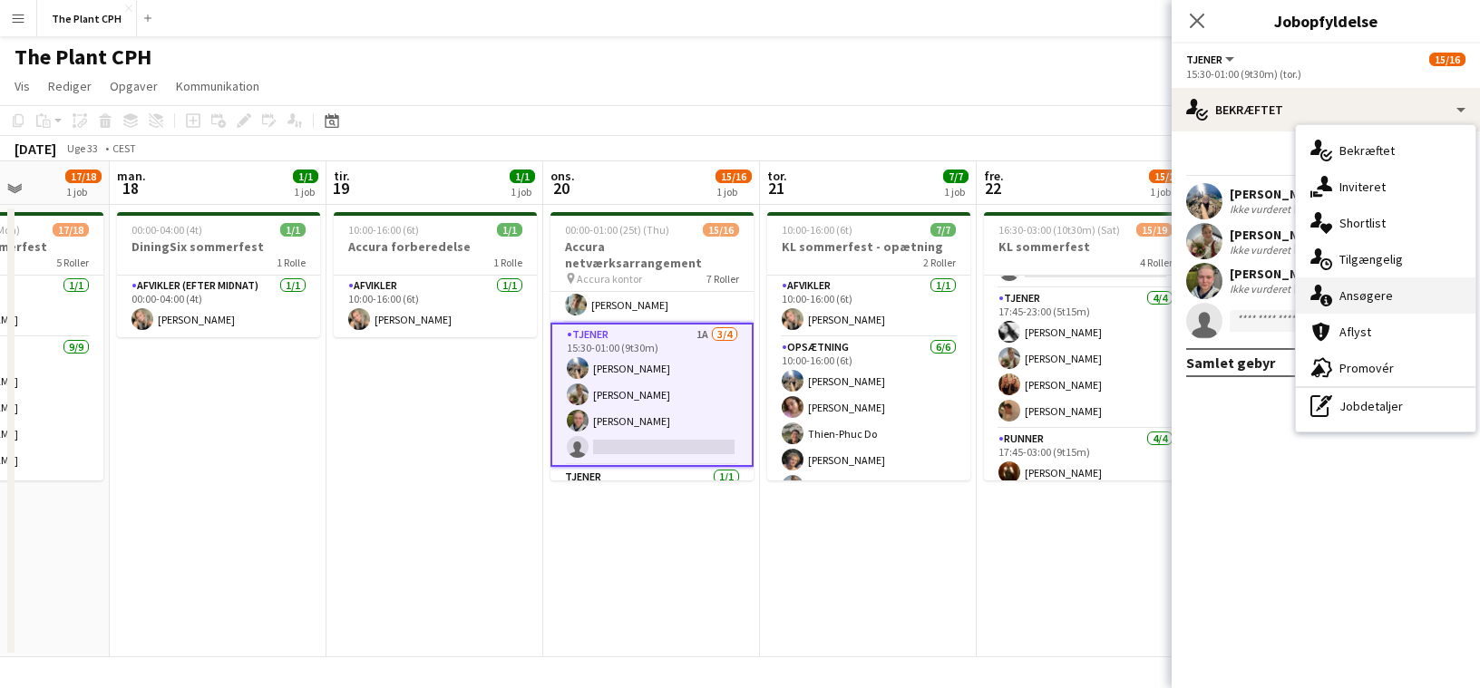
click at [1397, 285] on div "single-neutral-actions-information Ansøgere" at bounding box center [1386, 295] width 180 height 36
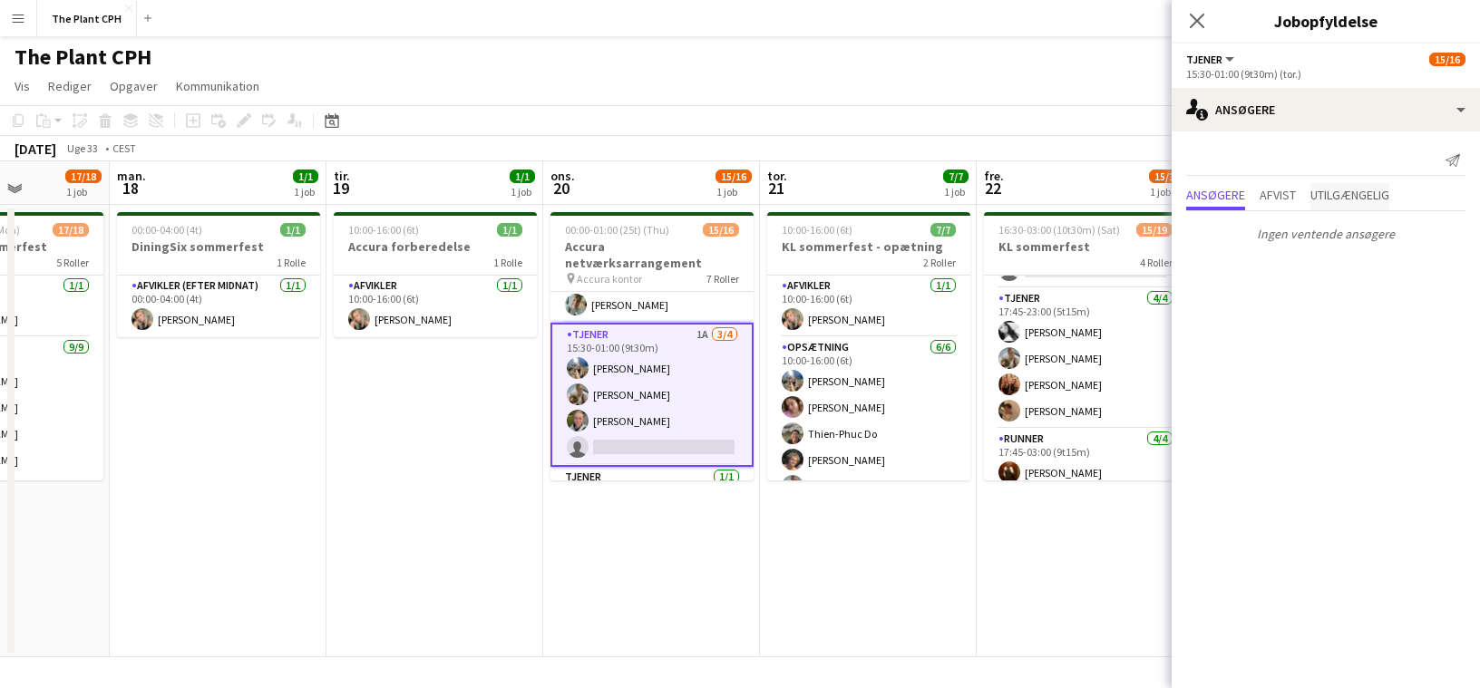
click at [1358, 198] on span "Utilgængelig" at bounding box center [1349, 195] width 79 height 13
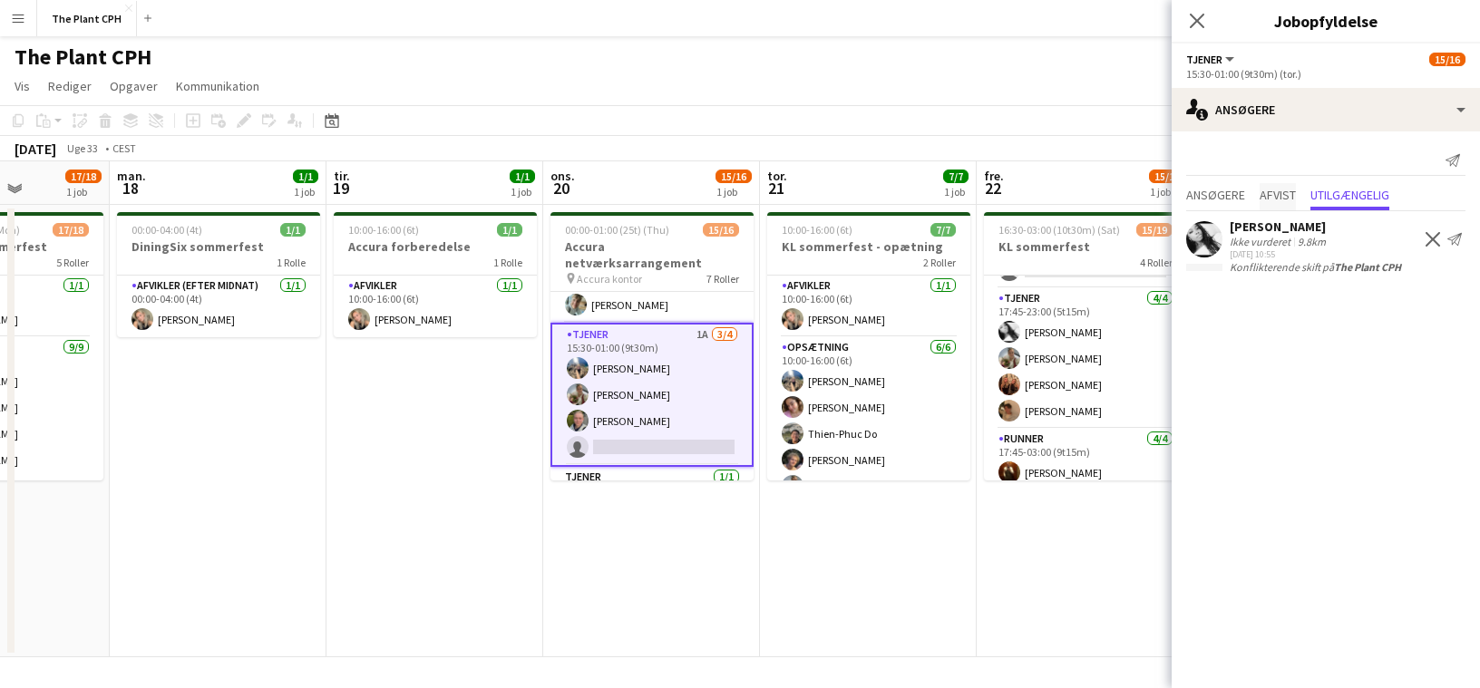
click at [1294, 204] on span "Afvist" at bounding box center [1277, 196] width 36 height 27
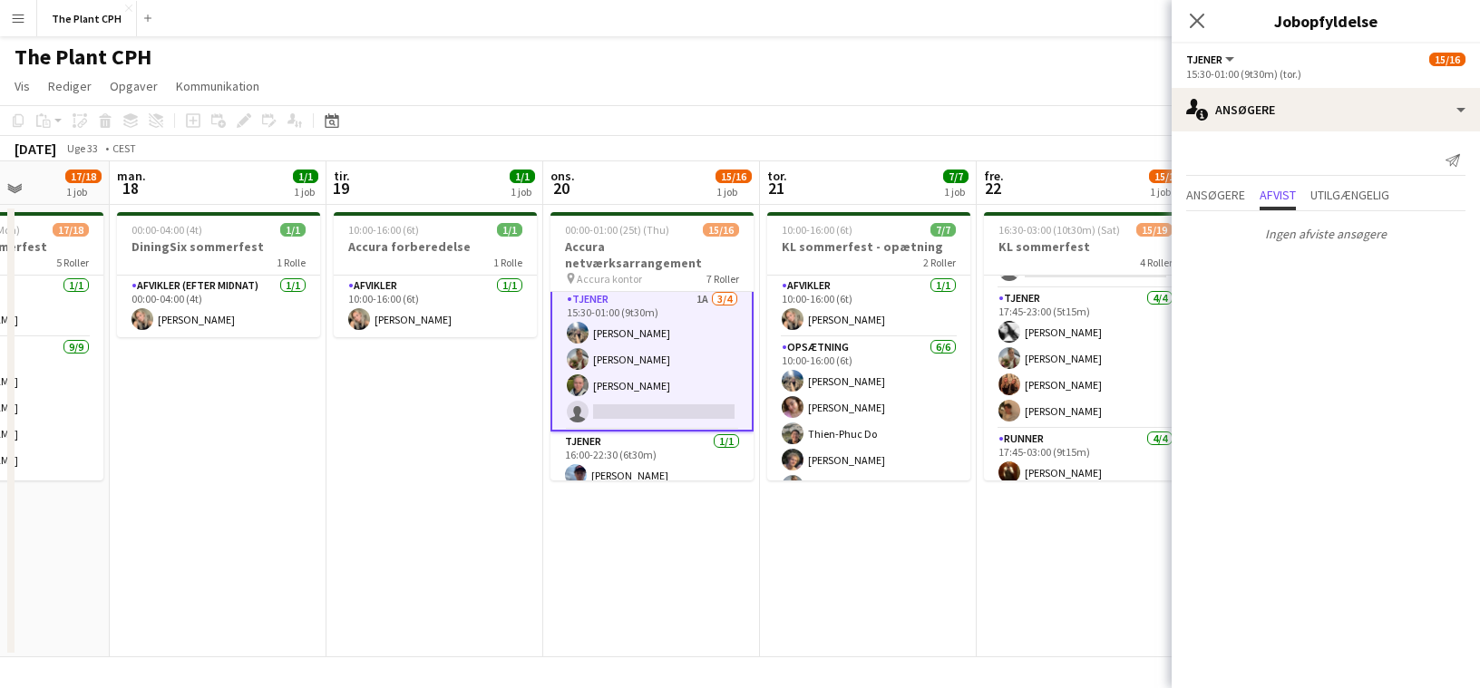
scroll to position [415, 0]
click at [810, 546] on app-date-cell "10:00-16:00 (6t) 7/7 KL sommerfest - opætning 2 Roller Afvikler [DATE] 10:00-16…" at bounding box center [868, 431] width 217 height 452
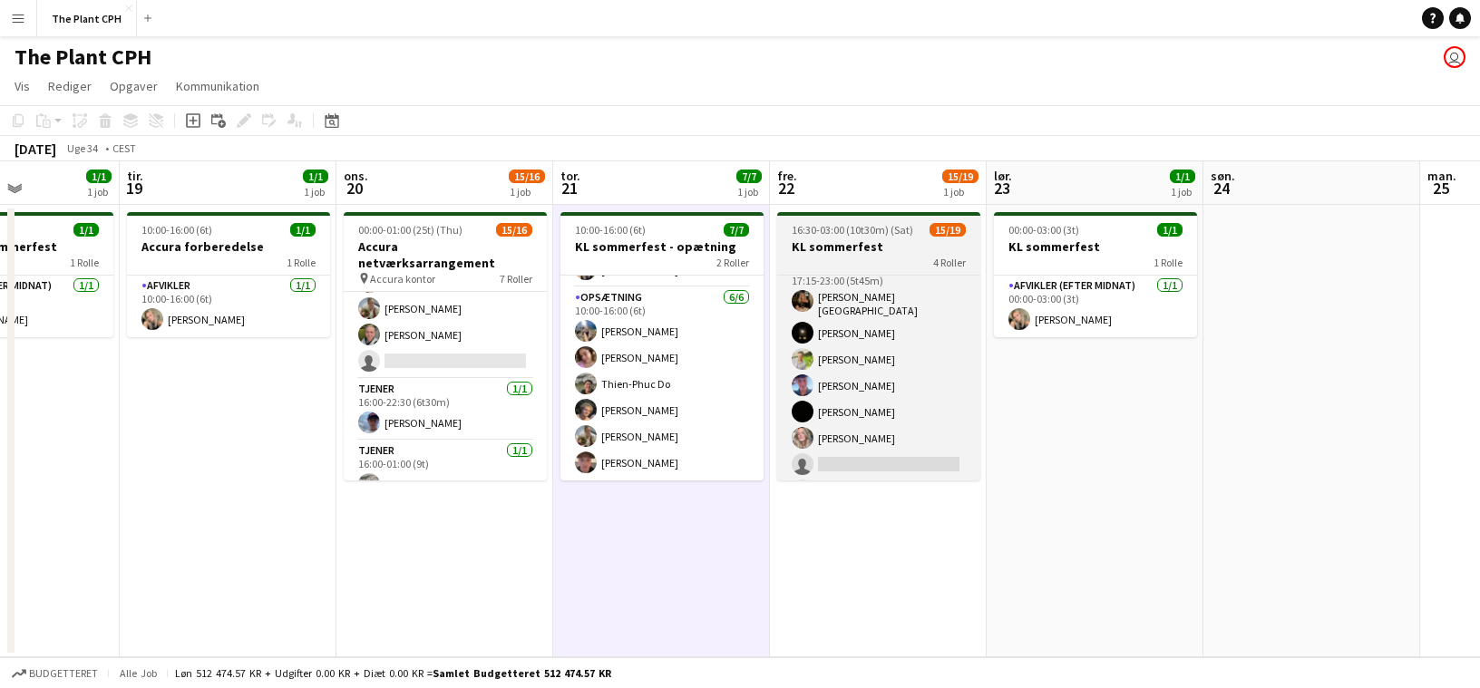
scroll to position [0, 0]
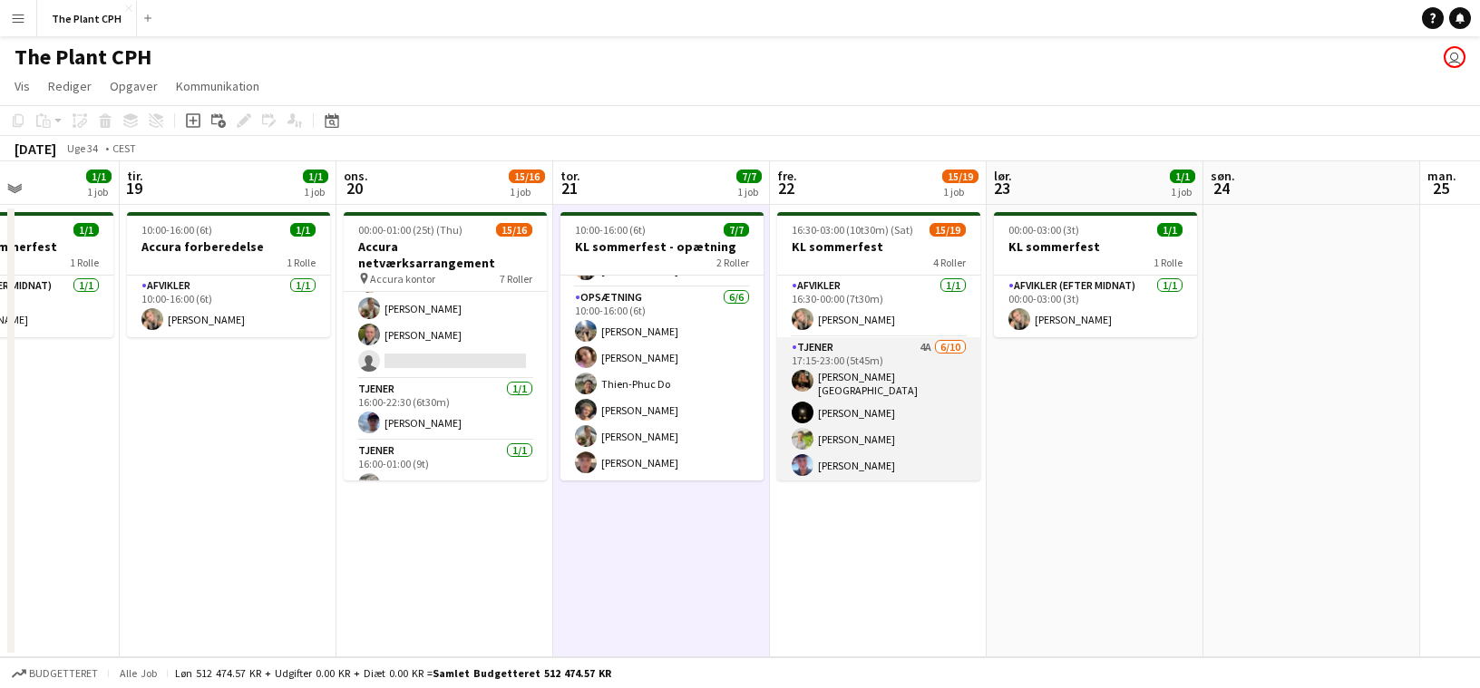
click at [899, 420] on app-card-role "Tjener 4A [DATE] 17:15-23:00 (5t45m) [PERSON_NAME]-[PERSON_NAME] [PERSON_NAME] …" at bounding box center [878, 489] width 203 height 304
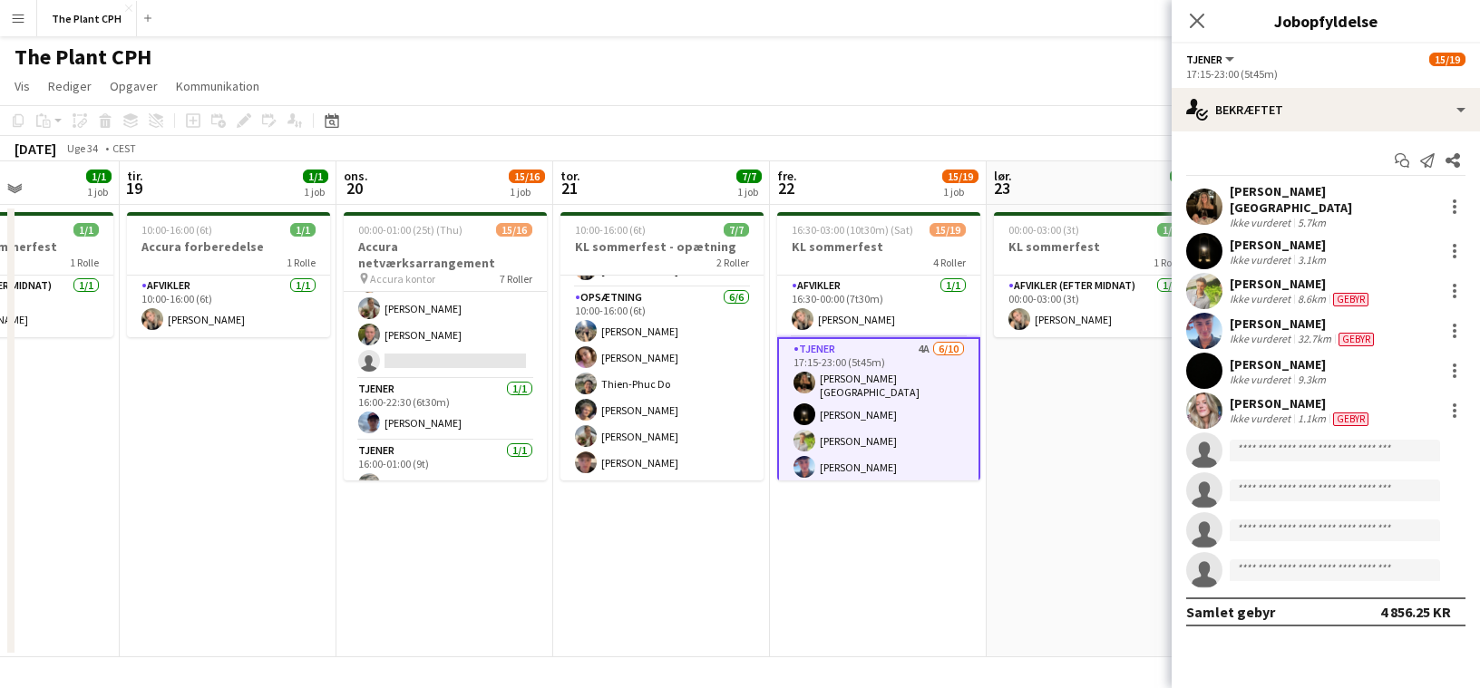
click at [817, 101] on app-page-menu "Vis Dagvisning udvidet Dagvisning kollapset Månedsvisning Datovælger Spring til…" at bounding box center [740, 88] width 1480 height 34
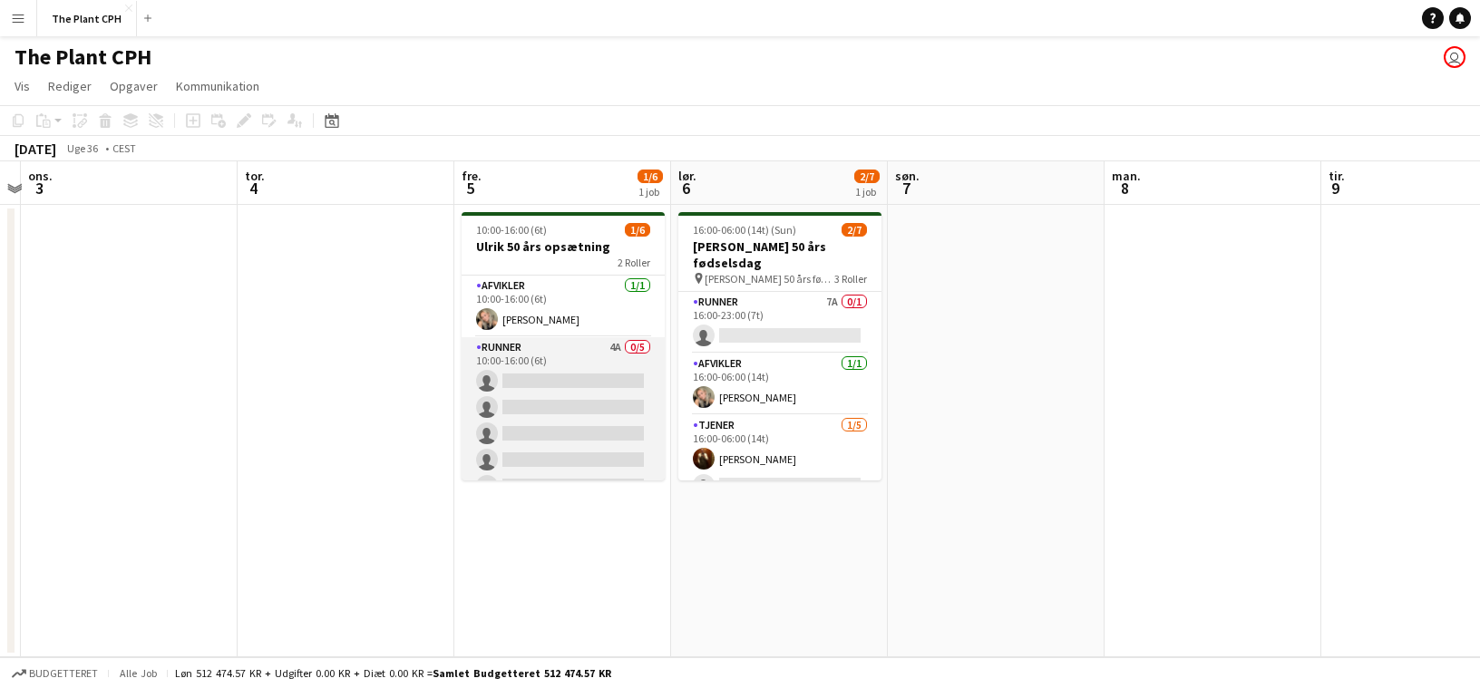
scroll to position [24, 0]
click at [622, 355] on app-card-role "Runner 4A 0/5 10:00-16:00 (6t) single-neutral-actions single-neutral-actions si…" at bounding box center [563, 397] width 203 height 167
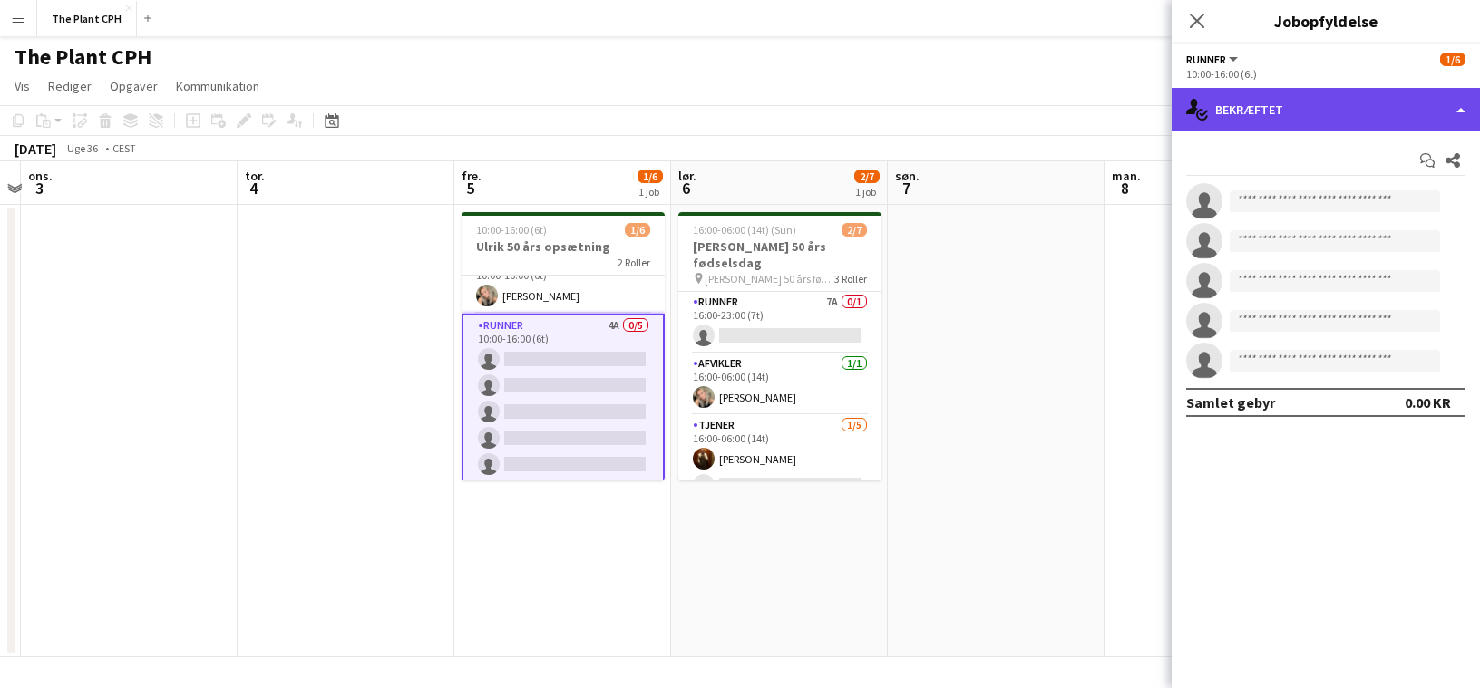
click at [1404, 104] on div "single-neutral-actions-check-2 Bekræftet" at bounding box center [1325, 110] width 308 height 44
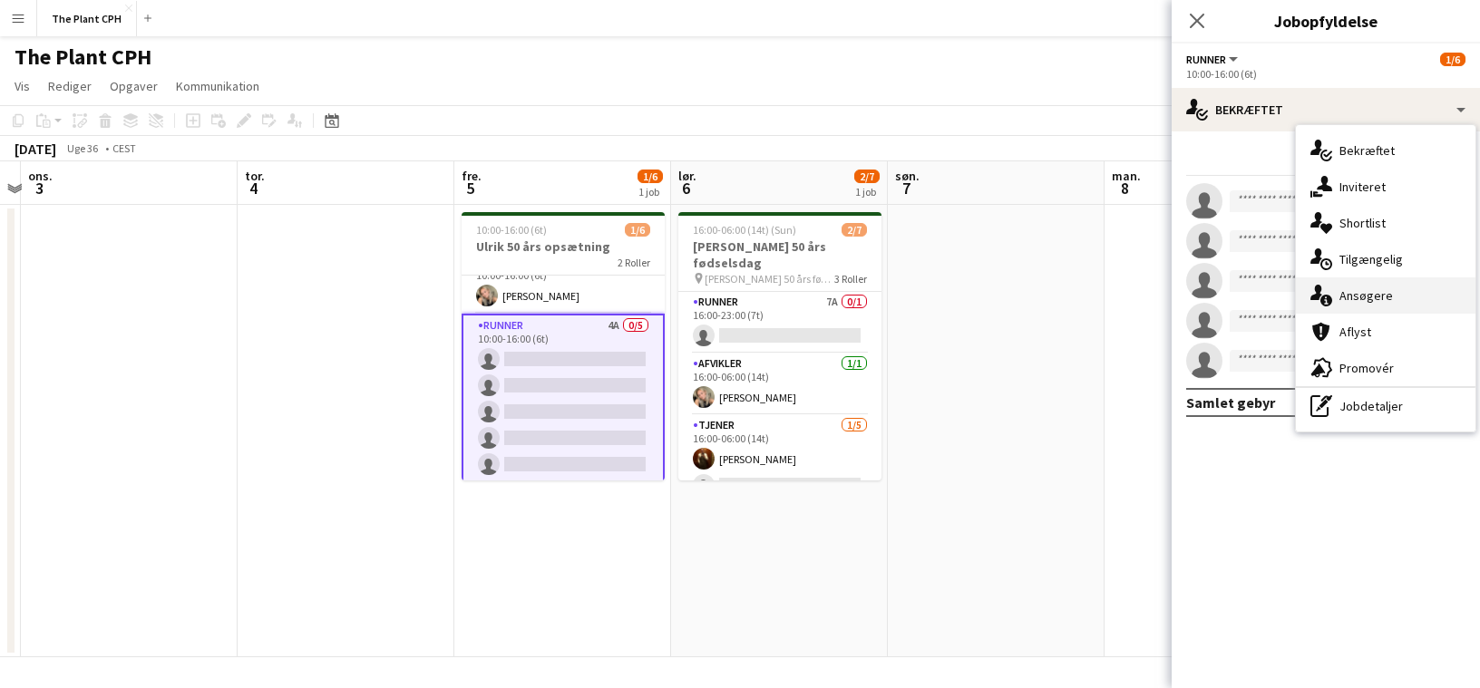
click at [1404, 289] on div "single-neutral-actions-information Ansøgere" at bounding box center [1386, 295] width 180 height 36
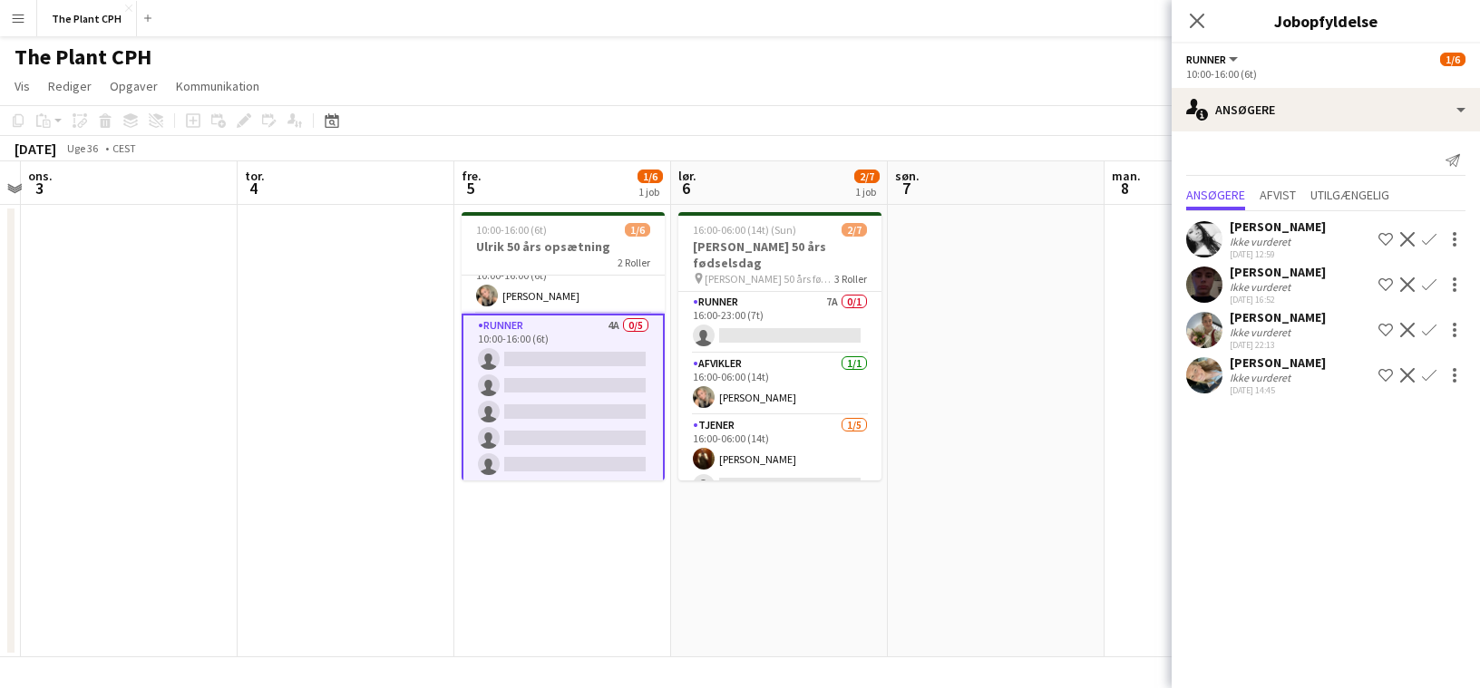
click at [1269, 367] on div "[PERSON_NAME]" at bounding box center [1278, 363] width 96 height 16
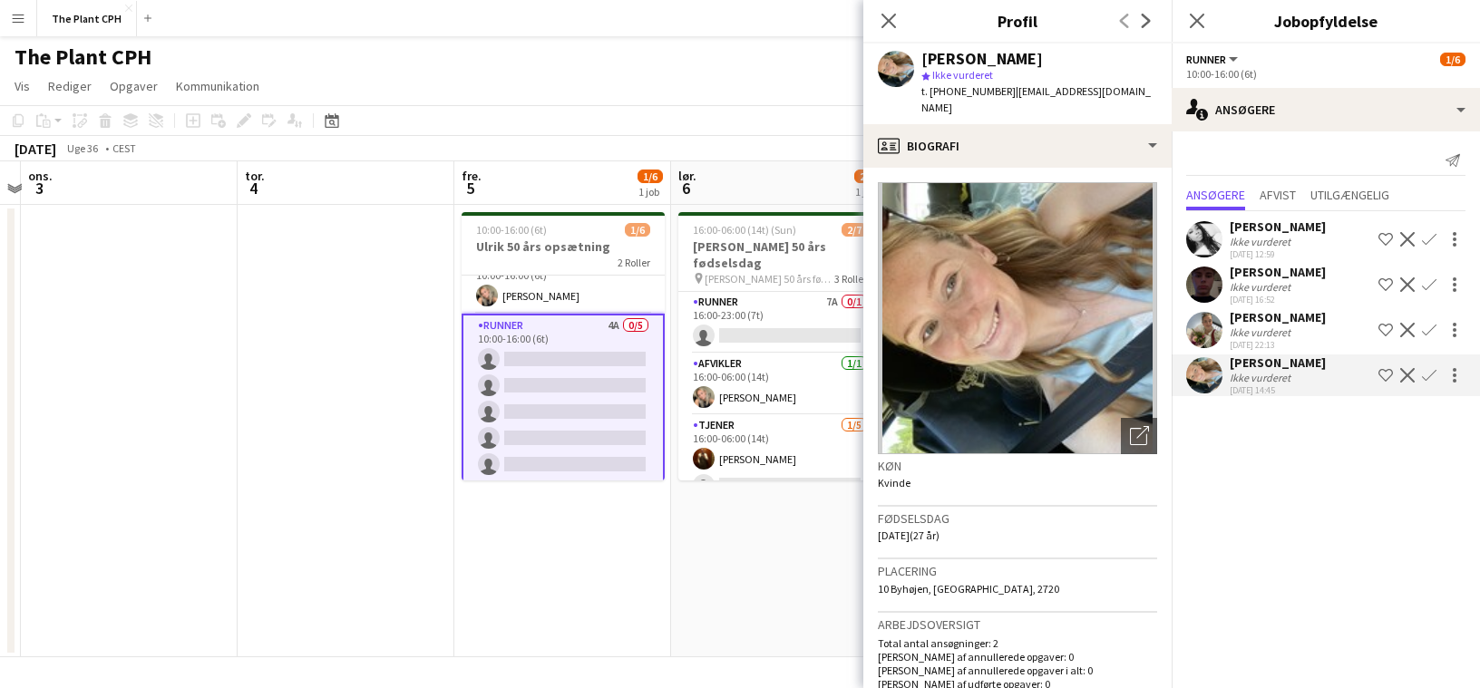
click at [1269, 367] on div "[PERSON_NAME]" at bounding box center [1278, 363] width 96 height 16
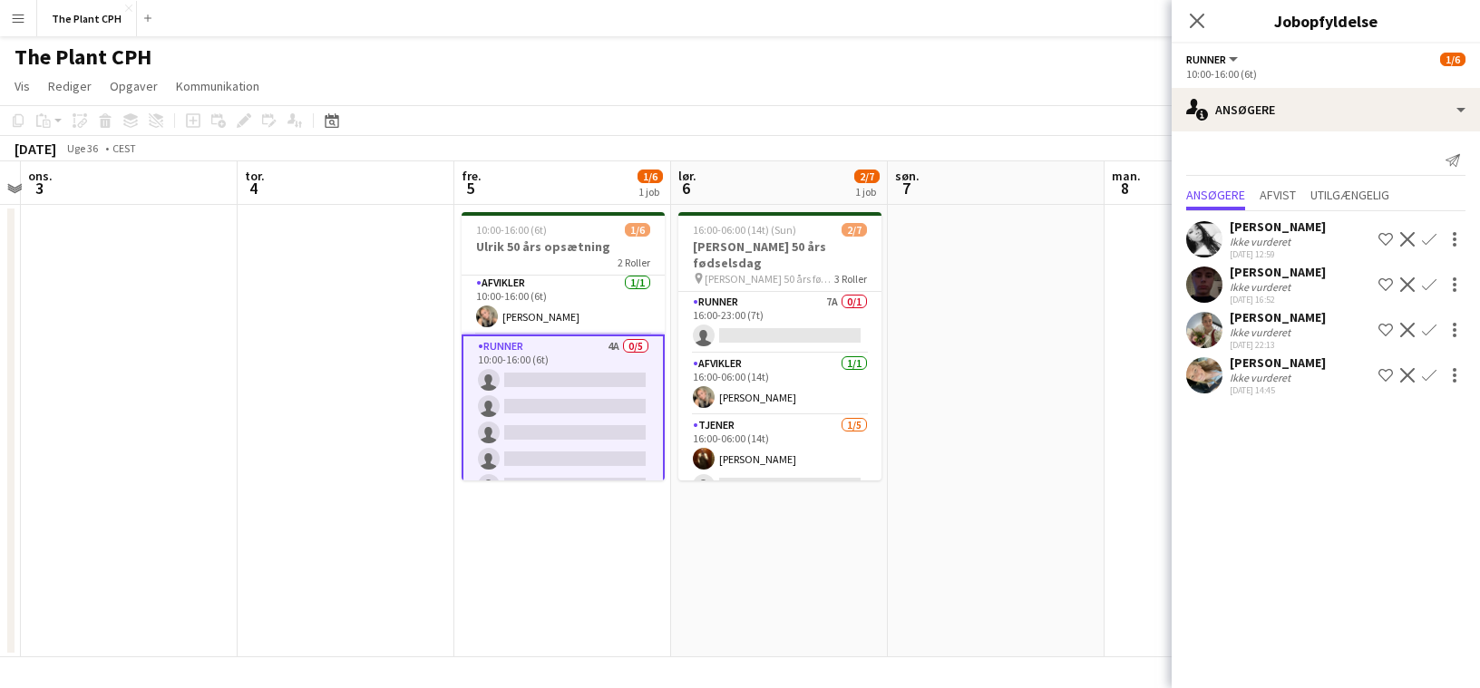
scroll to position [0, 0]
click at [787, 319] on app-card-role "Runner 7A 0/1 16:00-23:00 (7t) single-neutral-actions" at bounding box center [779, 323] width 203 height 62
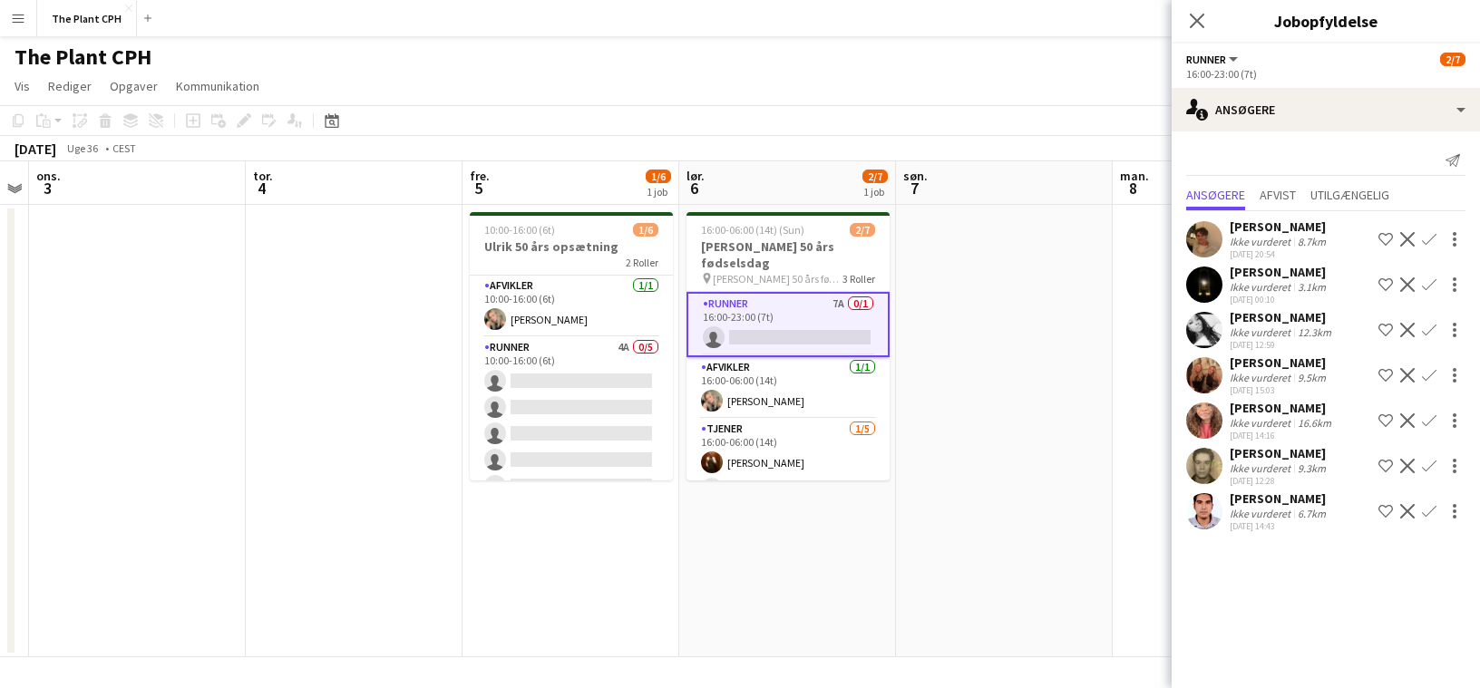
click at [1103, 294] on app-date-cell at bounding box center [1004, 431] width 217 height 452
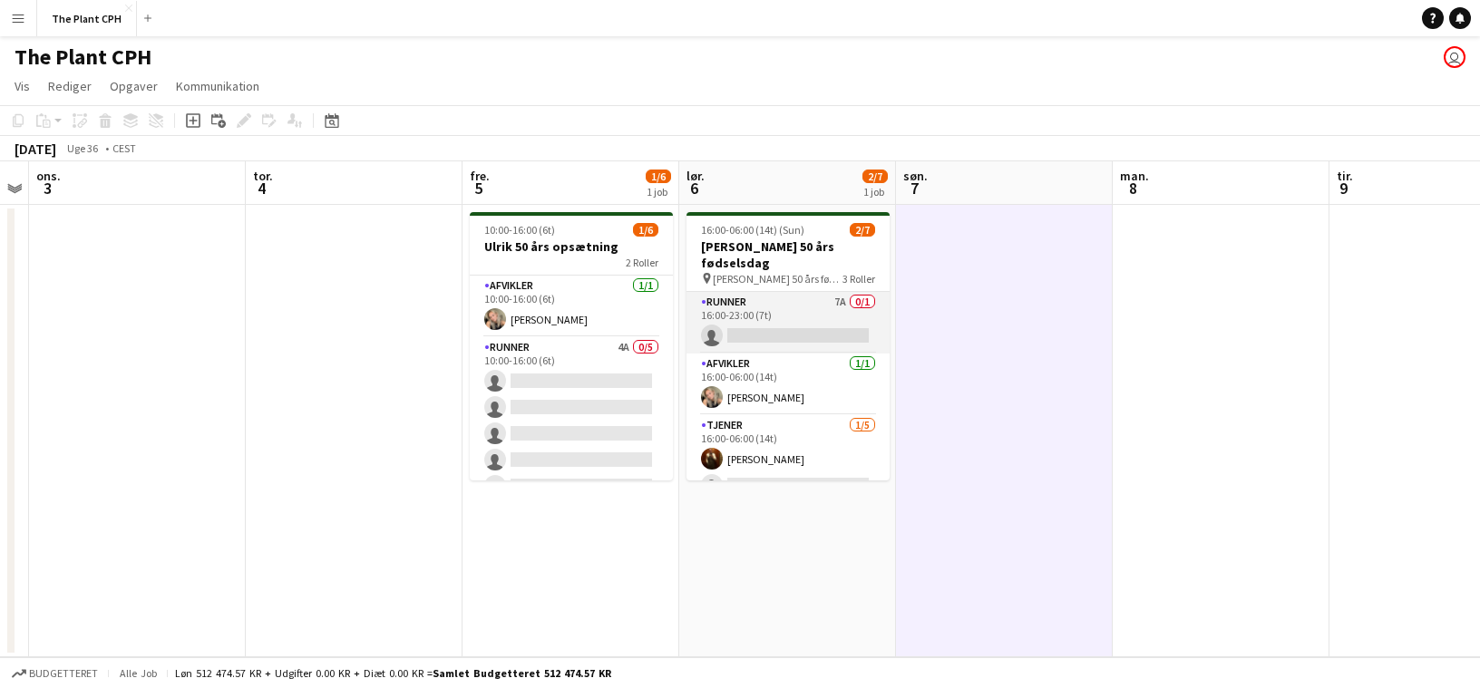
click at [808, 293] on app-card-role "Runner 7A 0/1 16:00-23:00 (7t) single-neutral-actions" at bounding box center [787, 323] width 203 height 62
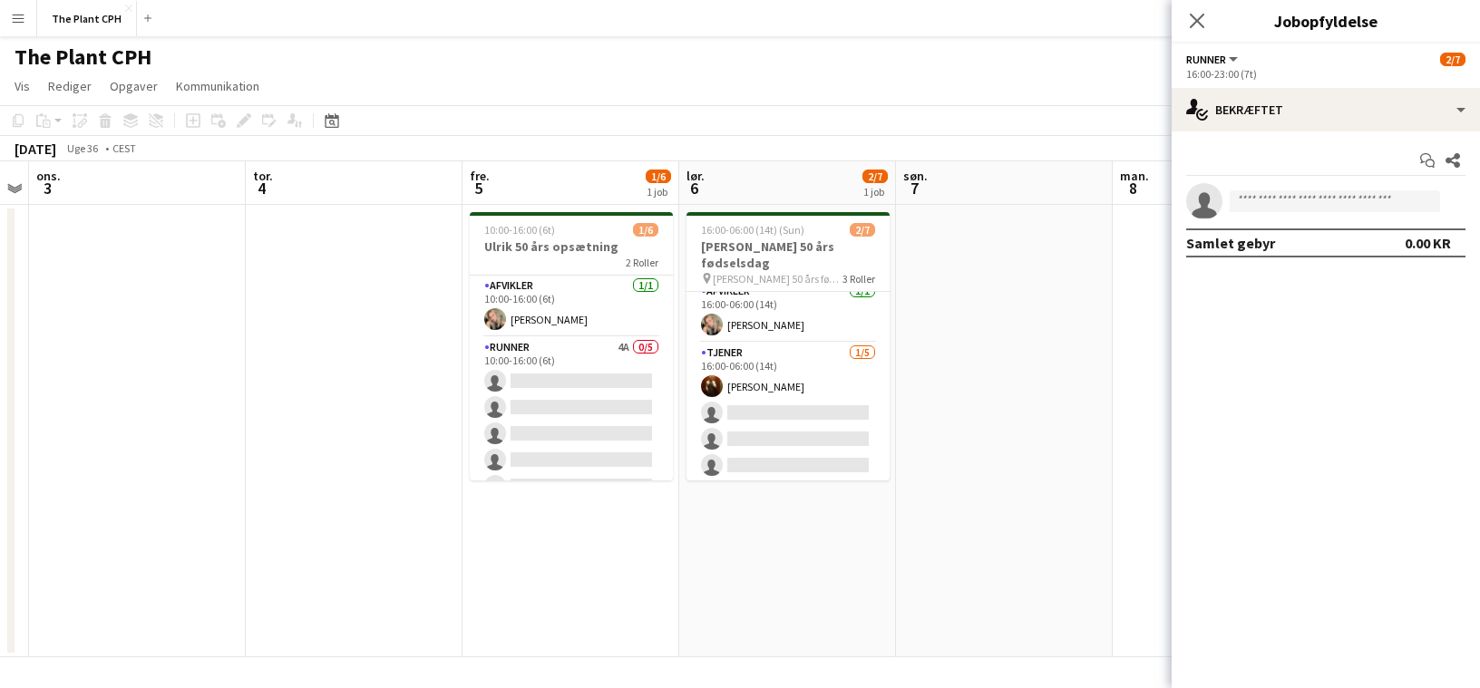
scroll to position [89, 0]
click at [970, 314] on app-date-cell at bounding box center [1004, 431] width 217 height 452
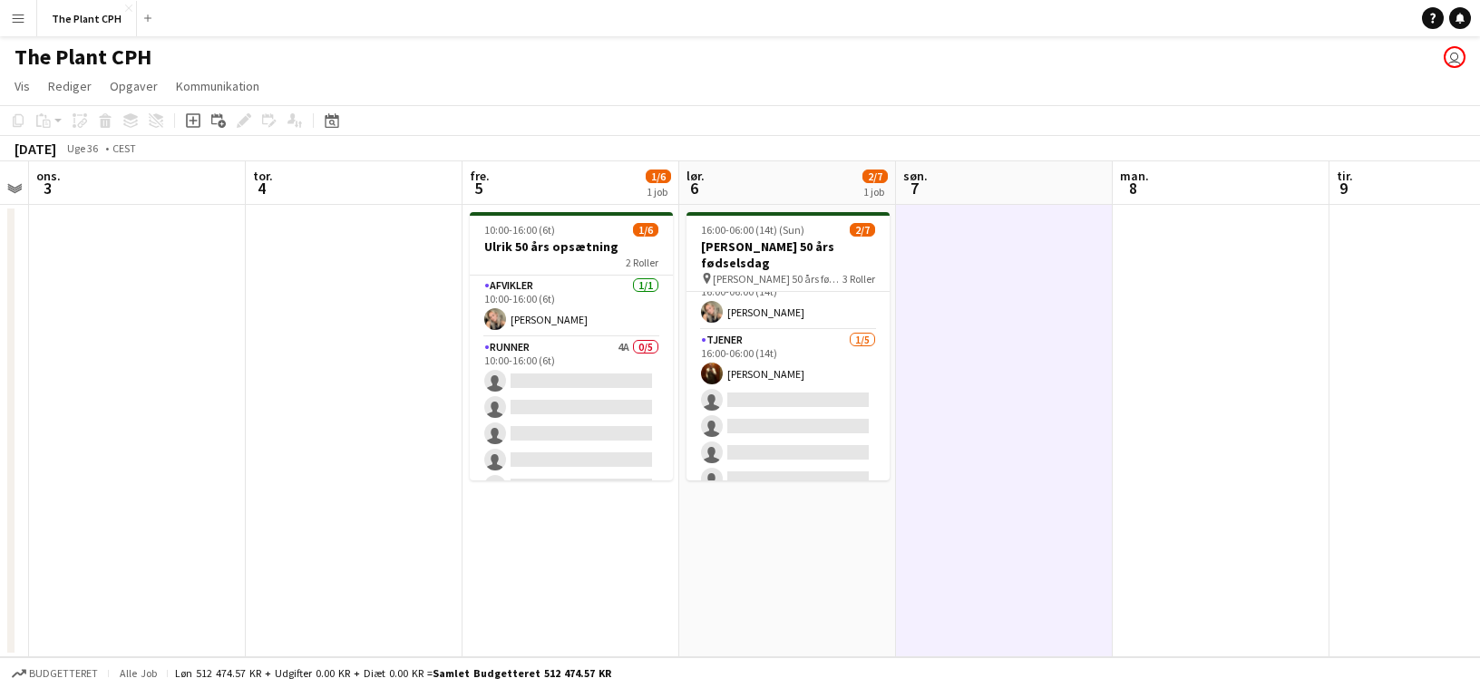
scroll to position [0, 0]
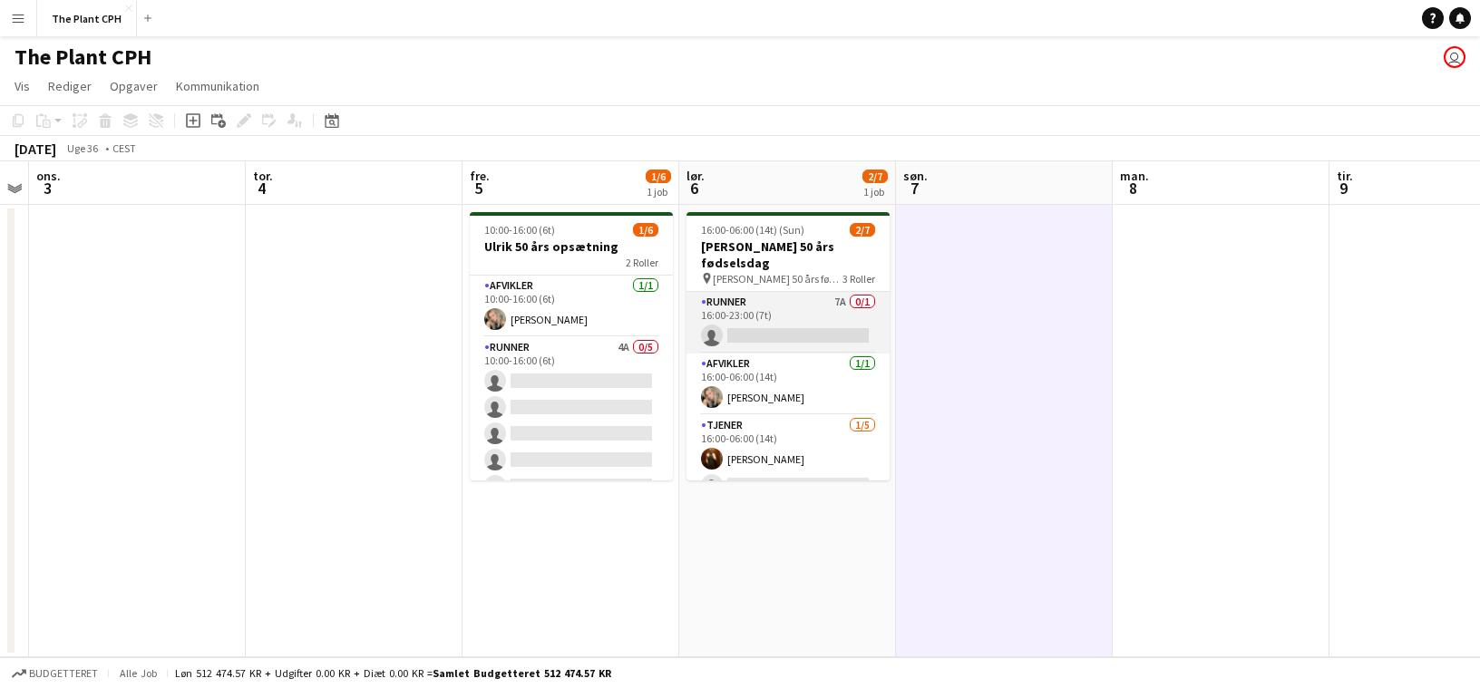
click at [800, 315] on app-card-role "Runner 7A 0/1 16:00-23:00 (7t) single-neutral-actions" at bounding box center [787, 323] width 203 height 62
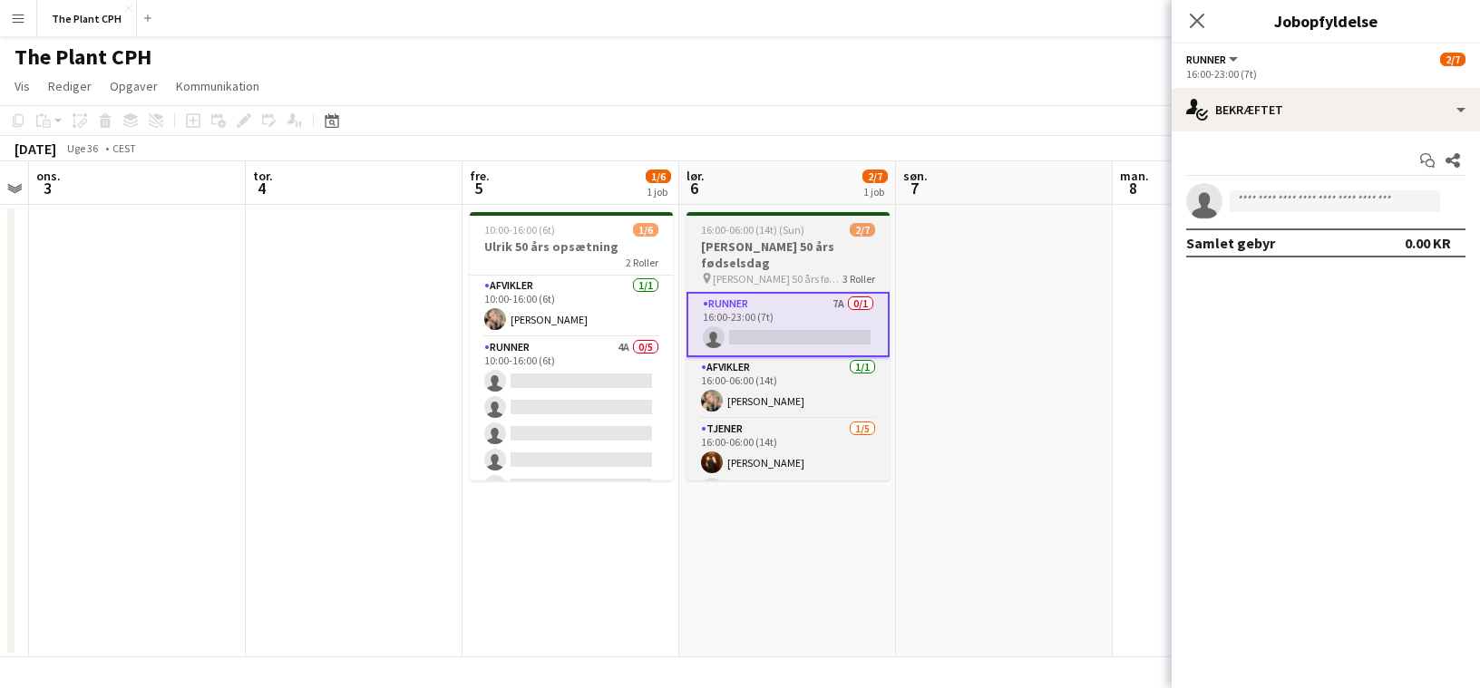
click at [802, 250] on h3 "[PERSON_NAME] 50 års fødselsdag" at bounding box center [787, 254] width 203 height 33
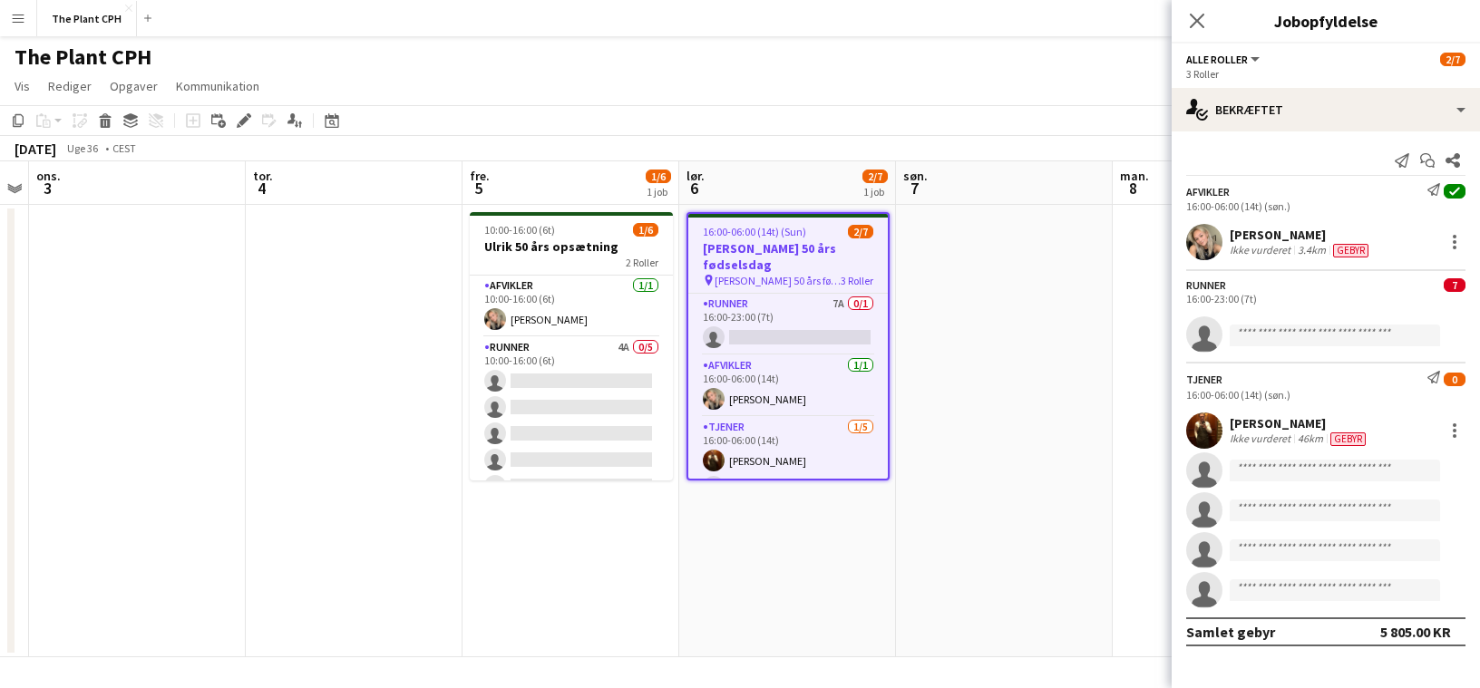
click at [248, 122] on icon "Rediger" at bounding box center [244, 120] width 15 height 15
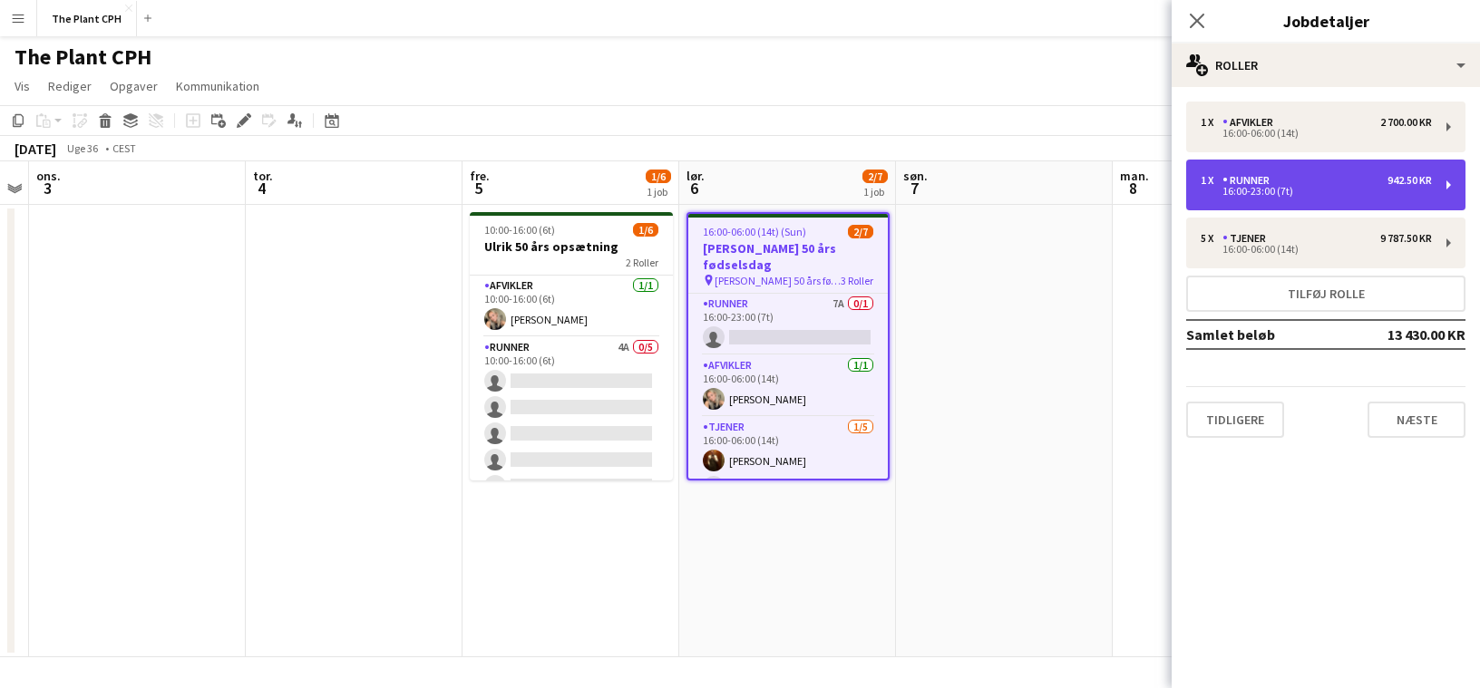
click at [1358, 179] on div "1 x Runner 942.50 KR" at bounding box center [1315, 180] width 231 height 13
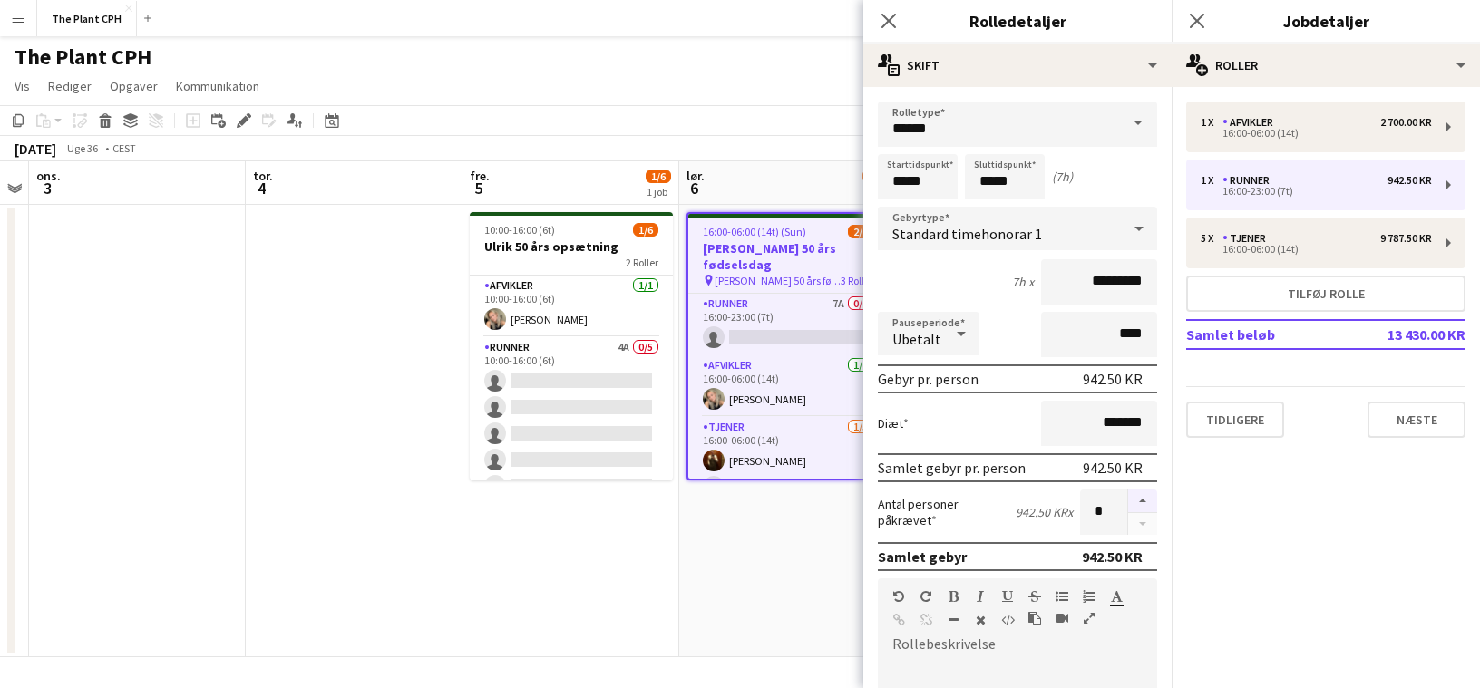
click at [1128, 496] on button "button" at bounding box center [1142, 502] width 29 height 24
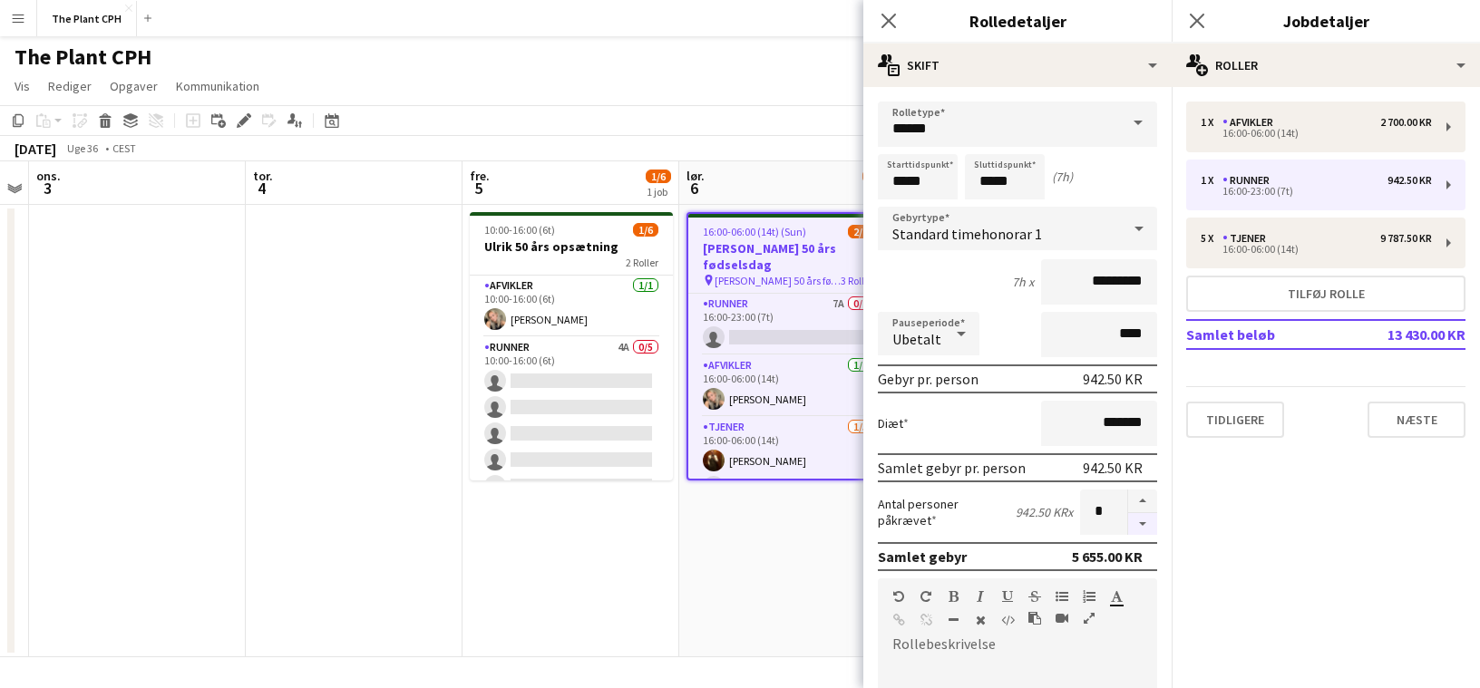
click at [1141, 530] on button "button" at bounding box center [1142, 524] width 29 height 23
type input "*"
click at [761, 122] on app-toolbar "Kopier Indsæt Indsæt Kommando V Indsæt med mandskab Kommando Skift V Indsæt lin…" at bounding box center [740, 120] width 1480 height 31
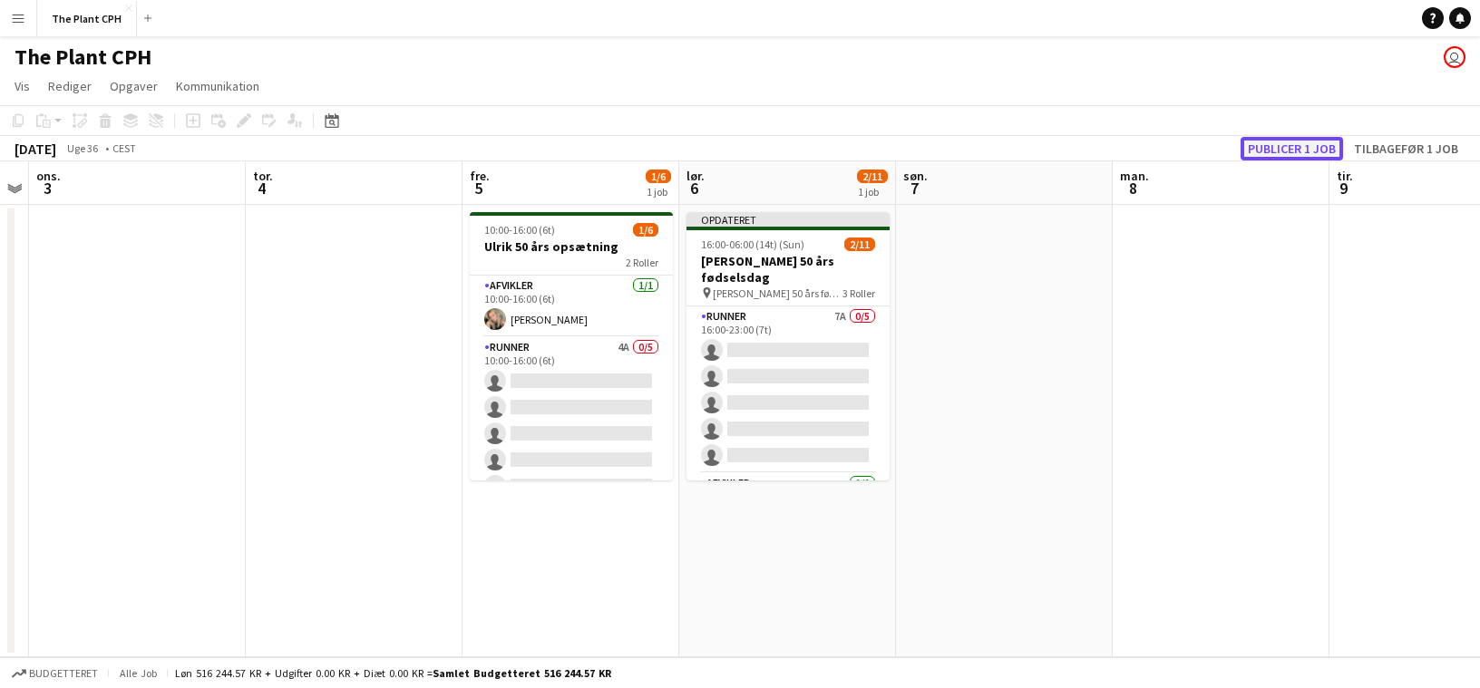
click at [1278, 149] on button "Publicer 1 job" at bounding box center [1291, 149] width 102 height 24
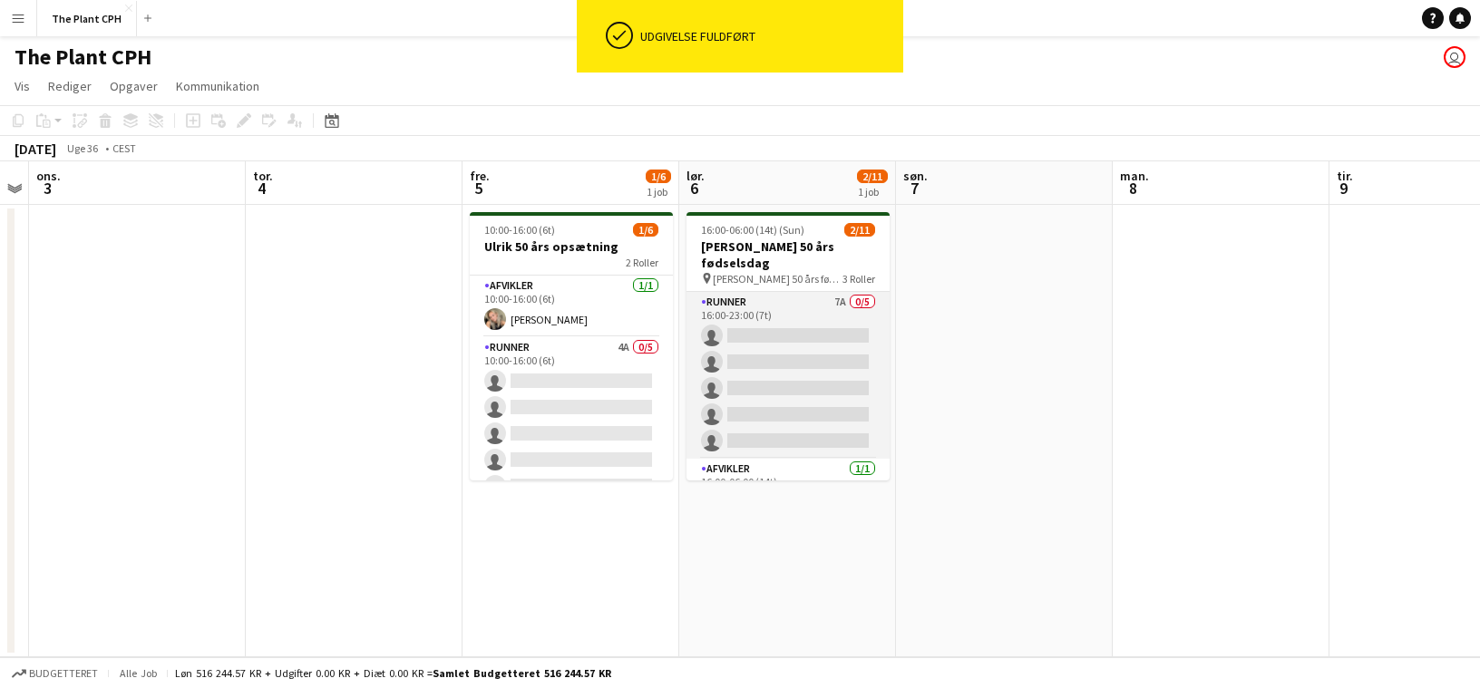
click at [814, 363] on app-card-role "Runner 7A 0/5 16:00-23:00 (7t) single-neutral-actions single-neutral-actions si…" at bounding box center [787, 375] width 203 height 167
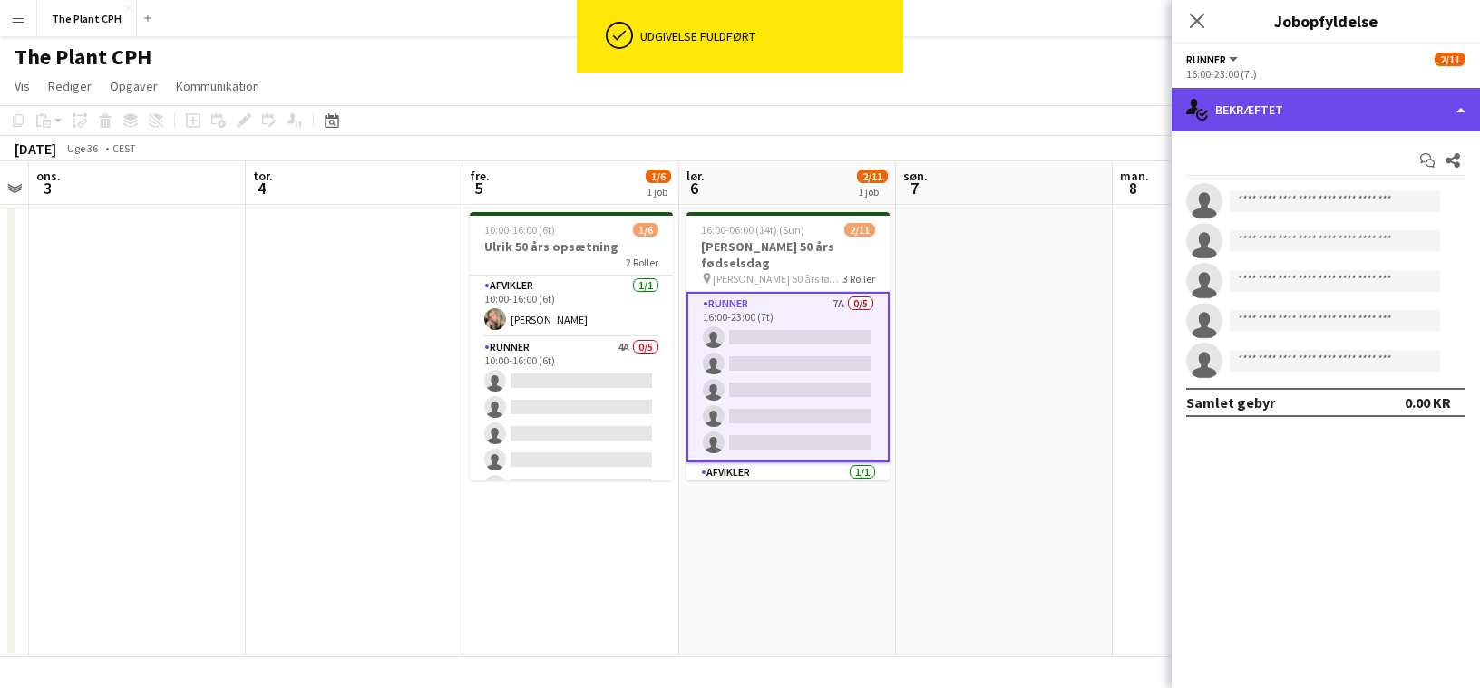
click at [1265, 124] on div "single-neutral-actions-check-2 Bekræftet" at bounding box center [1325, 110] width 308 height 44
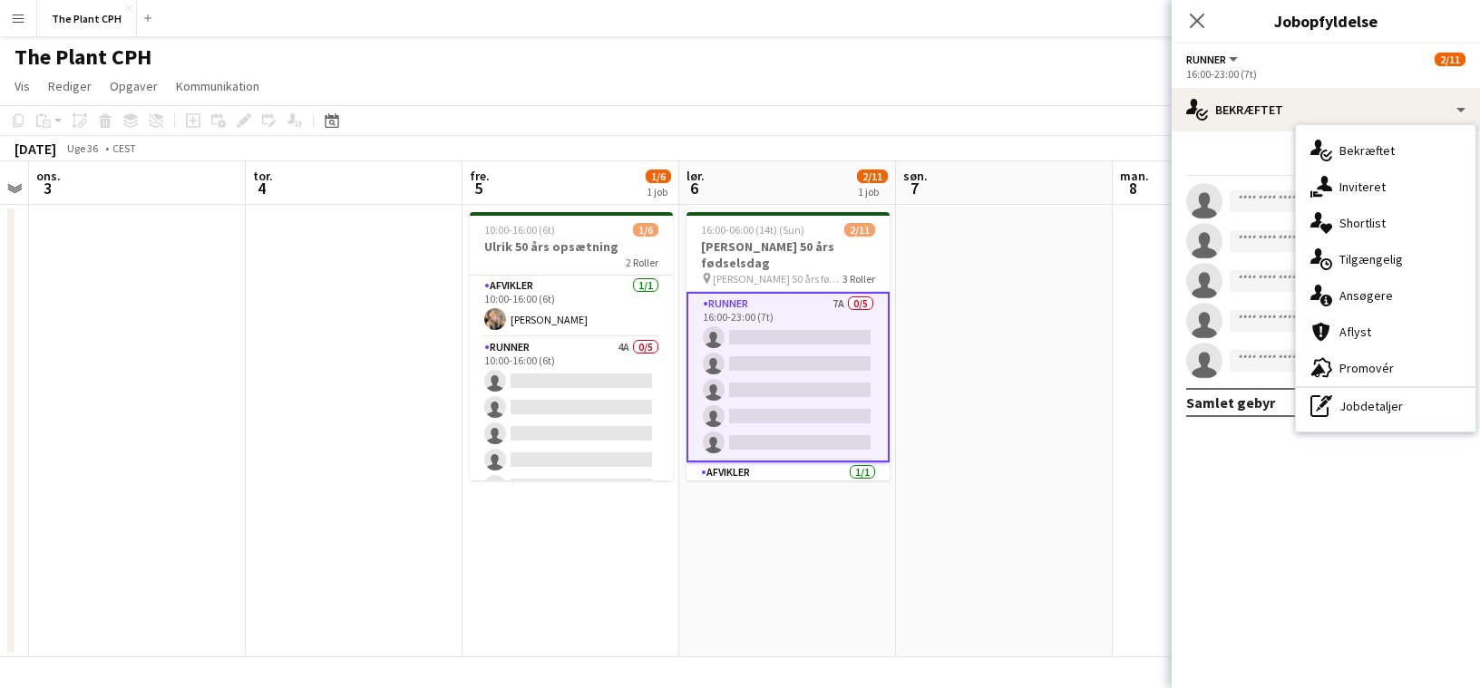
drag, startPoint x: 1362, startPoint y: 292, endPoint x: 1371, endPoint y: 301, distance: 12.8
click at [1362, 292] on div "single-neutral-actions-information Ansøgere" at bounding box center [1386, 295] width 180 height 36
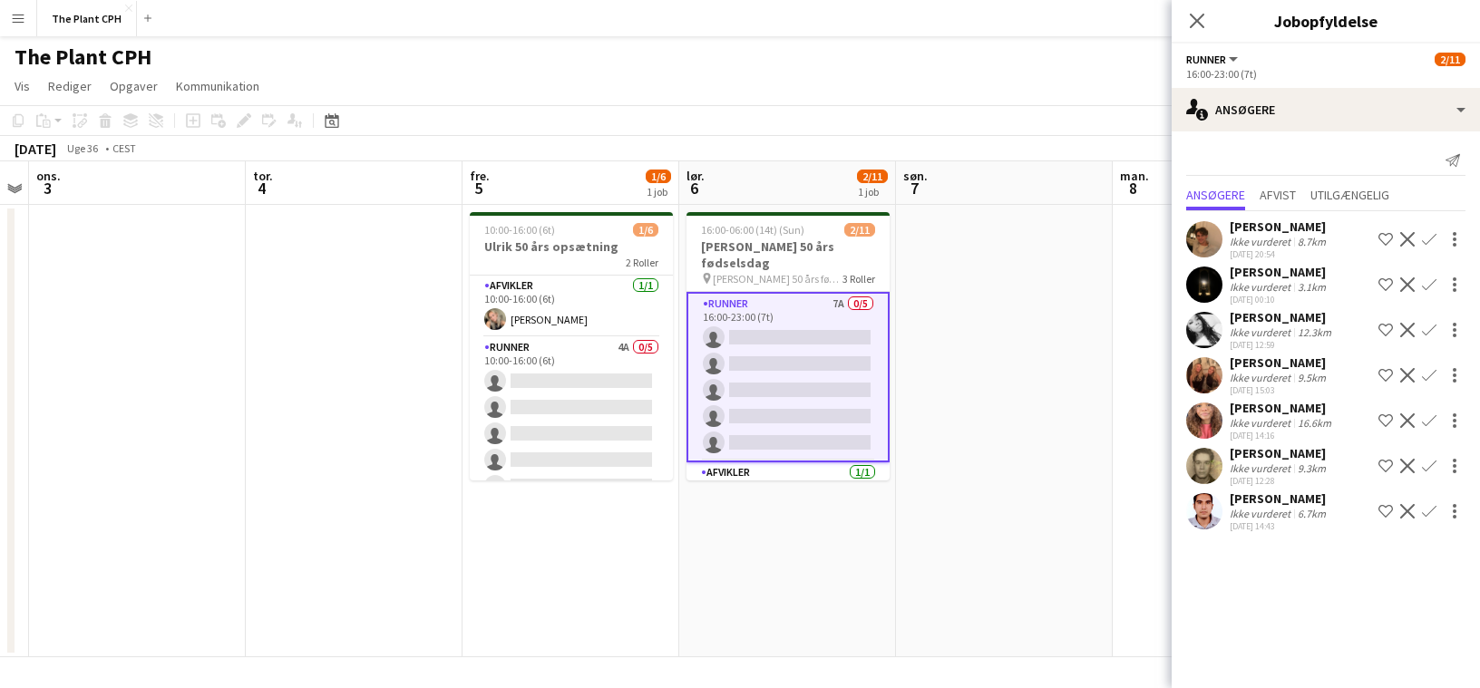
click at [717, 122] on app-toolbar "Kopier Indsæt Indsæt Kommando V Indsæt med mandskab Kommando Skift V Indsæt lin…" at bounding box center [740, 120] width 1480 height 31
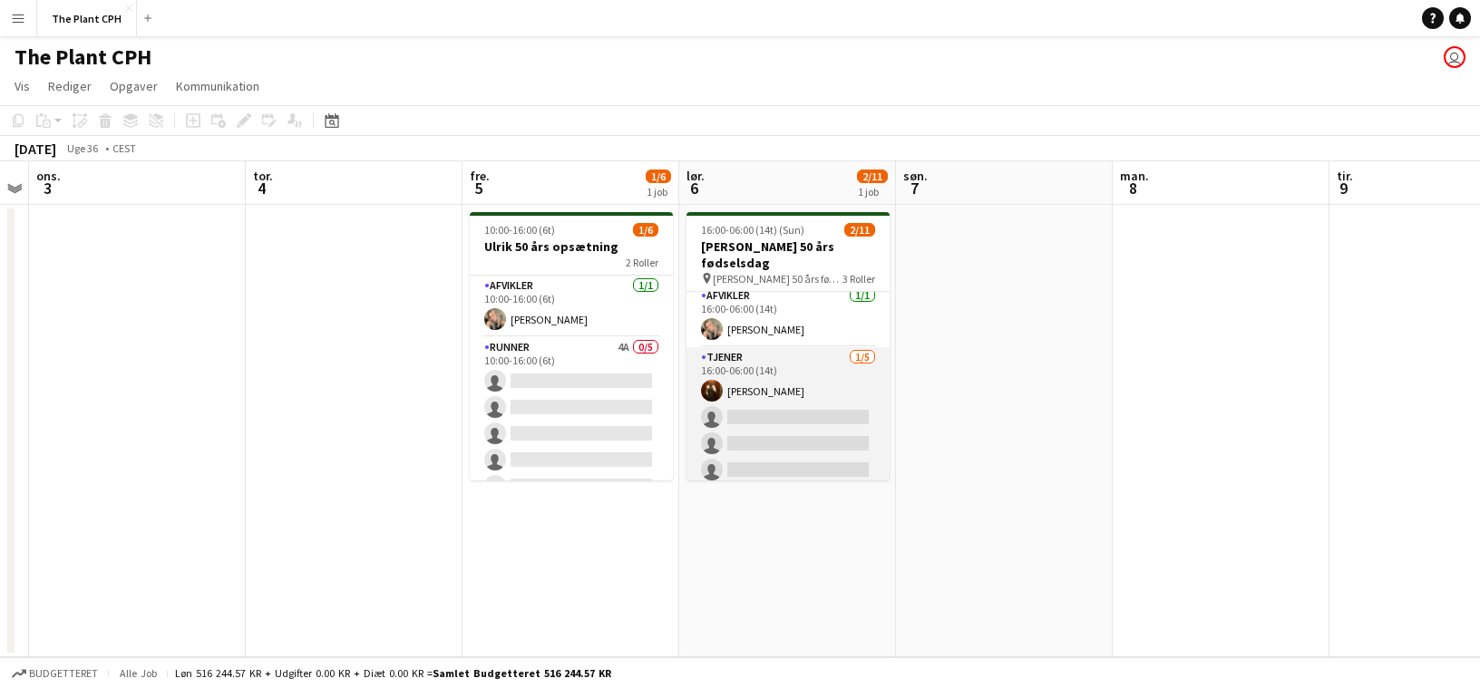
scroll to position [174, 0]
click at [791, 354] on app-card-role "Tjener [DATE] 16:00-06:00 (14t) [PERSON_NAME] single-neutral-actions single-neu…" at bounding box center [787, 429] width 203 height 167
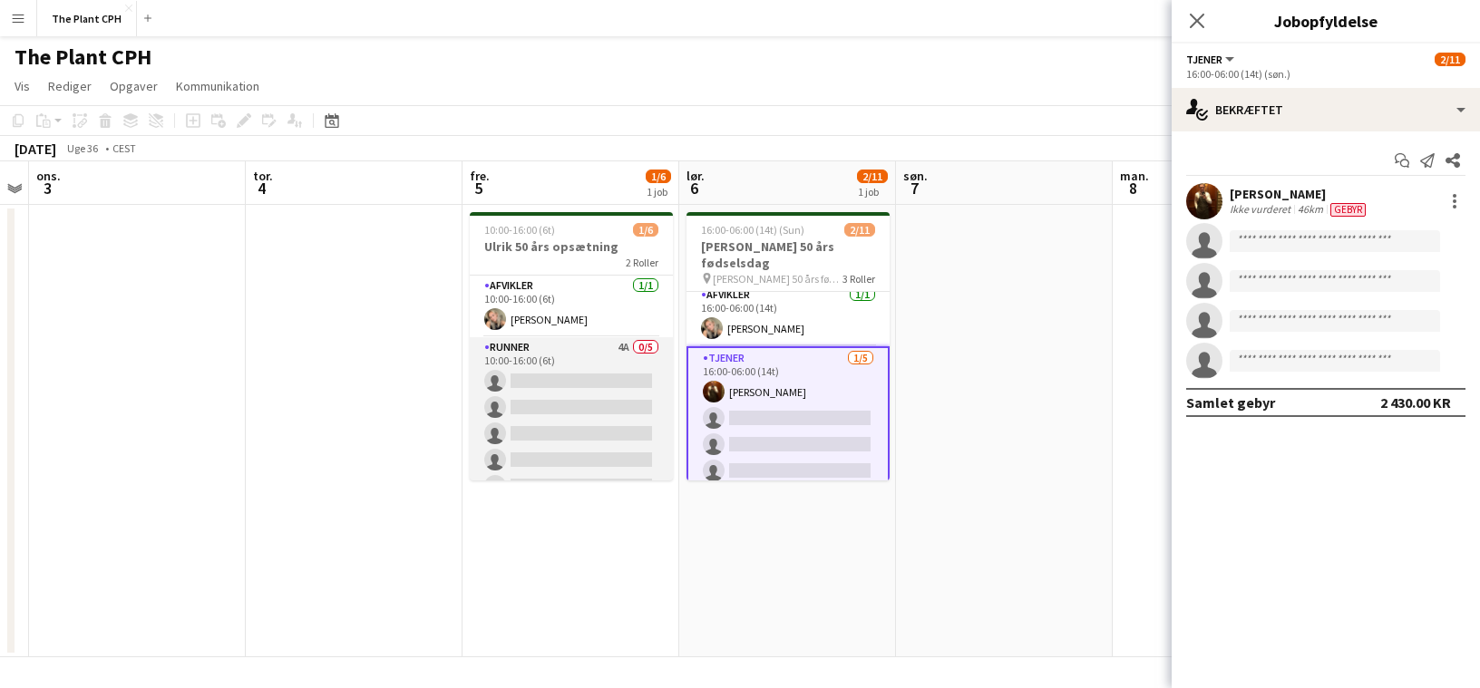
scroll to position [24, 0]
click at [590, 423] on app-card-role "Runner 4A 0/5 10:00-16:00 (6t) single-neutral-actions single-neutral-actions si…" at bounding box center [571, 397] width 203 height 167
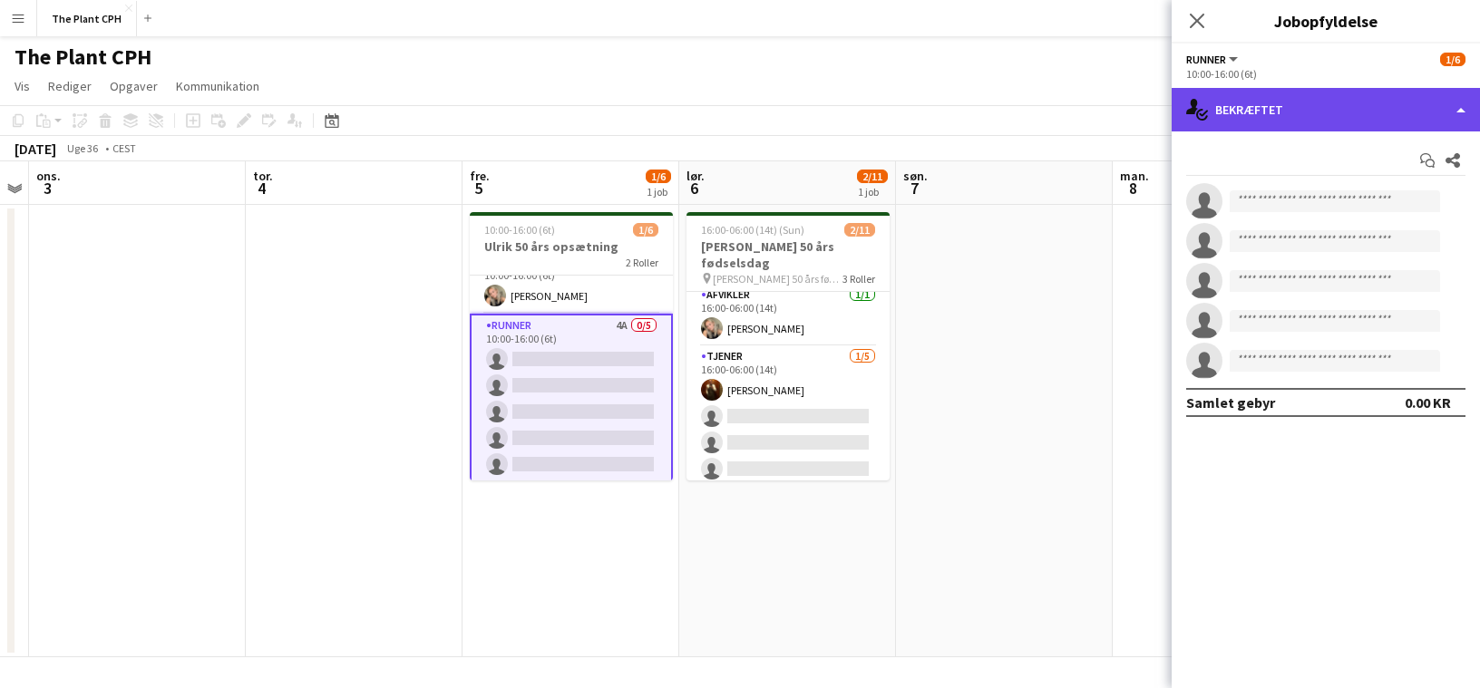
click at [1312, 117] on div "single-neutral-actions-check-2 Bekræftet" at bounding box center [1325, 110] width 308 height 44
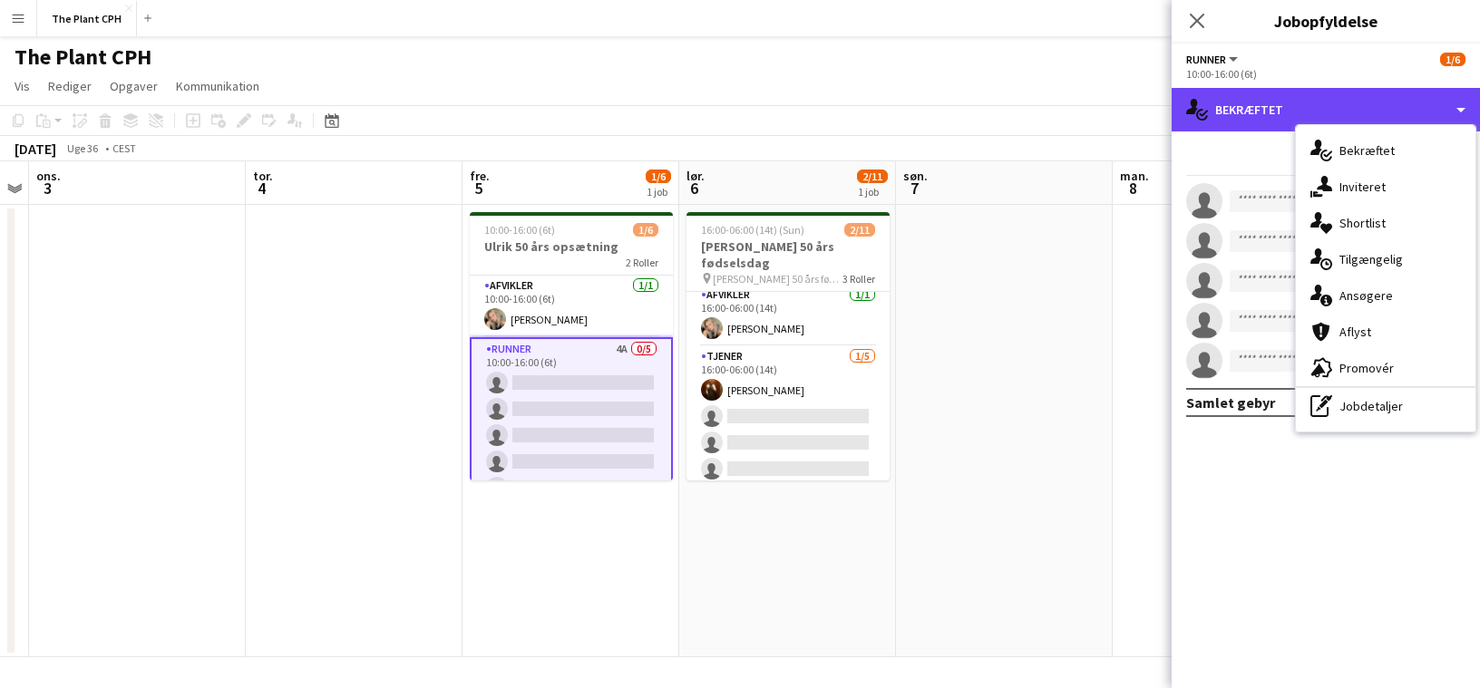
scroll to position [27, 0]
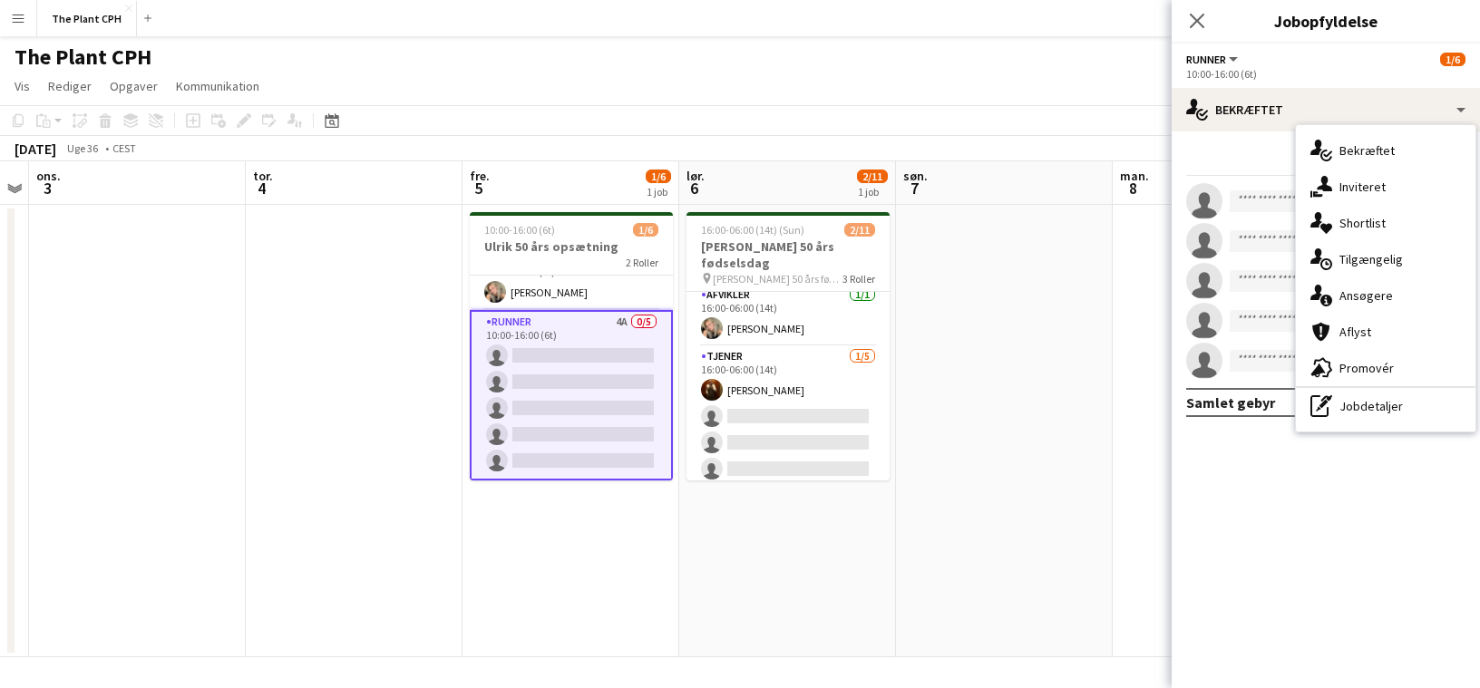
click at [356, 414] on app-date-cell at bounding box center [354, 431] width 217 height 452
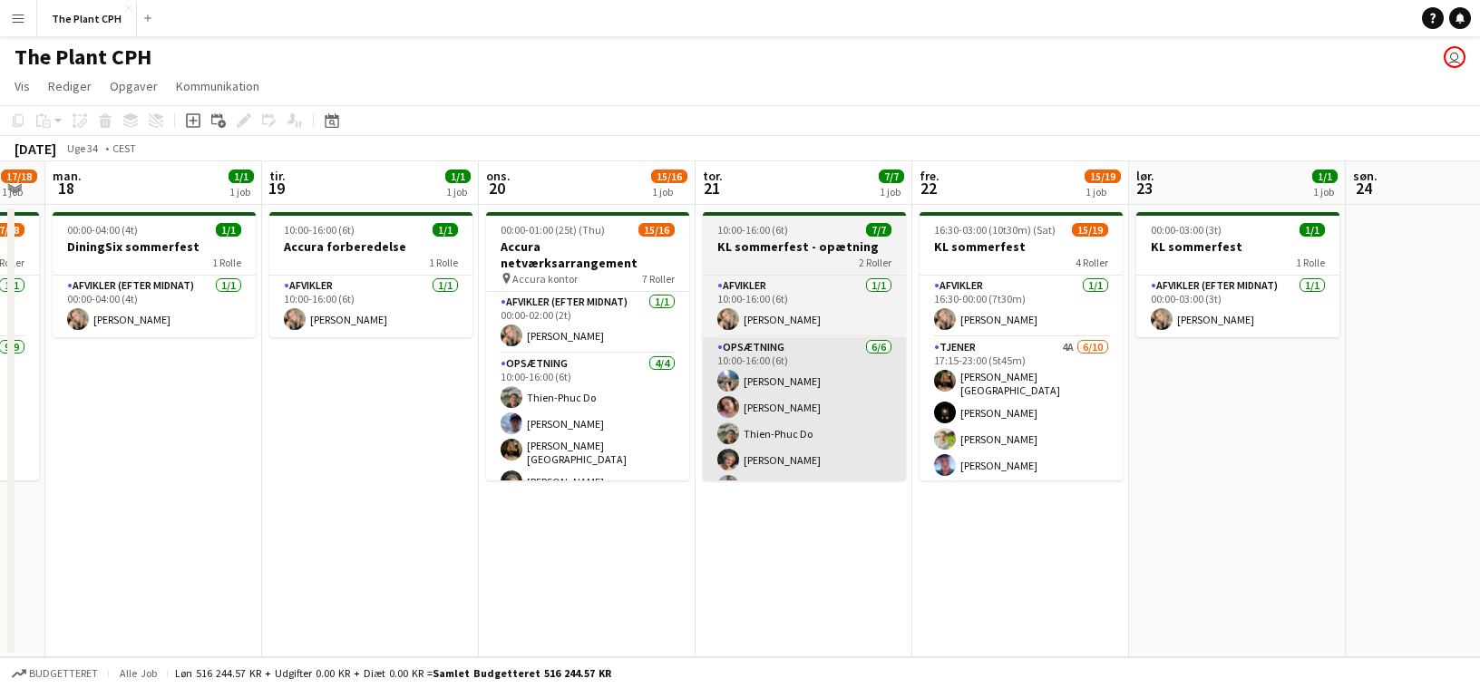
scroll to position [0, 470]
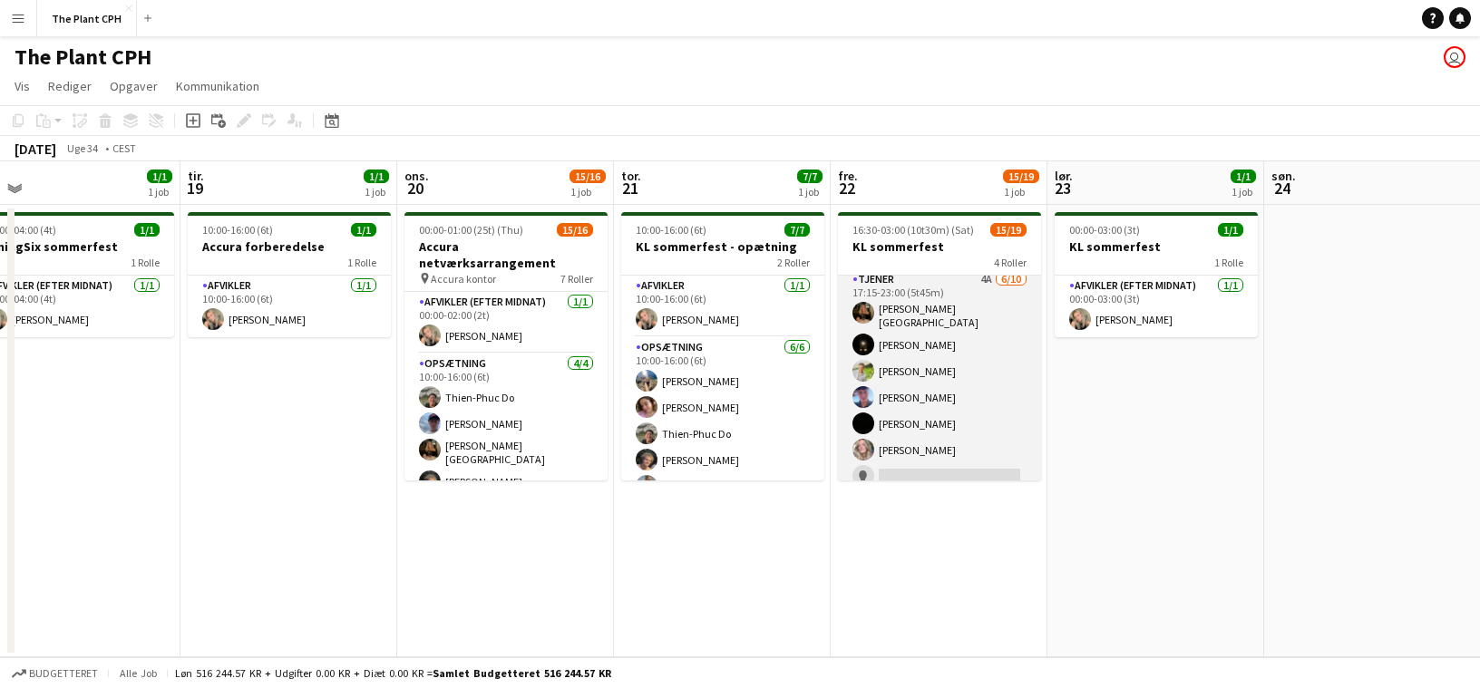
click at [874, 400] on app-card-role "Tjener 4A [DATE] 17:15-23:00 (5t45m) [PERSON_NAME]-[PERSON_NAME] [PERSON_NAME] …" at bounding box center [939, 421] width 203 height 304
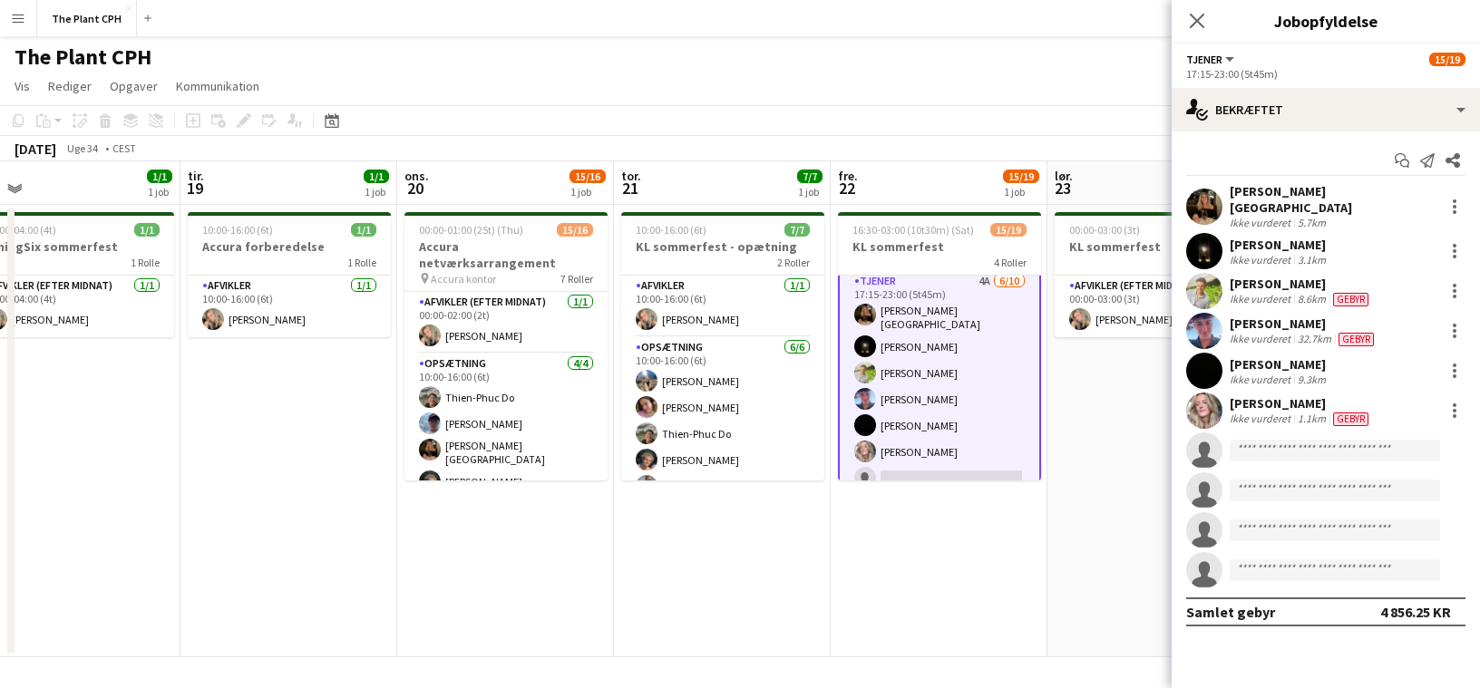
scroll to position [70, 0]
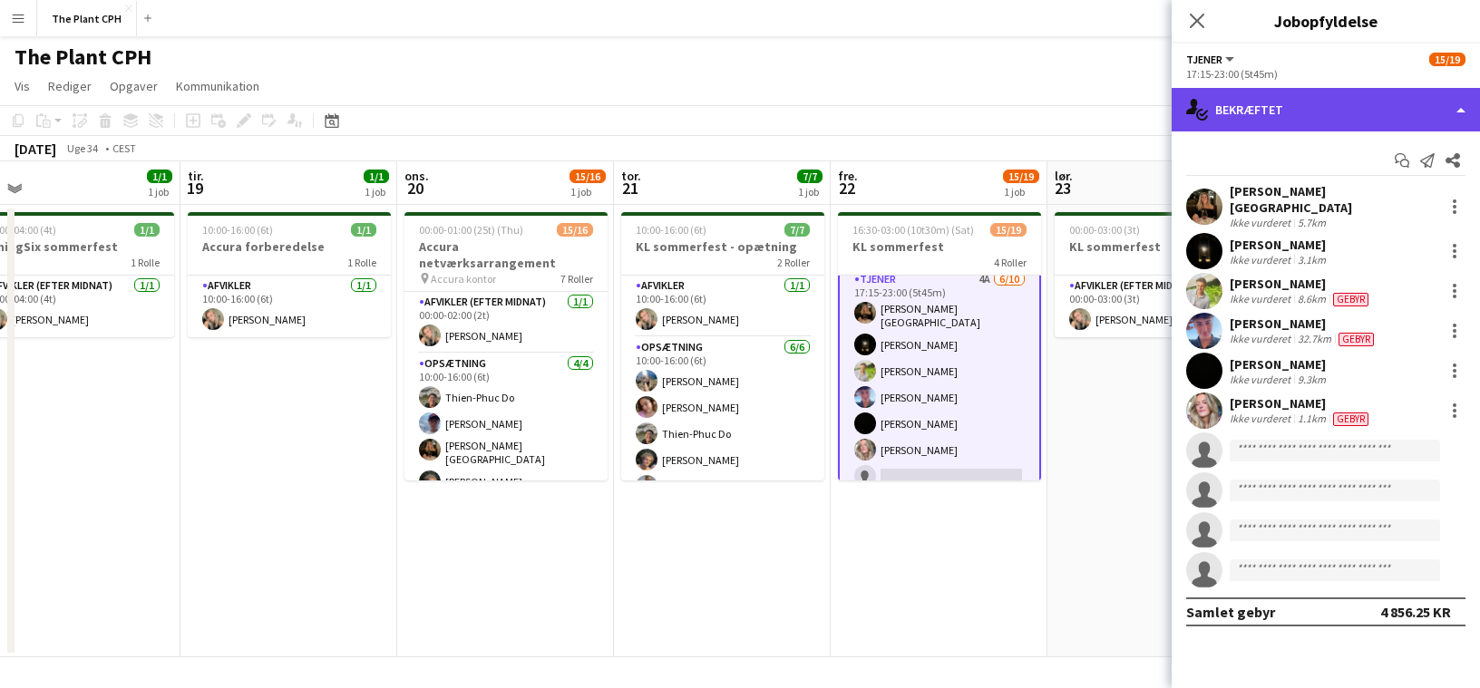
click at [1362, 93] on div "single-neutral-actions-check-2 Bekræftet" at bounding box center [1325, 110] width 308 height 44
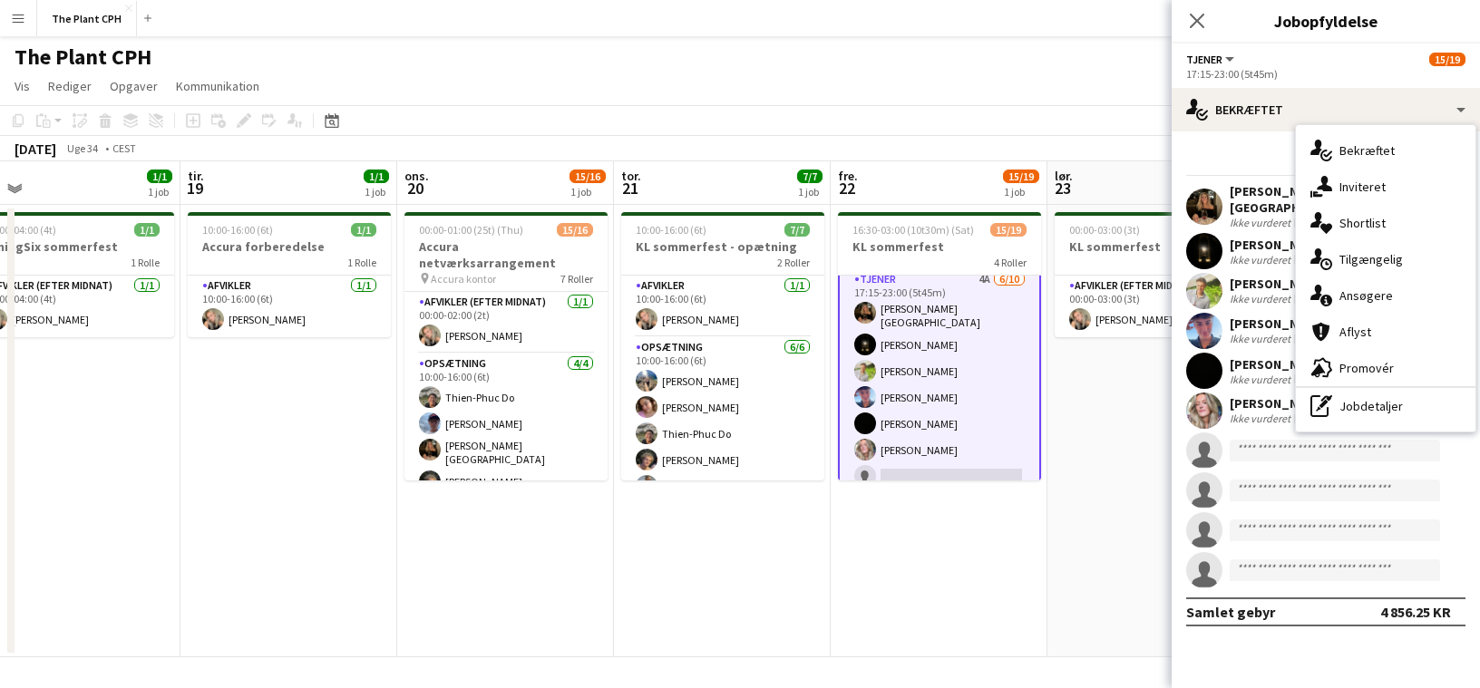
click at [1403, 298] on div "single-neutral-actions-information Ansøgere" at bounding box center [1386, 295] width 180 height 36
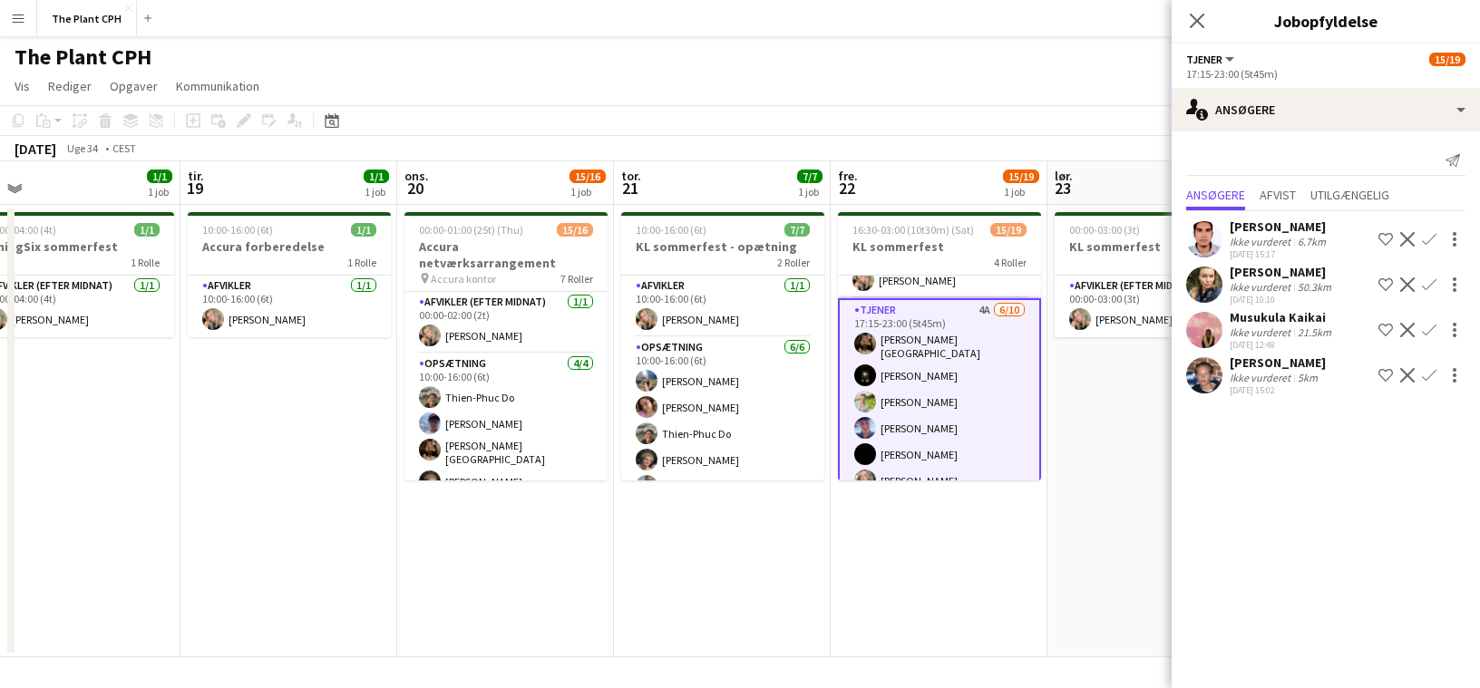
scroll to position [41, 0]
click at [1277, 284] on div "Ikke vurderet" at bounding box center [1262, 287] width 64 height 14
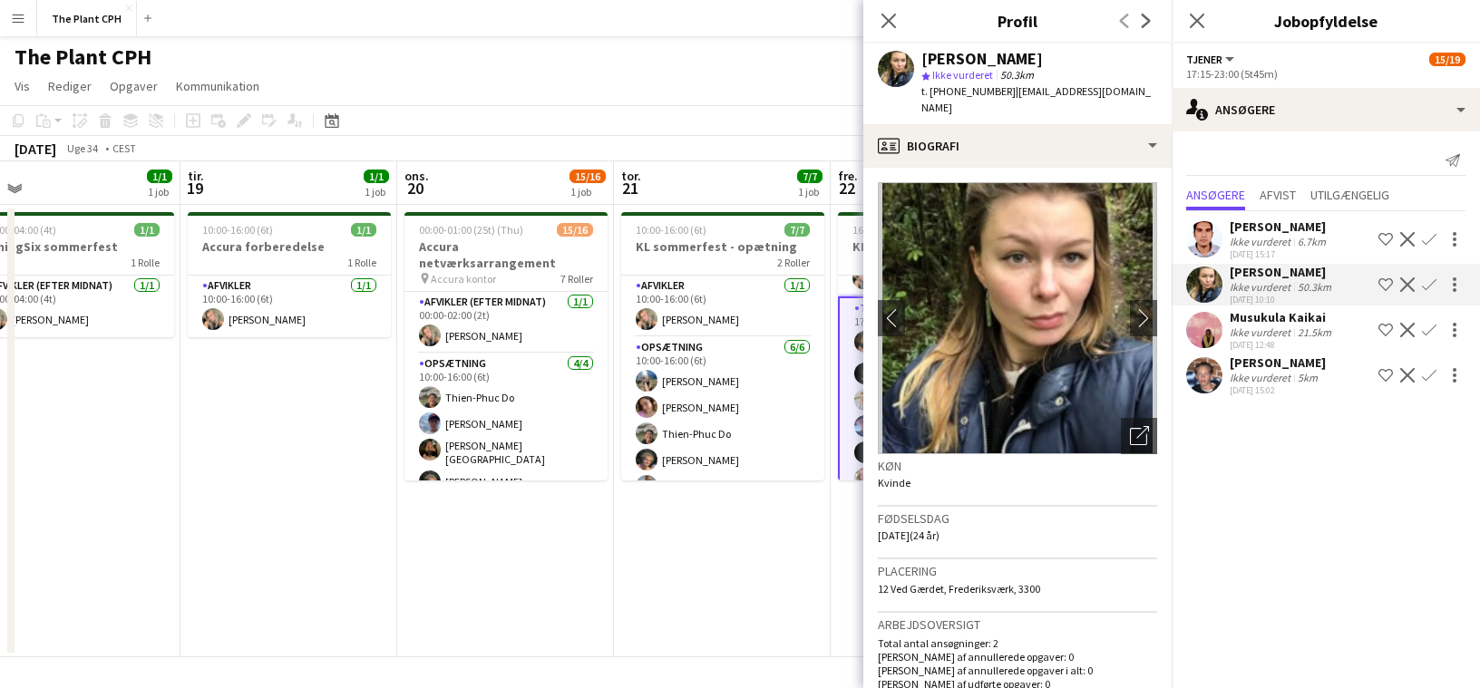
click at [1277, 284] on div "Ikke vurderet" at bounding box center [1262, 287] width 64 height 14
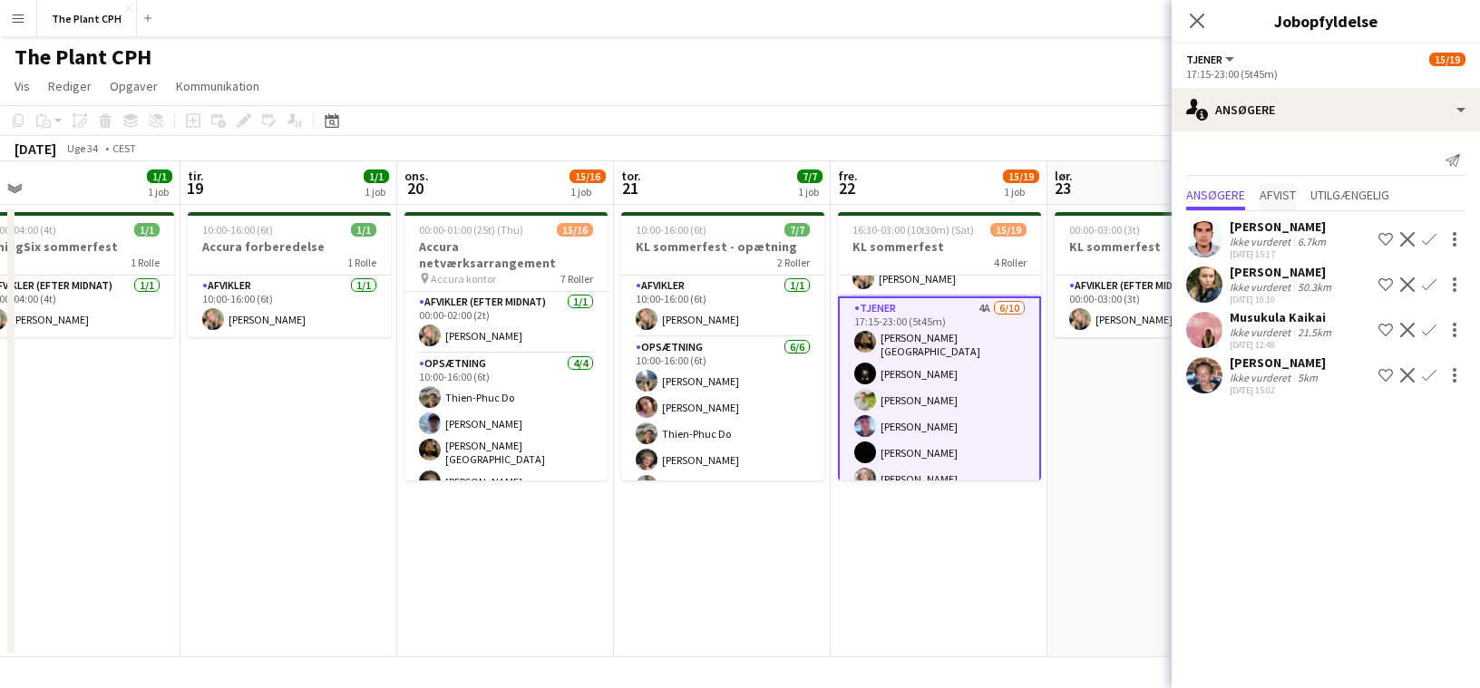
click at [1291, 193] on span "Afvist" at bounding box center [1277, 195] width 36 height 13
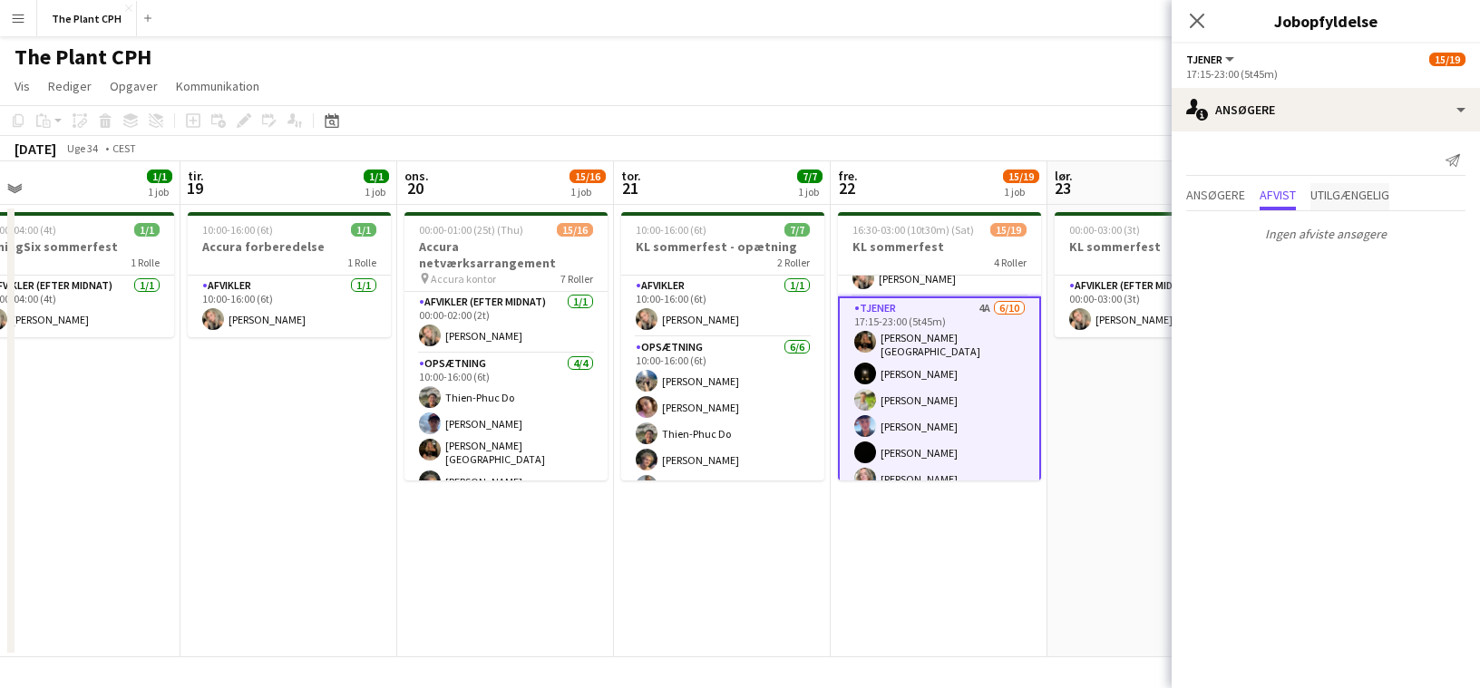
click at [1336, 196] on span "Utilgængelig" at bounding box center [1349, 195] width 79 height 13
click at [1195, 191] on span "Ansøgere" at bounding box center [1215, 195] width 59 height 13
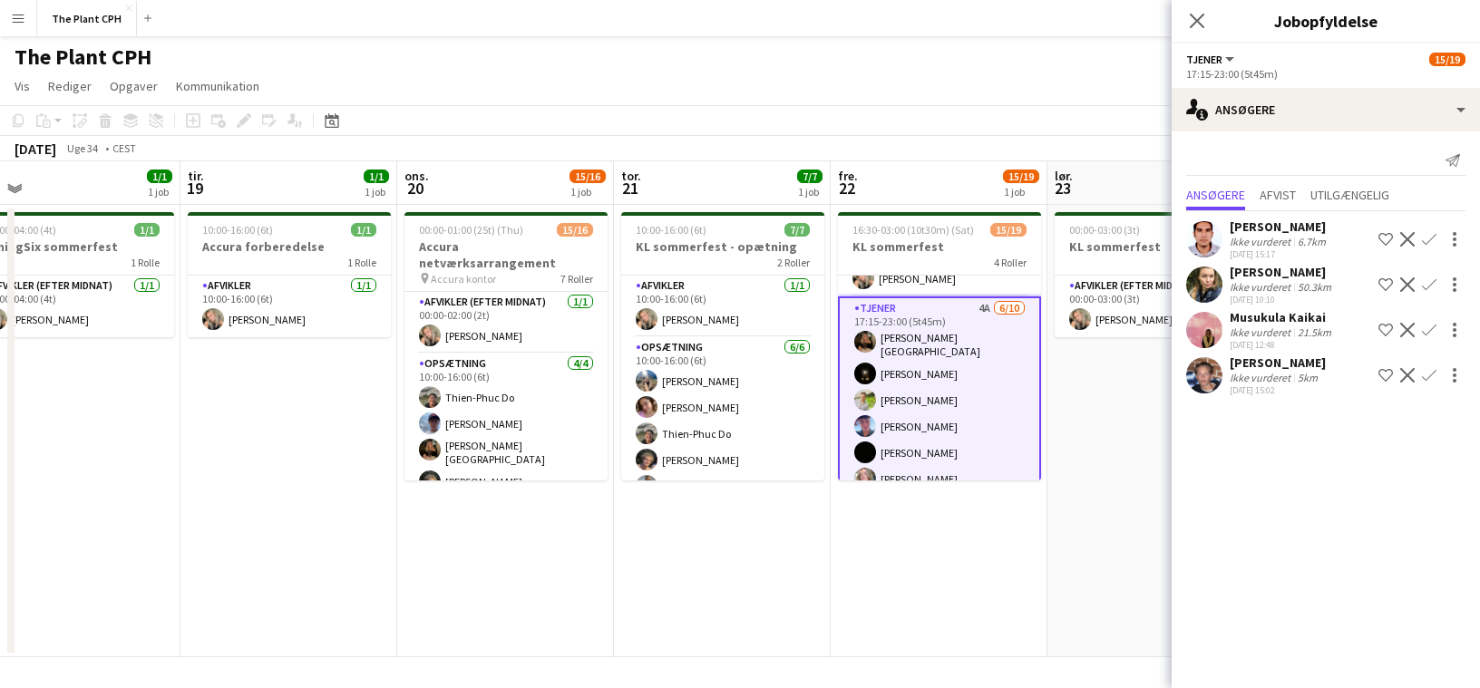
click at [794, 149] on div "[DATE] Uge 34 • CEST" at bounding box center [740, 148] width 1480 height 25
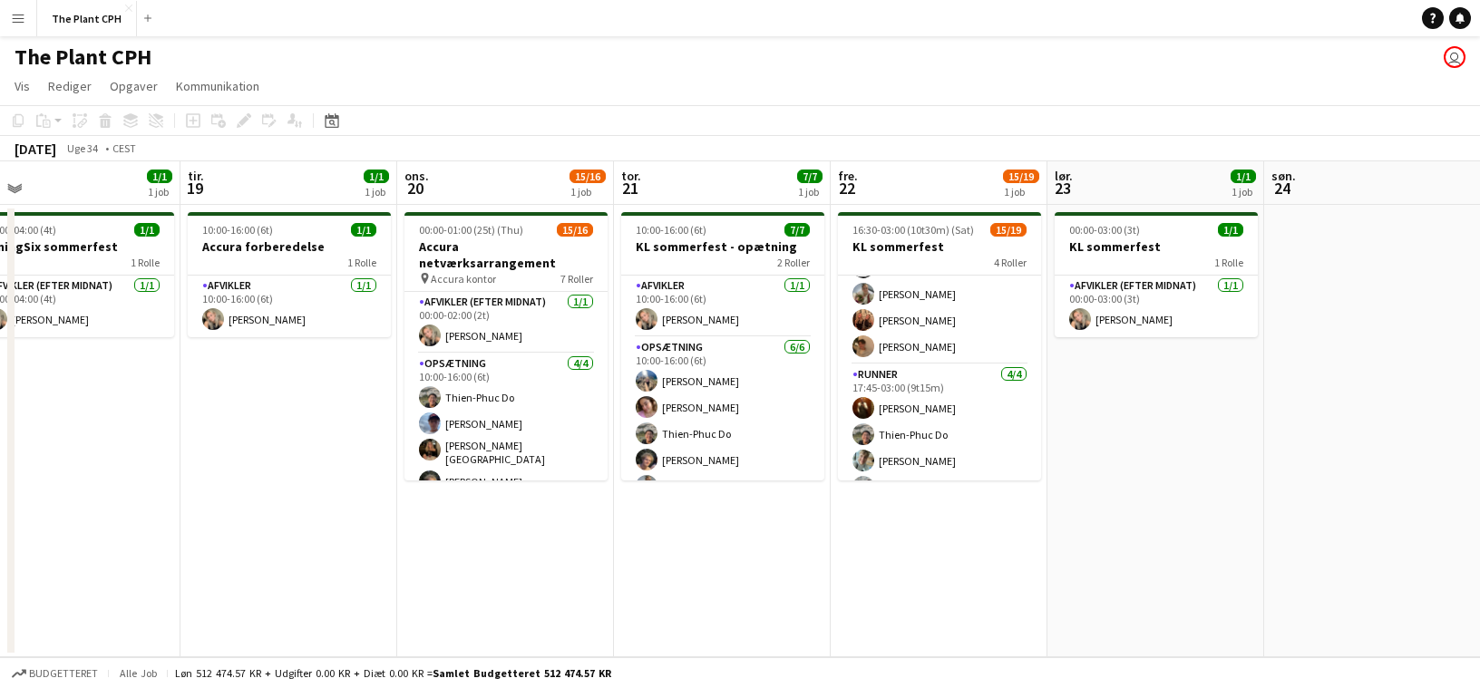
scroll to position [436, 0]
click at [967, 423] on app-card-role "Runner [DATE] 17:45-03:00 (9t15m) [PERSON_NAME] Do [PERSON_NAME] [PERSON_NAME]" at bounding box center [939, 415] width 203 height 141
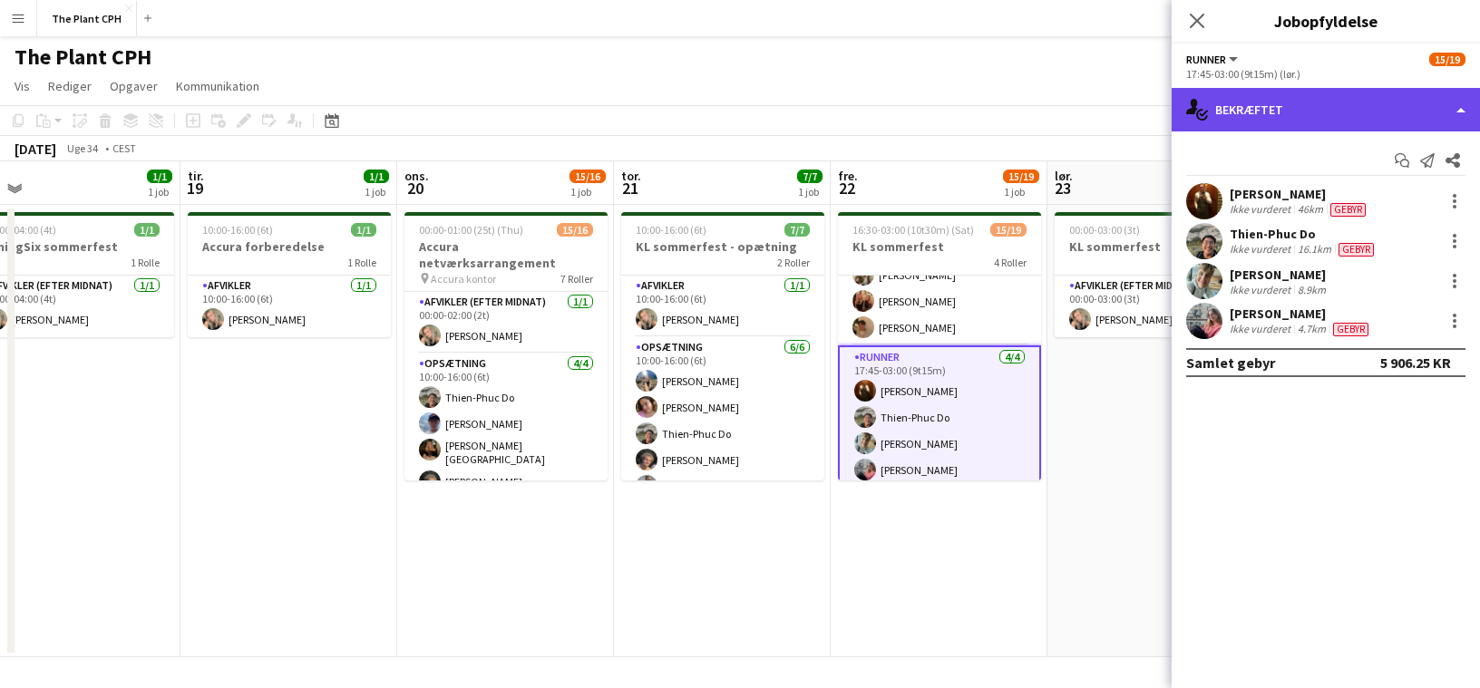
click at [1296, 110] on div "single-neutral-actions-check-2 Bekræftet" at bounding box center [1325, 110] width 308 height 44
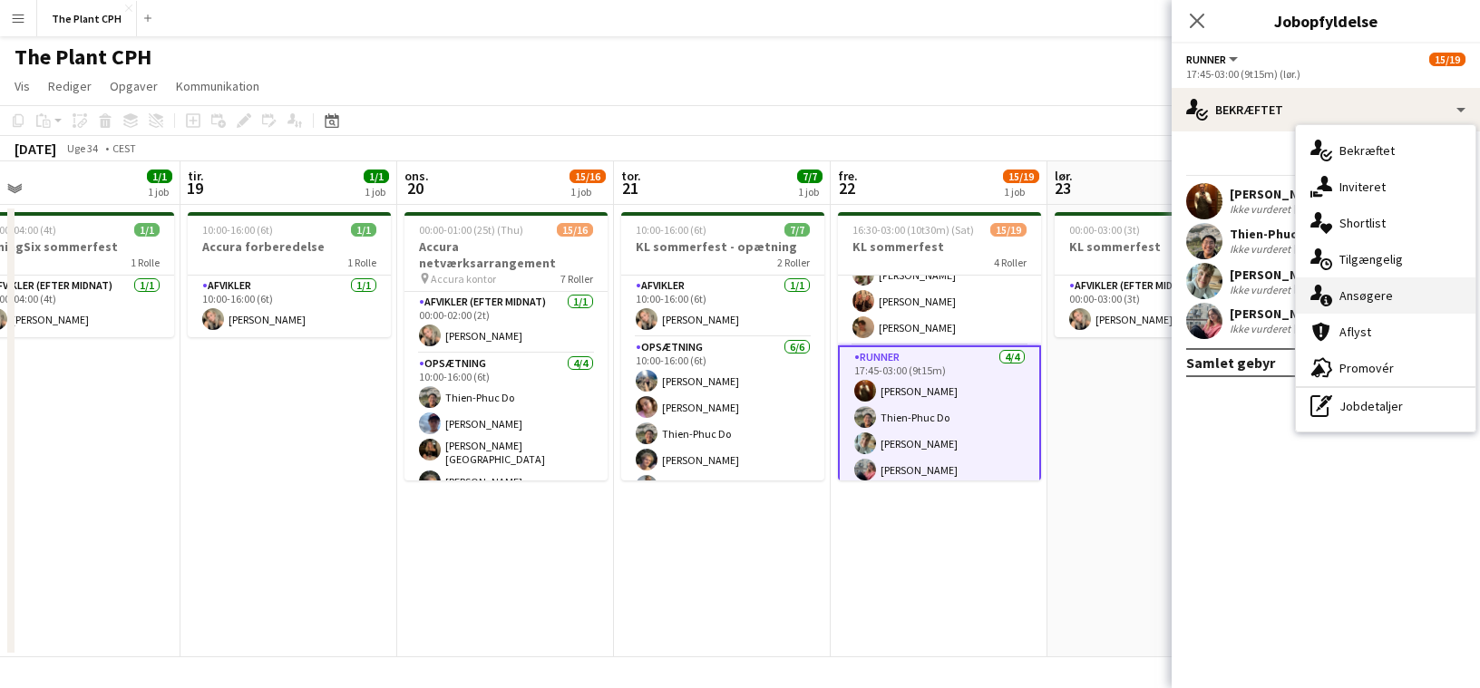
click at [1376, 288] on div "single-neutral-actions-information Ansøgere" at bounding box center [1386, 295] width 180 height 36
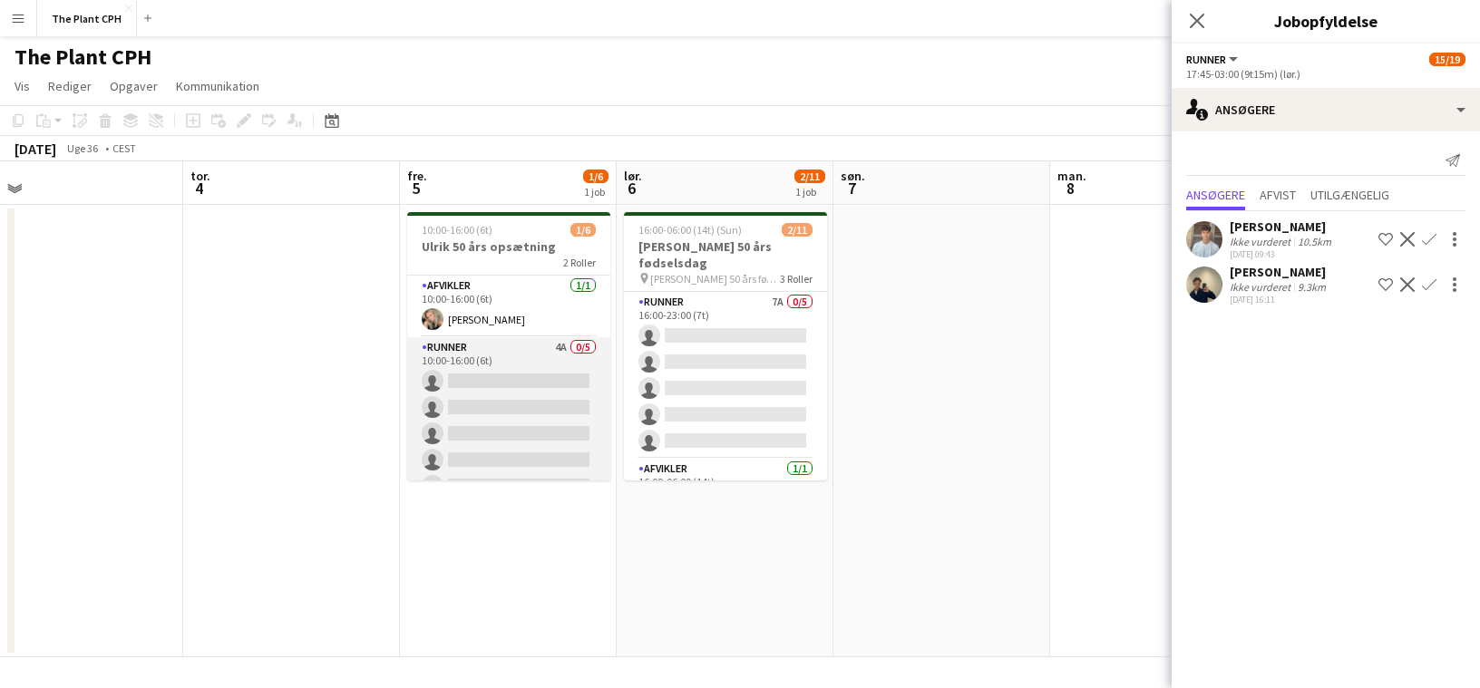
scroll to position [24, 0]
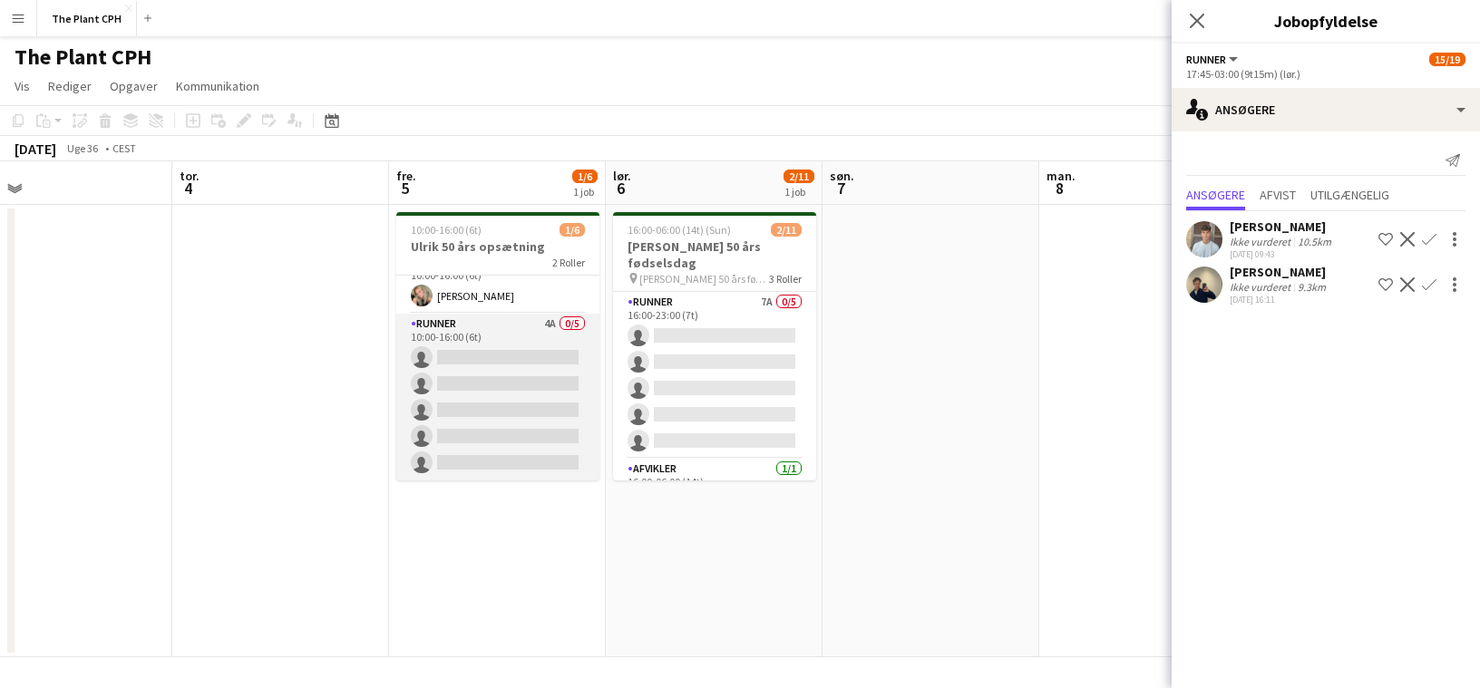
click at [520, 345] on app-card-role "Runner 4A 0/5 10:00-16:00 (6t) single-neutral-actions single-neutral-actions si…" at bounding box center [497, 397] width 203 height 167
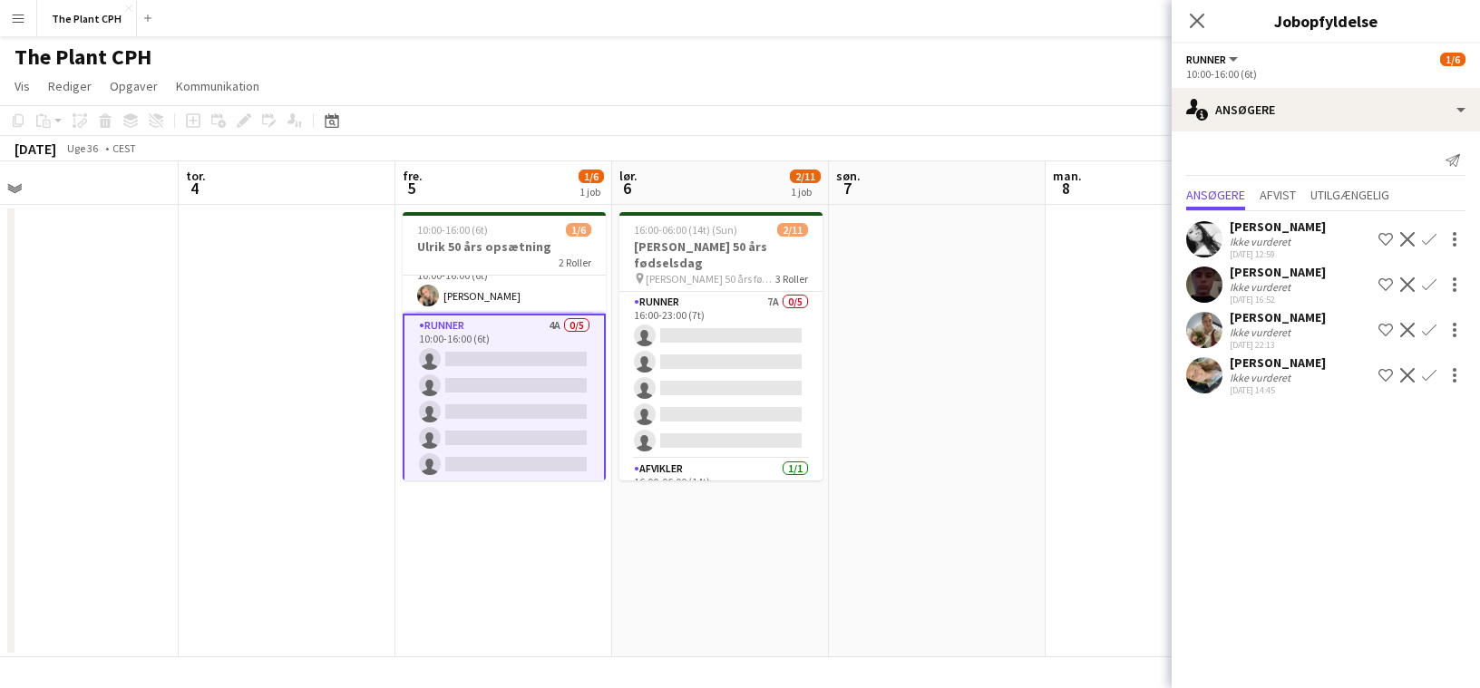
scroll to position [27, 0]
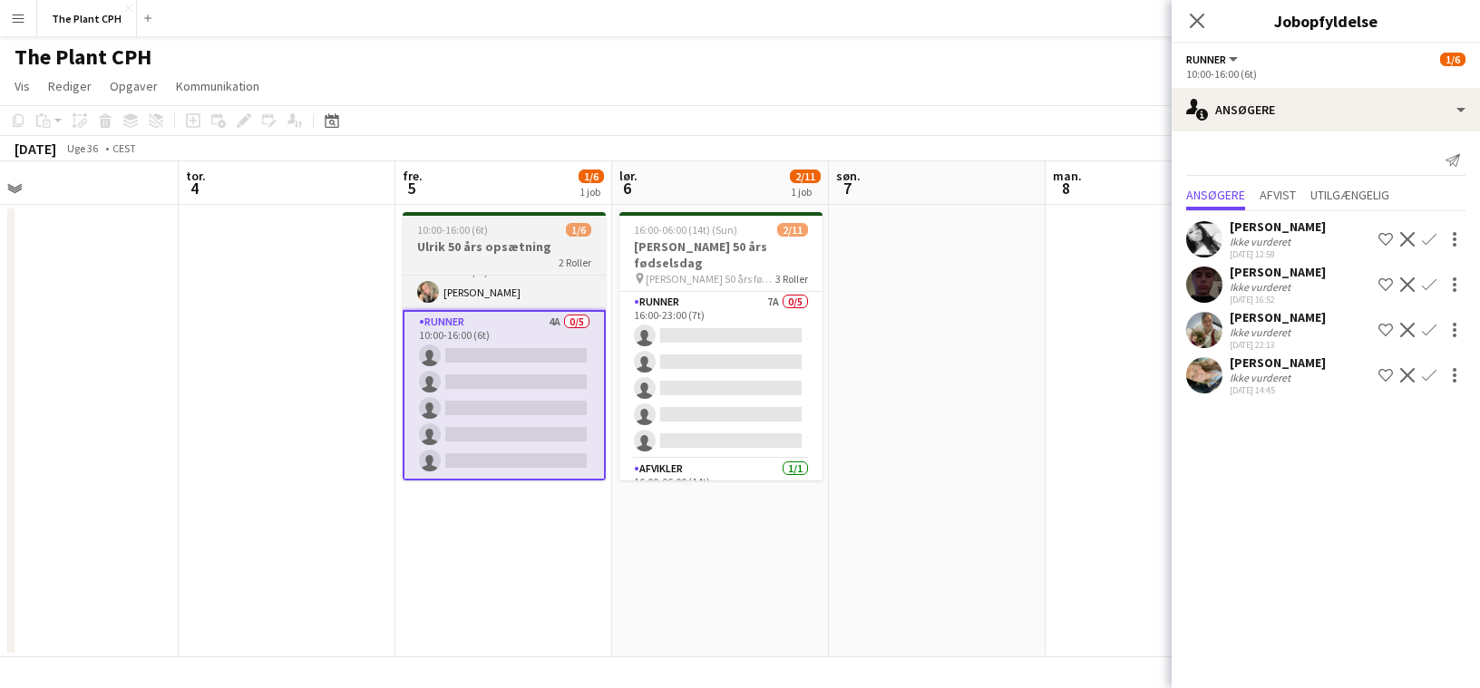
click at [525, 255] on div "2 Roller" at bounding box center [504, 262] width 203 height 15
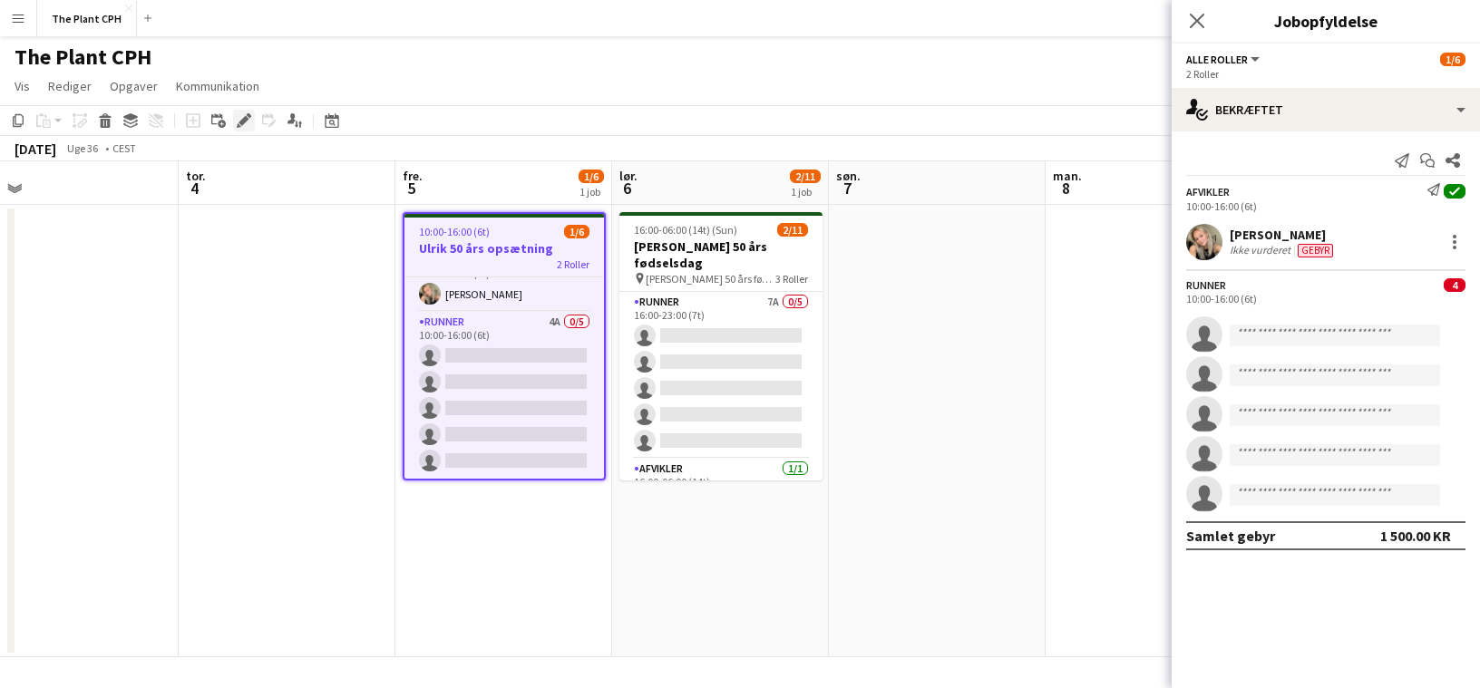
click at [253, 120] on div "Rediger" at bounding box center [244, 121] width 22 height 22
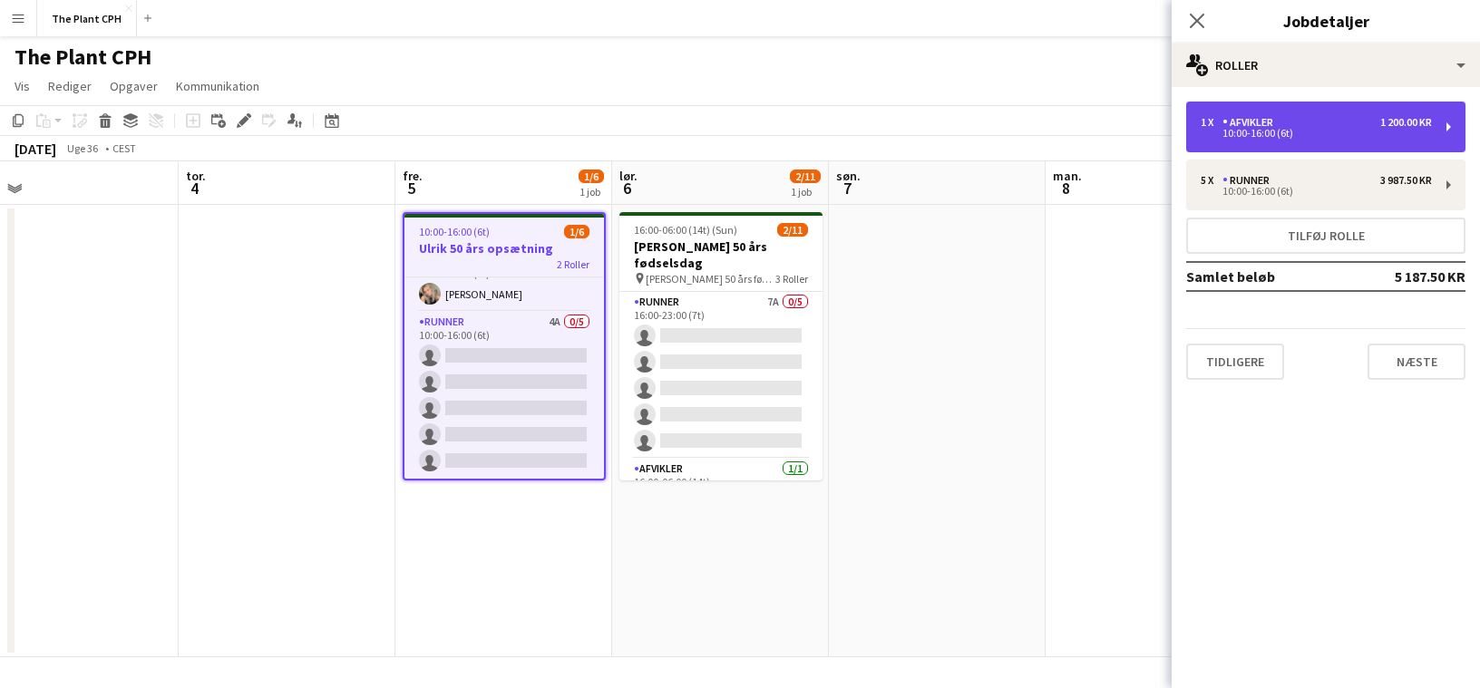
click at [1372, 119] on div "1 x Afvikler 1 200.00 KR" at bounding box center [1315, 122] width 231 height 13
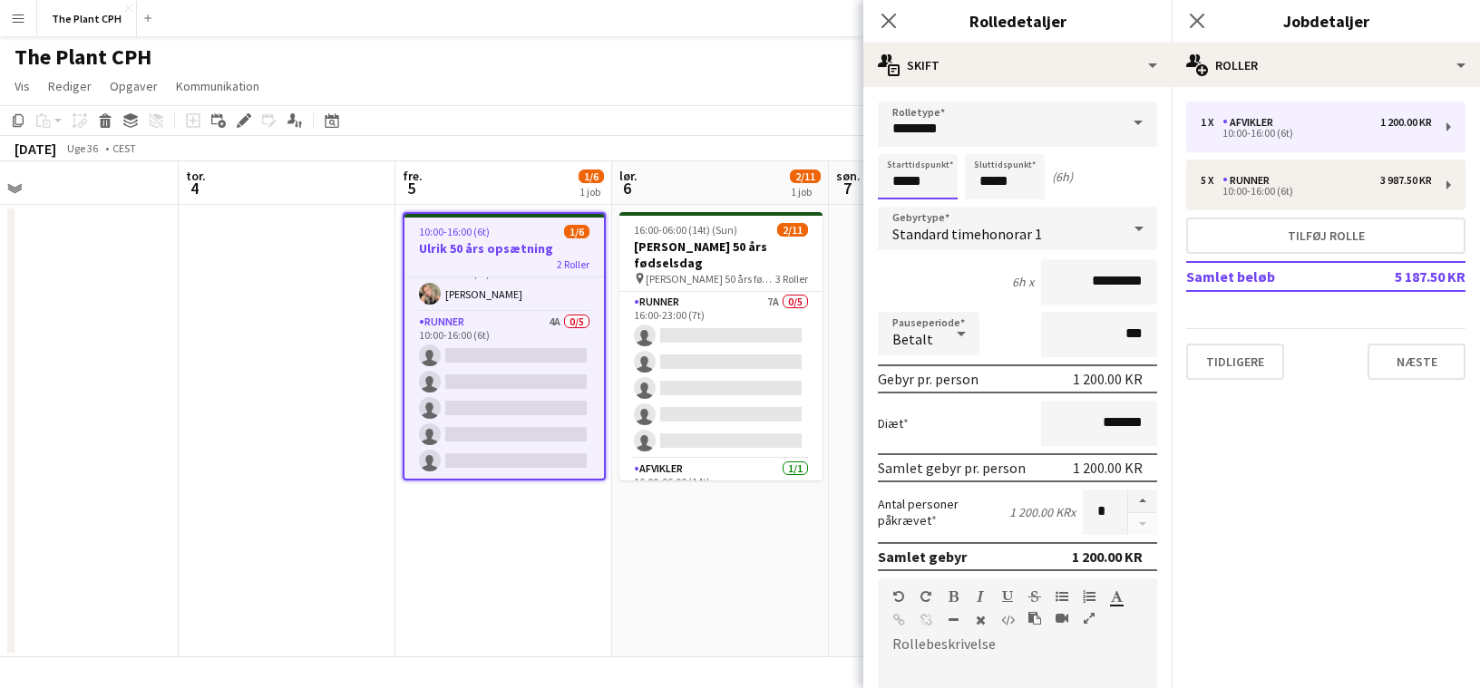
click at [933, 184] on input "*****" at bounding box center [918, 176] width 80 height 45
click at [902, 142] on div at bounding box center [899, 145] width 36 height 18
type input "*****"
click at [902, 142] on div at bounding box center [899, 145] width 36 height 18
click at [1018, 187] on input "*****" at bounding box center [1005, 176] width 80 height 45
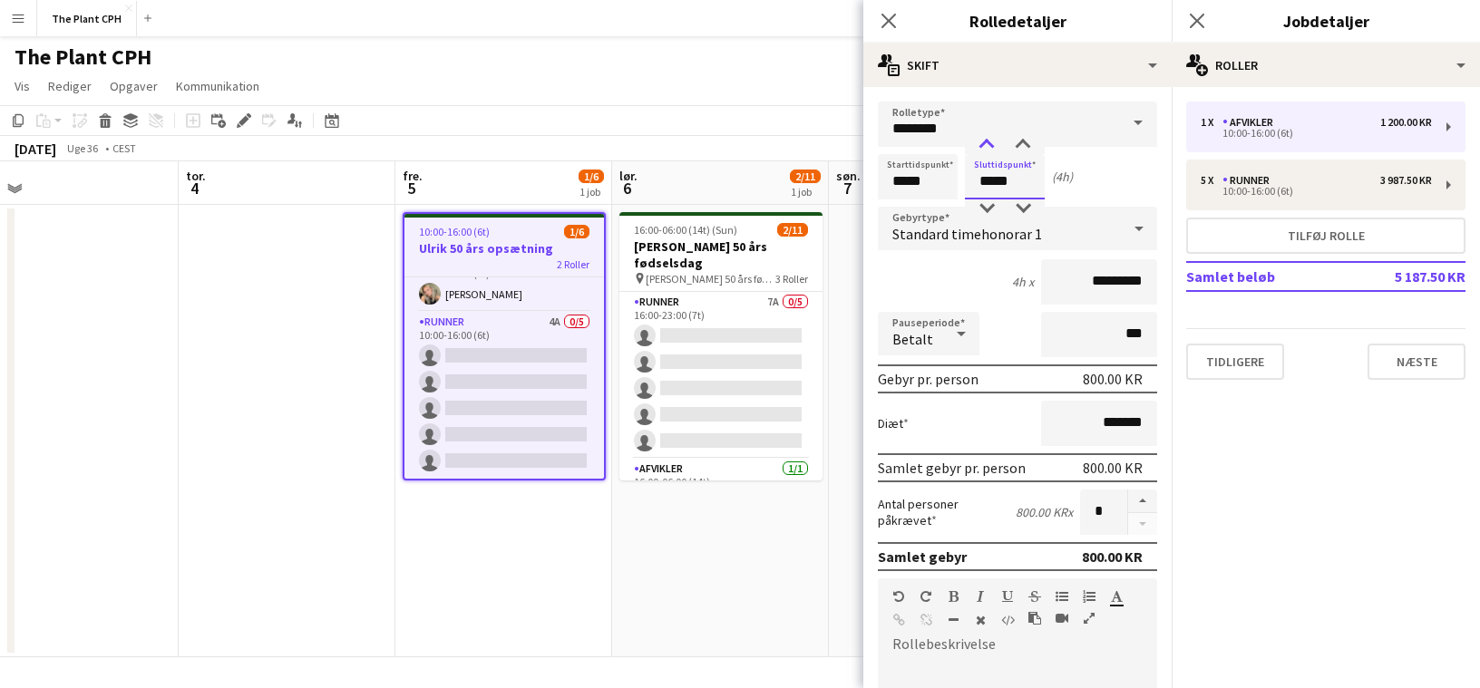
click at [989, 148] on div at bounding box center [986, 145] width 36 height 18
type input "*****"
click at [989, 148] on div at bounding box center [986, 145] width 36 height 18
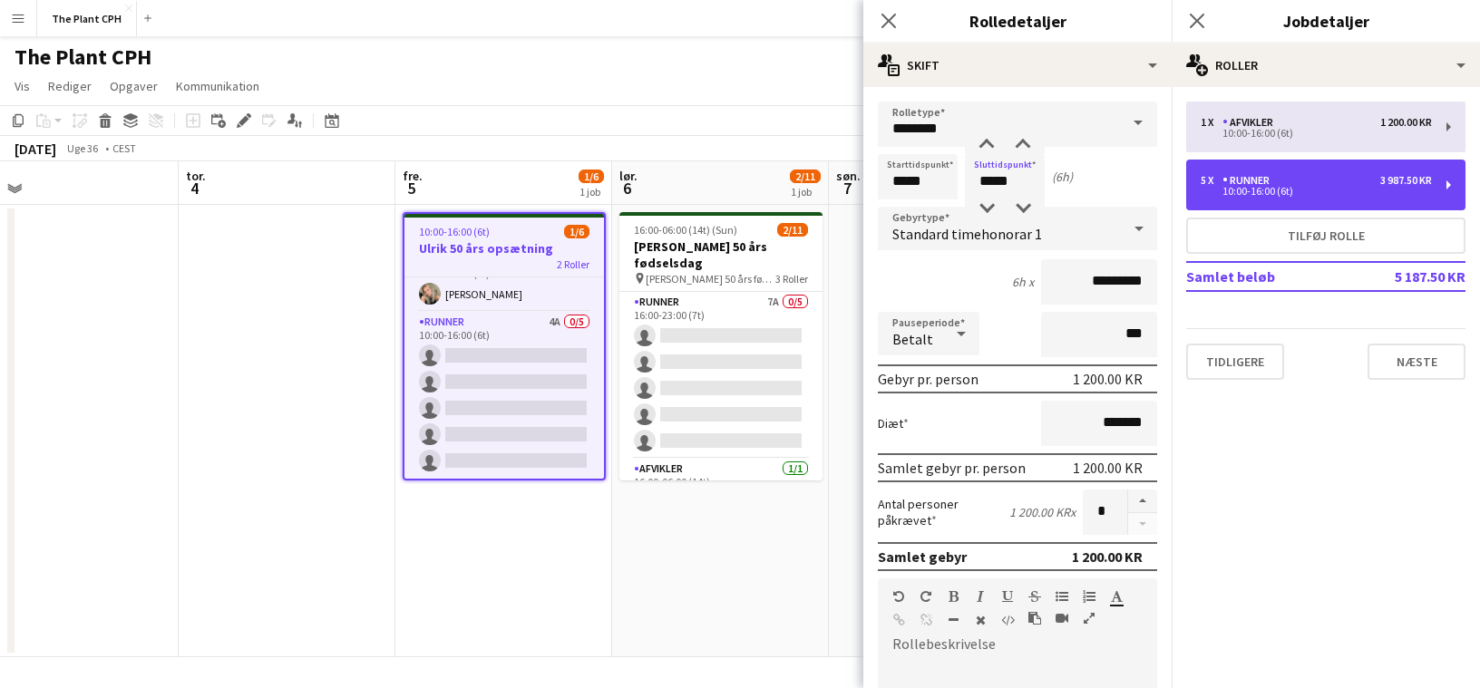
drag, startPoint x: 1283, startPoint y: 178, endPoint x: 1268, endPoint y: 192, distance: 20.5
click at [1283, 178] on div "5 x Runner 3 987.50 KR" at bounding box center [1315, 180] width 231 height 13
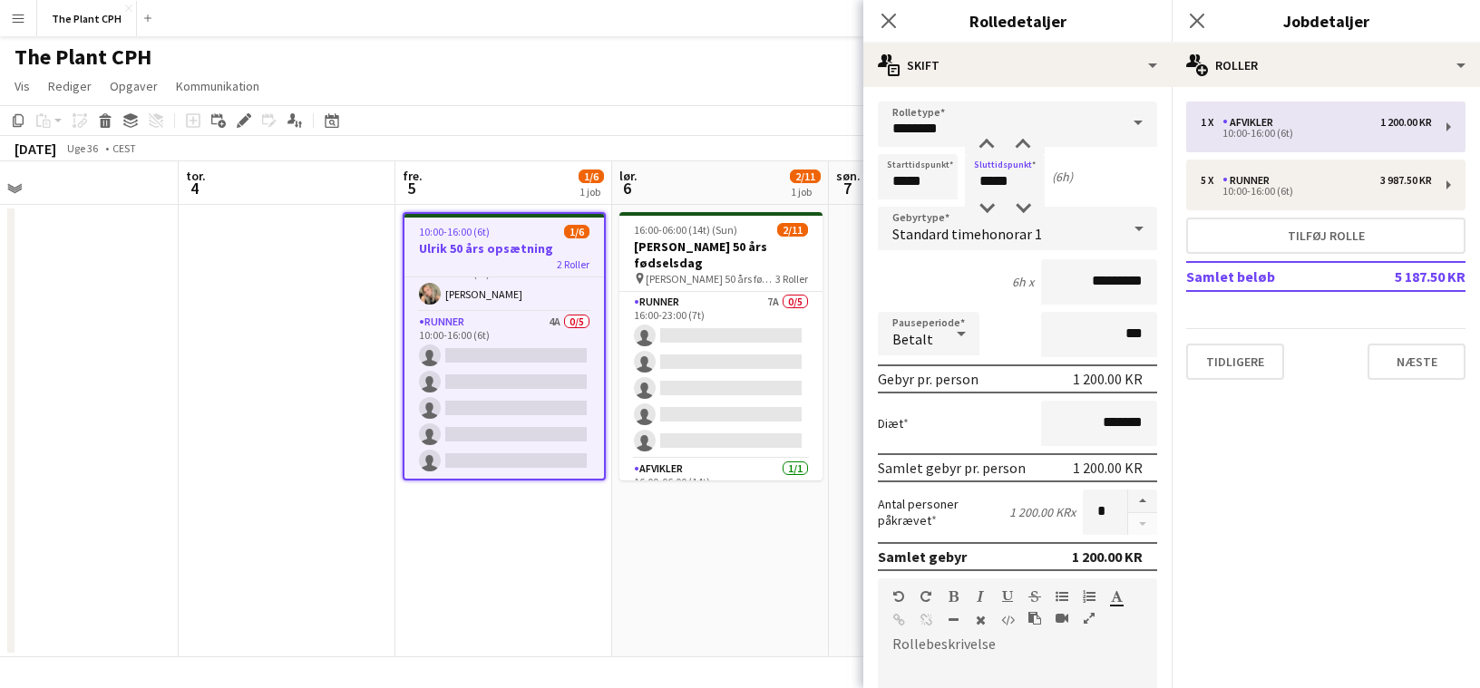
type input "******"
type input "*****"
type input "*********"
type input "****"
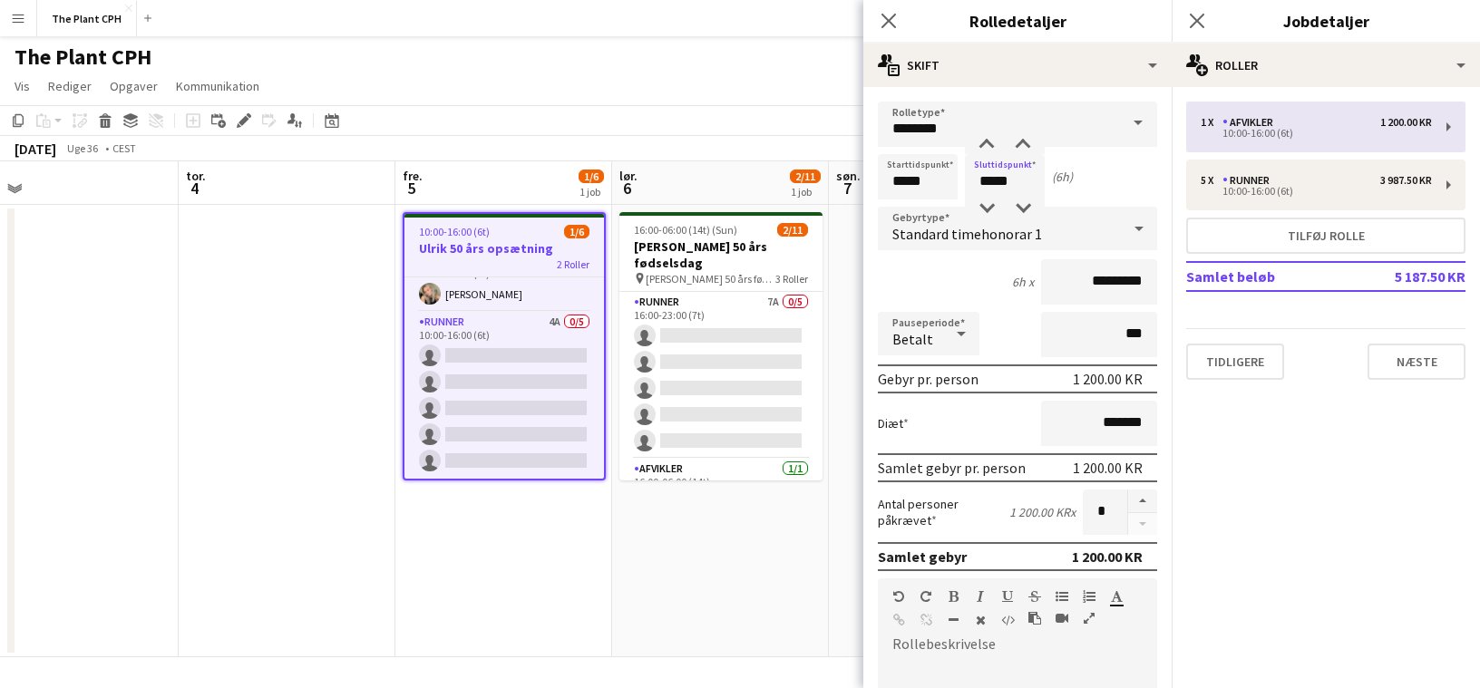
type input "*"
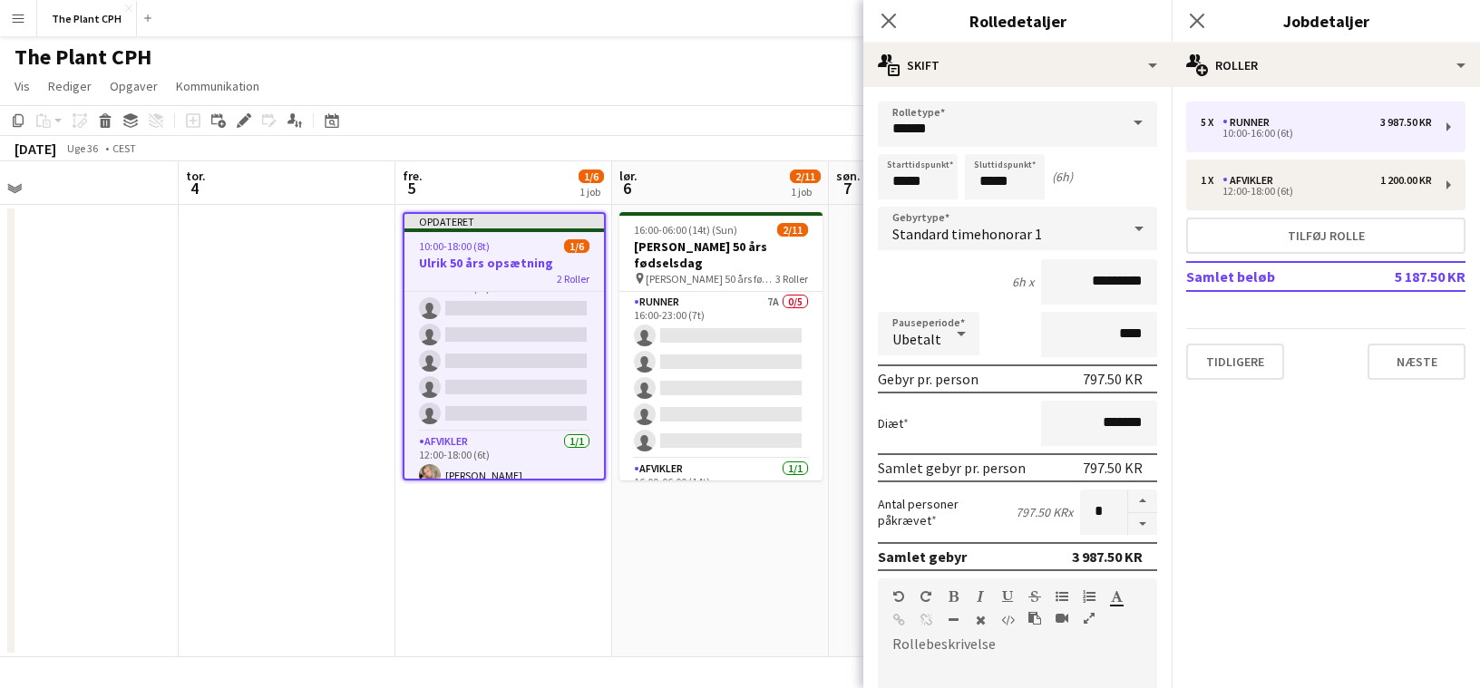
scroll to position [42, 0]
click at [906, 175] on input "*****" at bounding box center [918, 176] width 80 height 45
click at [903, 146] on div at bounding box center [899, 145] width 36 height 18
type input "*****"
click at [903, 146] on div at bounding box center [899, 145] width 36 height 18
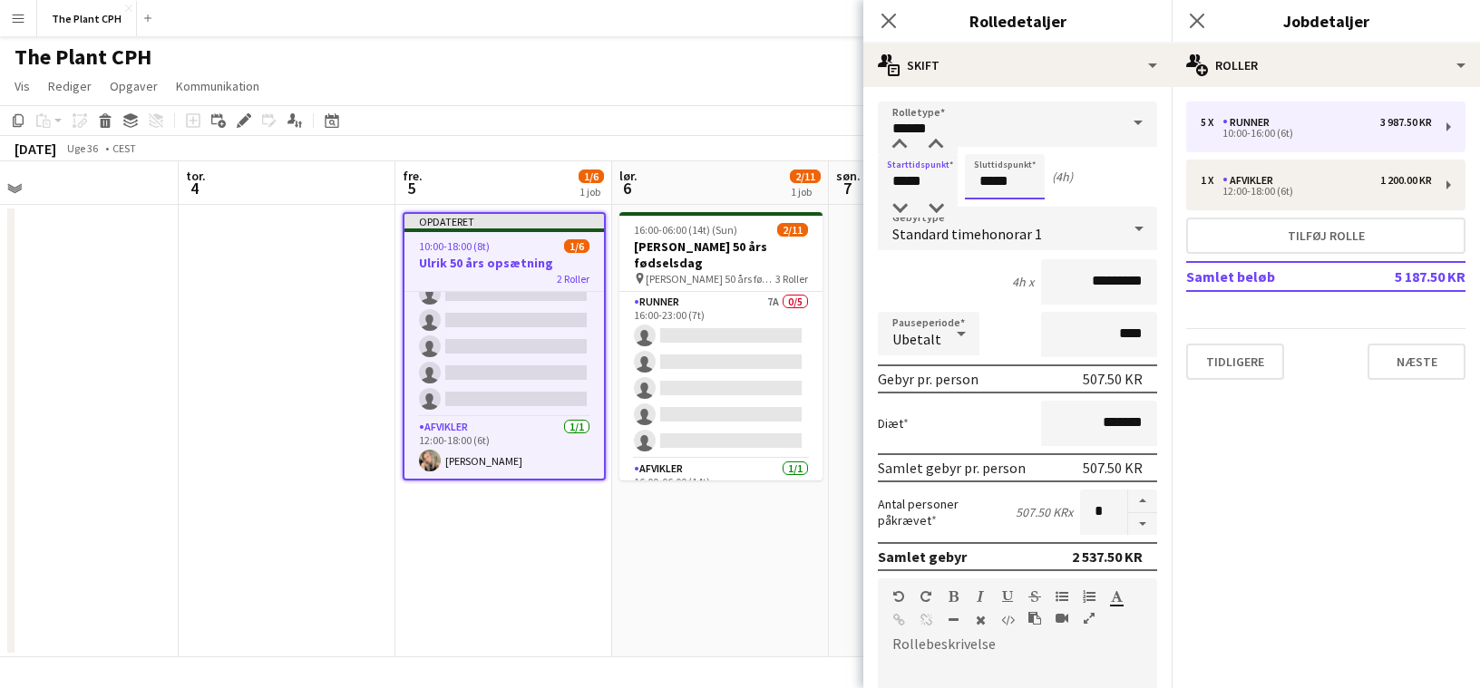
click at [984, 184] on input "*****" at bounding box center [1005, 176] width 80 height 45
click at [986, 143] on div at bounding box center [986, 145] width 36 height 18
type input "*****"
click at [986, 143] on div at bounding box center [986, 145] width 36 height 18
click at [789, 75] on app-page-menu "Vis Dagvisning udvidet Dagvisning kollapset Månedsvisning Datovælger Spring til…" at bounding box center [740, 88] width 1480 height 34
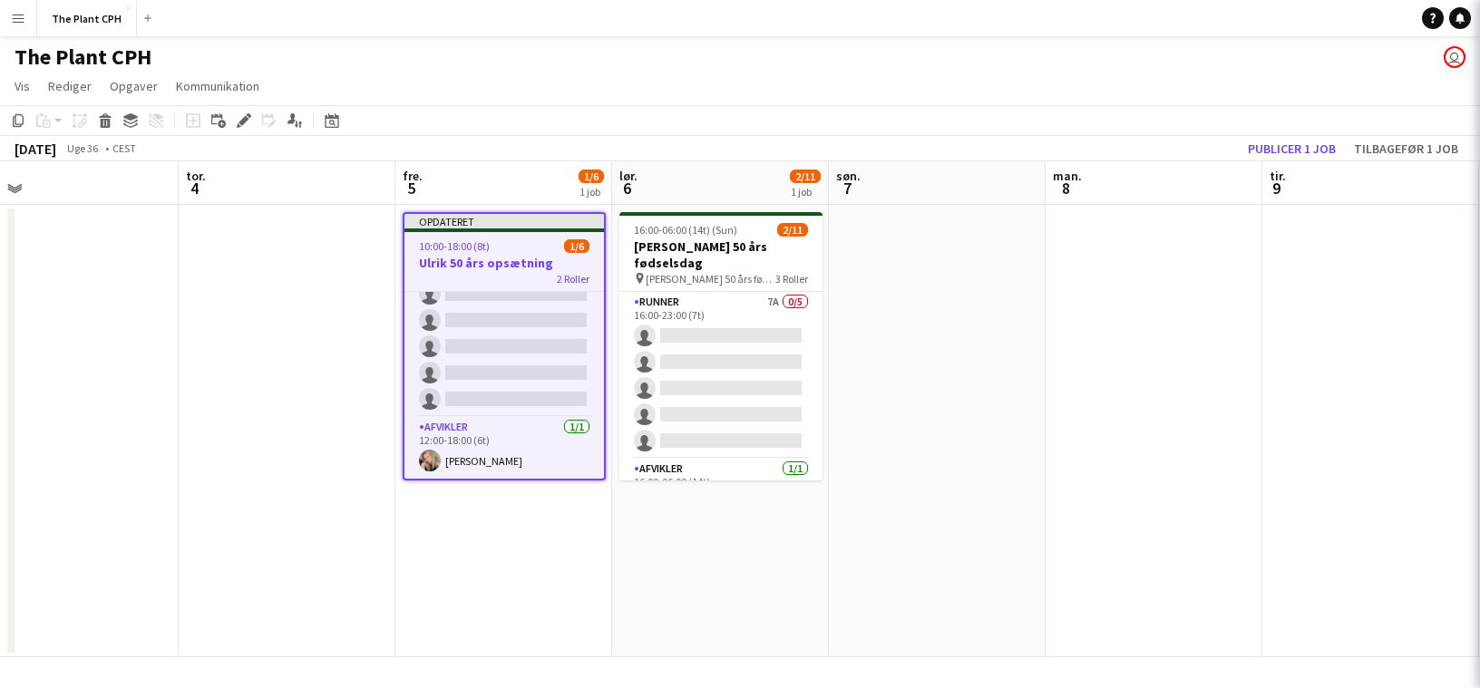
scroll to position [38, 0]
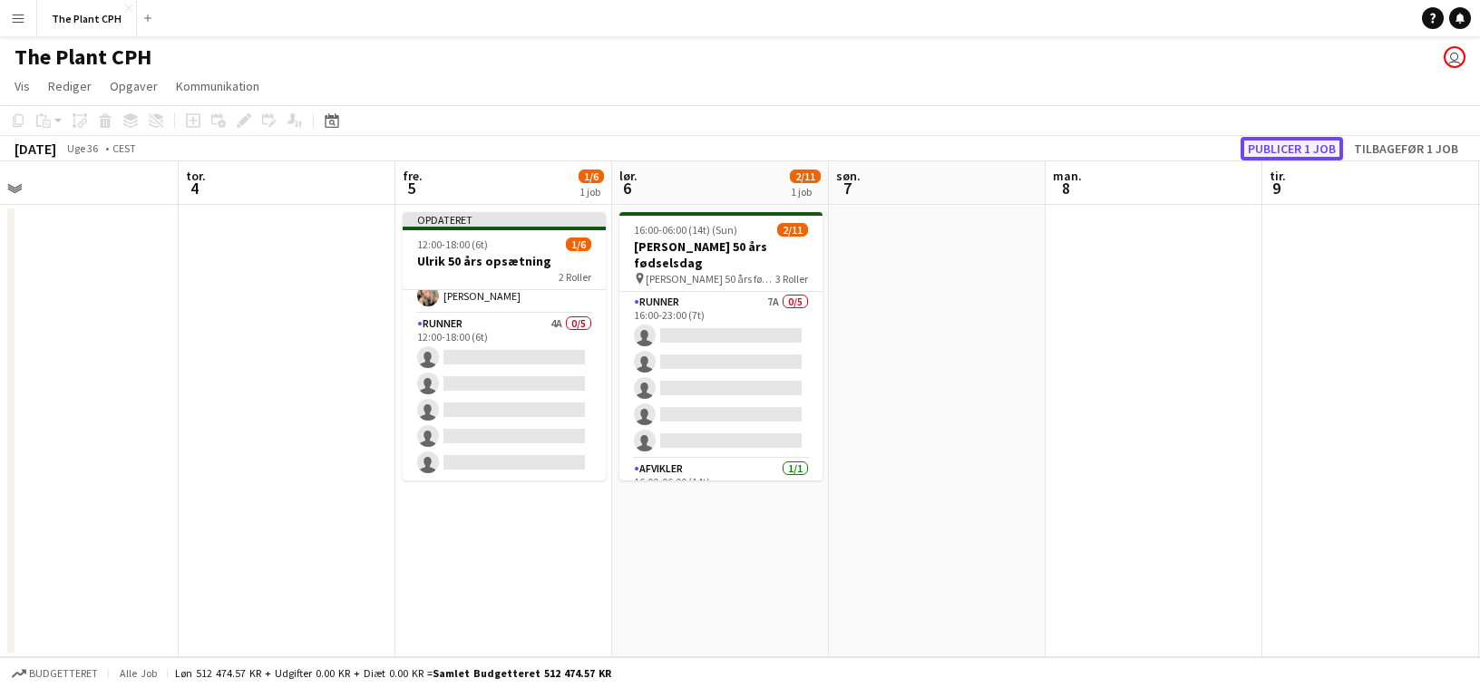
click at [1273, 138] on button "Publicer 1 job" at bounding box center [1291, 149] width 102 height 24
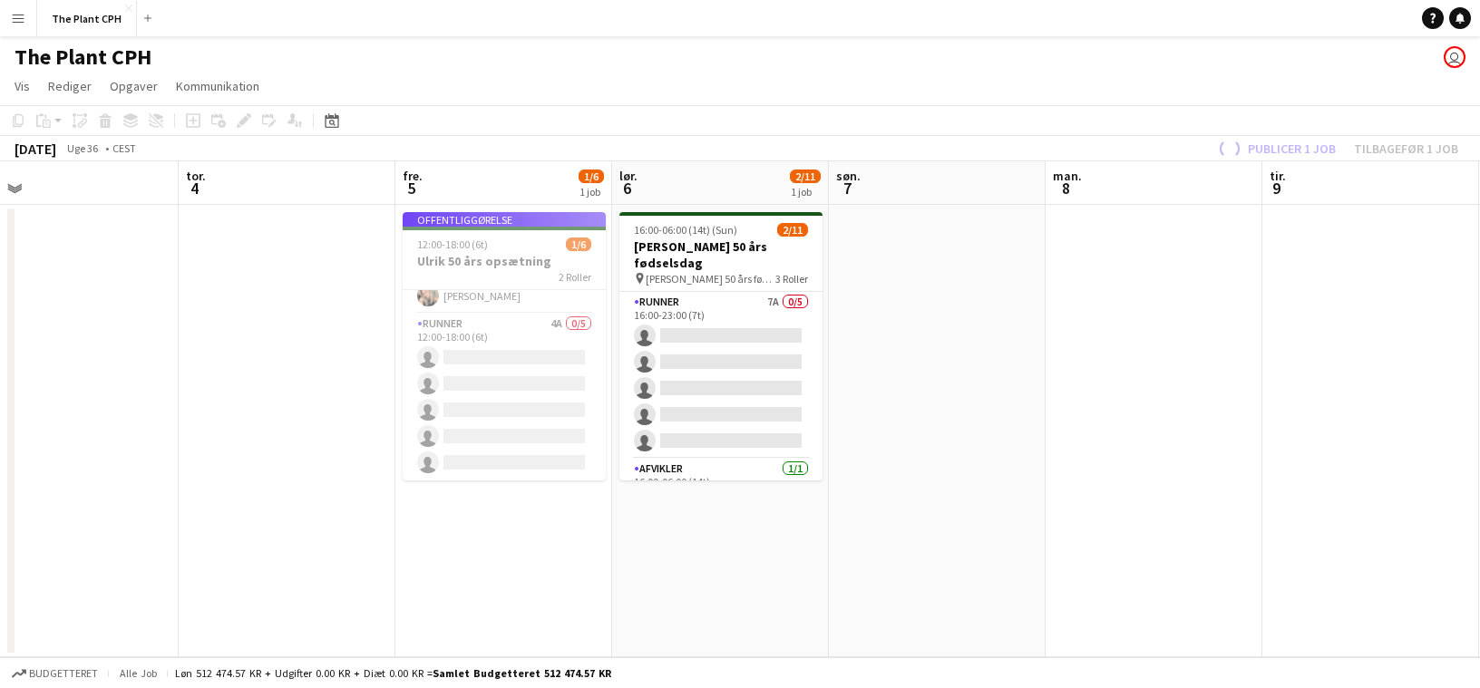
scroll to position [24, 0]
